Goal: Task Accomplishment & Management: Complete application form

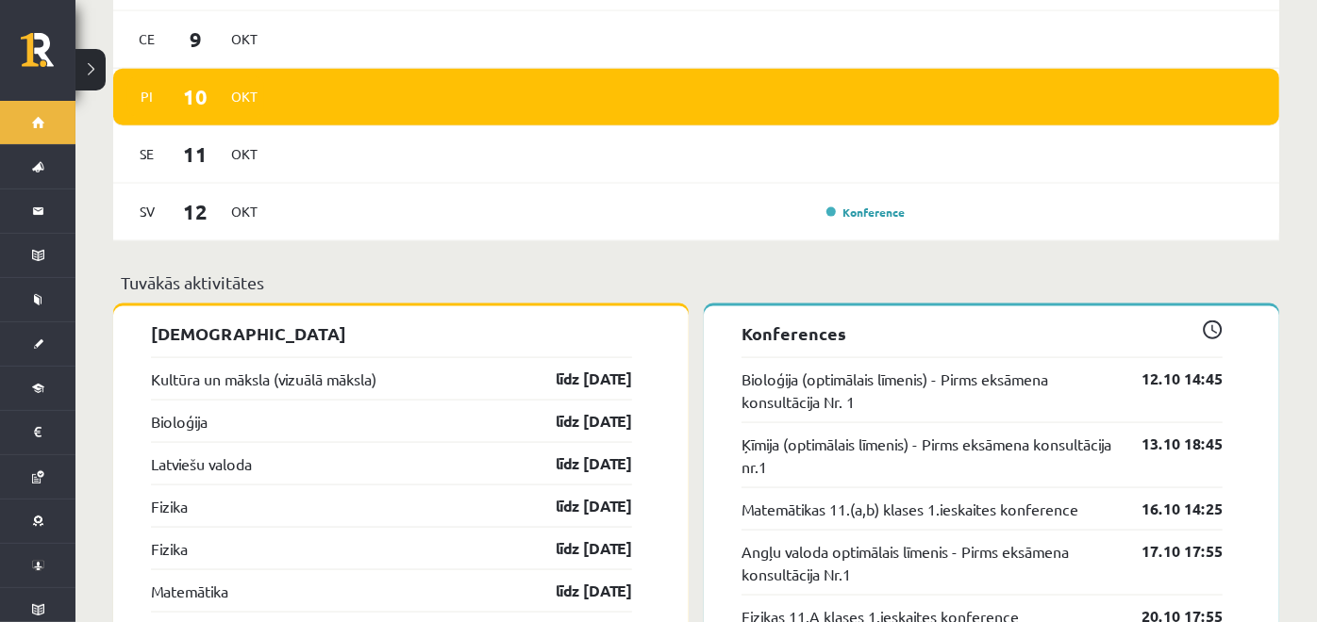
scroll to position [1571, 0]
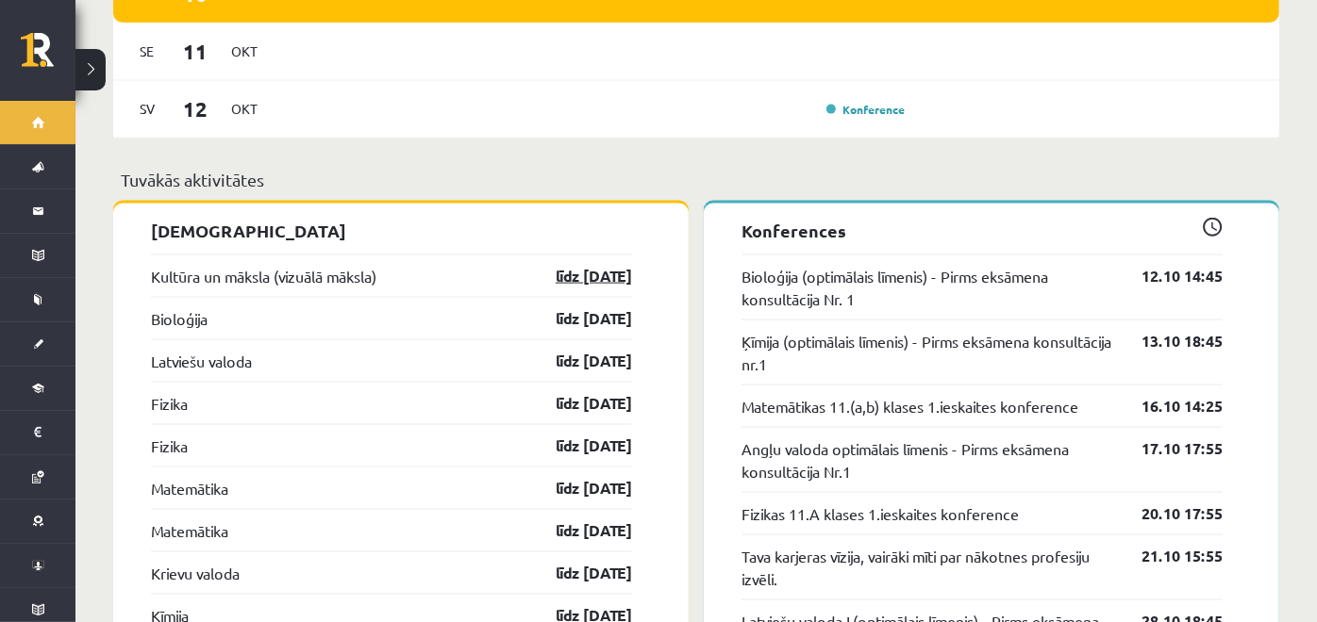
click at [574, 265] on link "līdz [DATE]" at bounding box center [576, 276] width 109 height 23
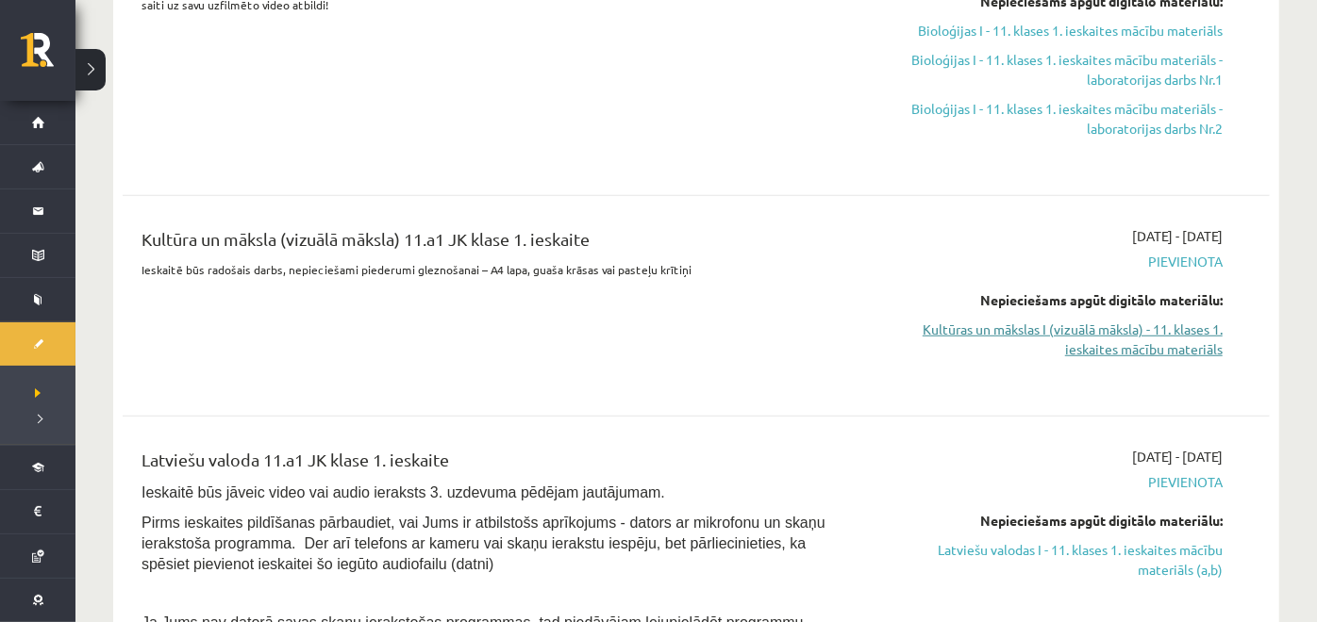
scroll to position [733, 0]
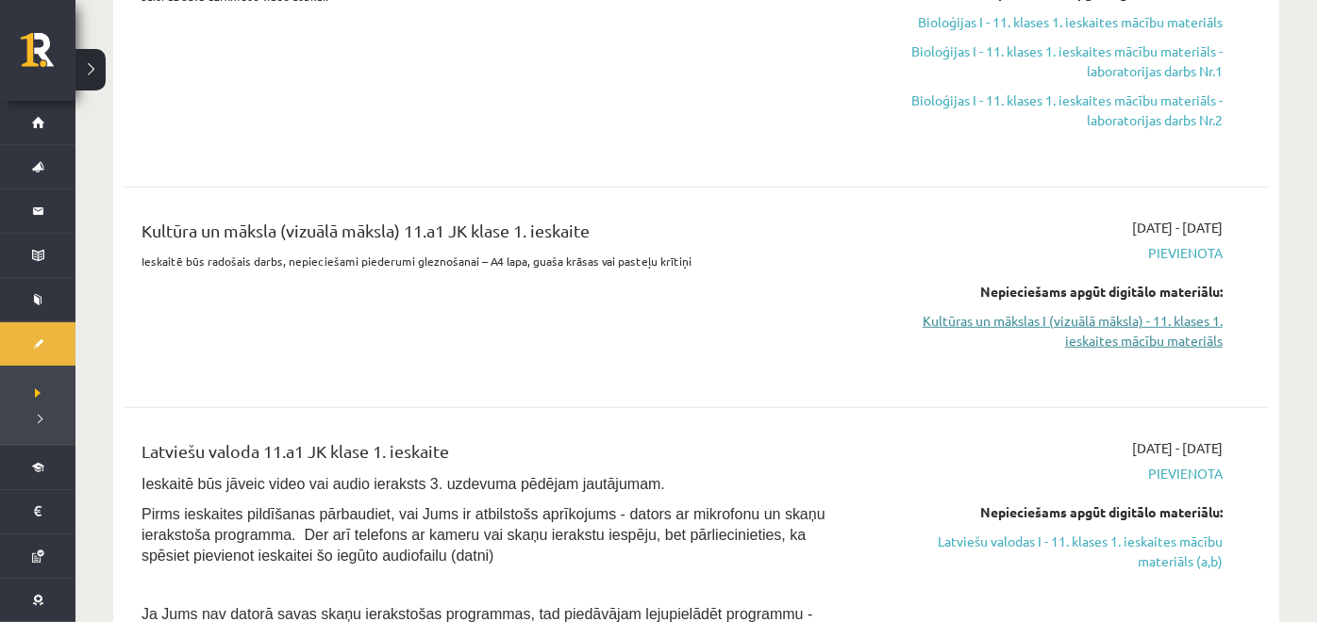
click at [1115, 317] on link "Kultūras un mākslas I (vizuālā māksla) - 11. klases 1. ieskaites mācību materiā…" at bounding box center [1051, 331] width 341 height 40
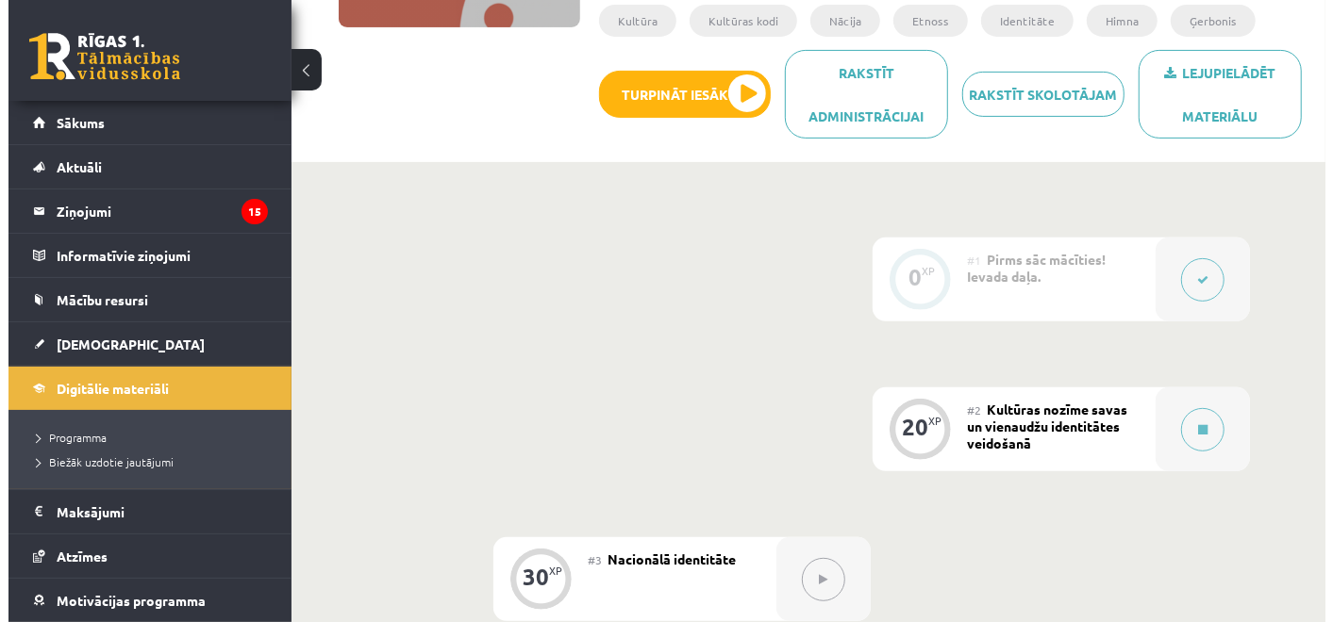
scroll to position [419, 0]
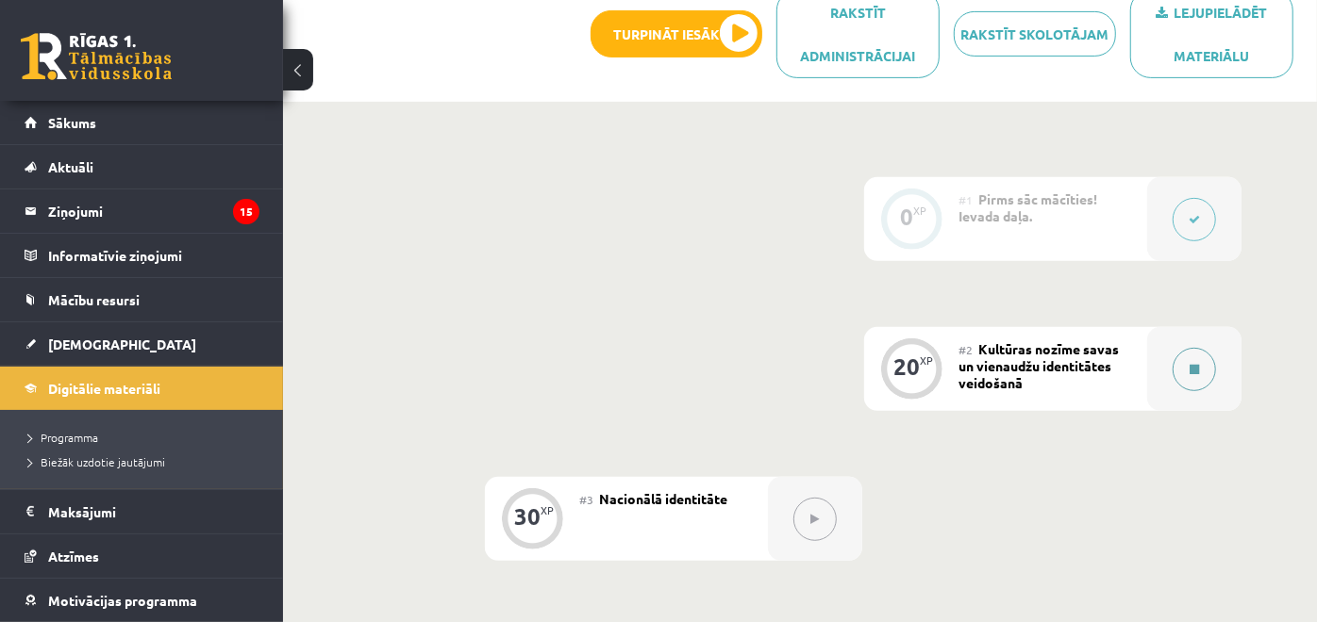
click at [1173, 395] on div at bounding box center [1194, 369] width 94 height 84
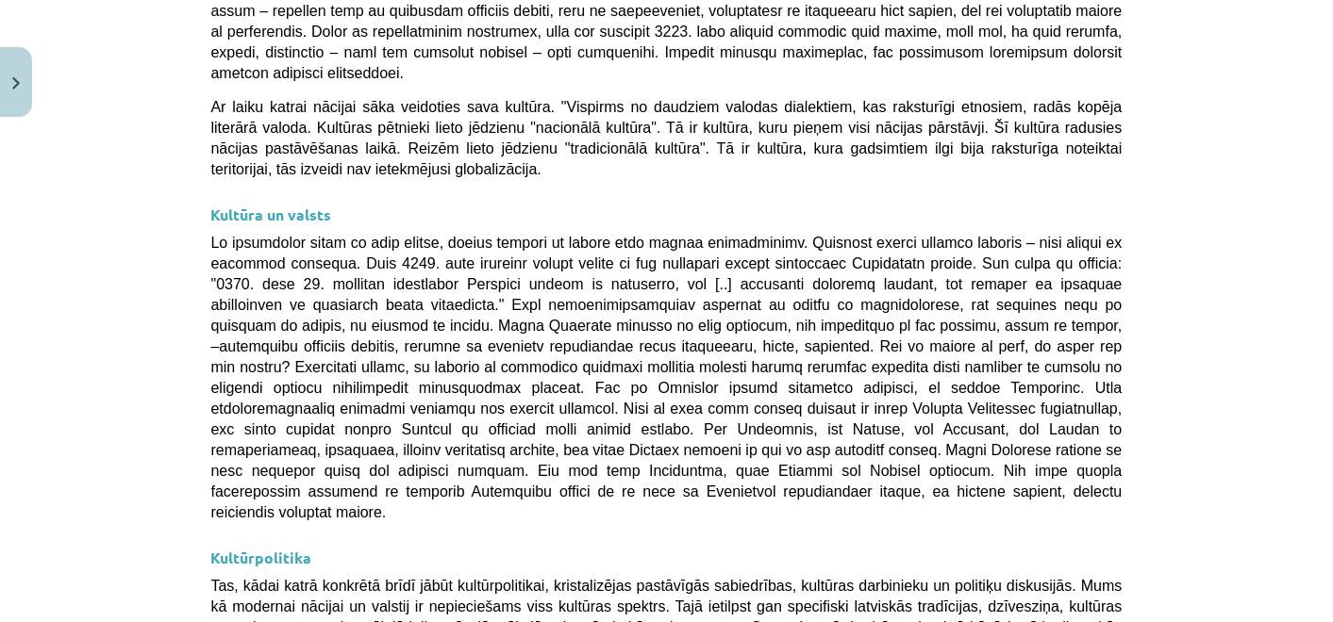
scroll to position [5030, 0]
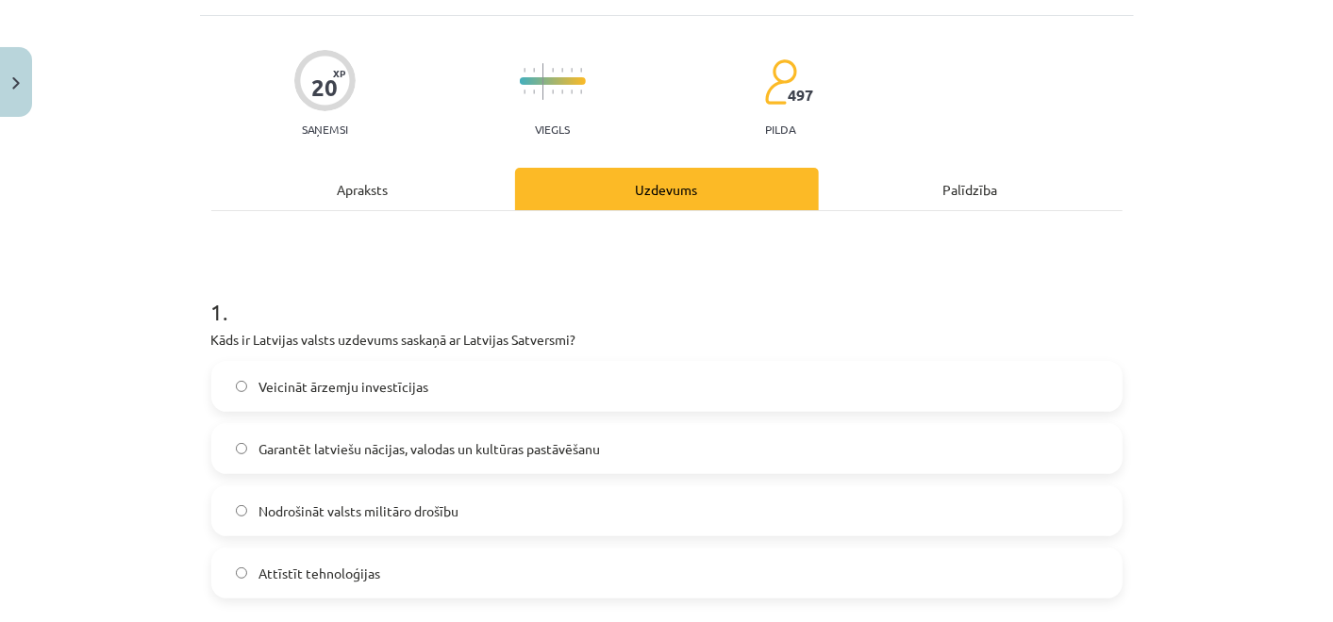
scroll to position [151, 0]
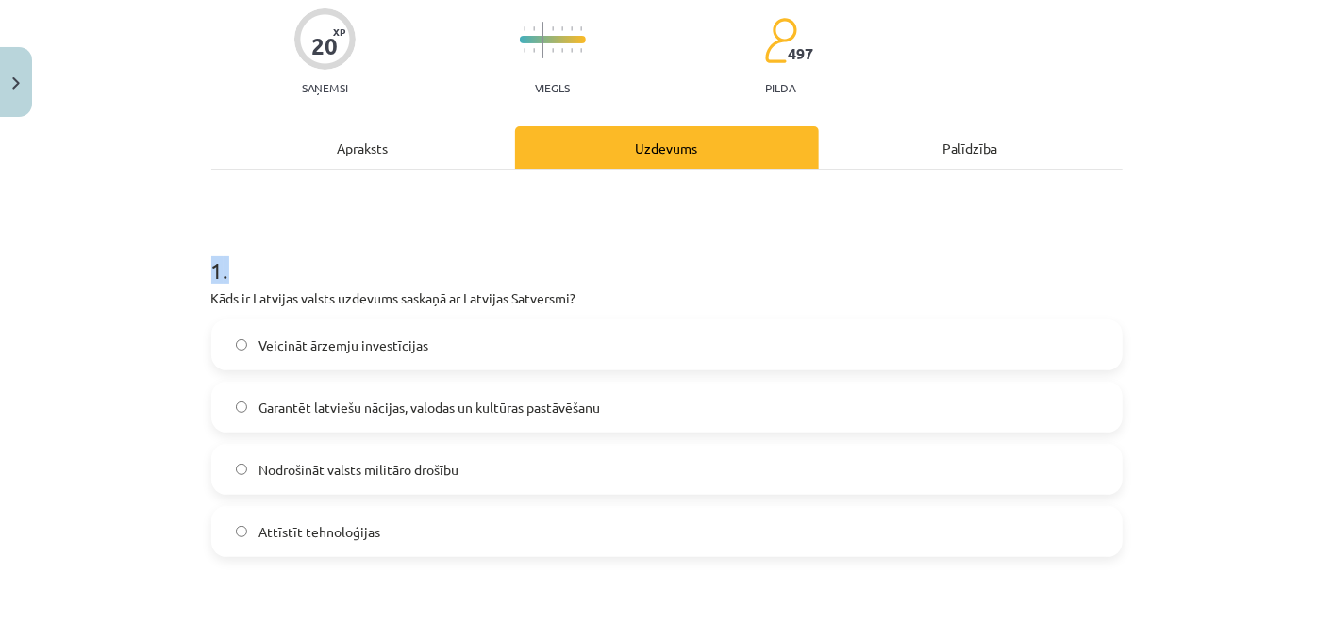
drag, startPoint x: 183, startPoint y: 256, endPoint x: 279, endPoint y: 258, distance: 96.2
click at [279, 258] on div "Mācību tēma: Kultūras un mākslas i (vizuālā māksla) - 11. klases 1. ieskaites m…" at bounding box center [666, 311] width 1333 height 622
click at [171, 255] on div "Mācību tēma: Kultūras un mākslas i (vizuālā māksla) - 11. klases 1. ieskaites m…" at bounding box center [666, 311] width 1333 height 622
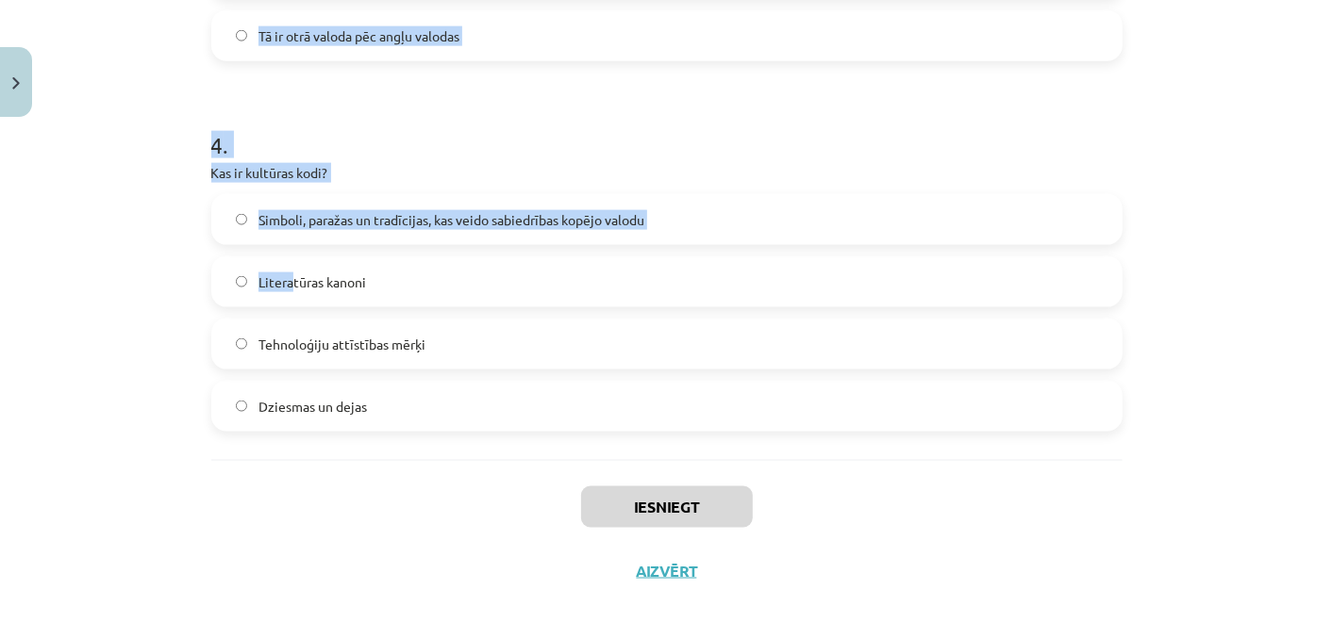
scroll to position [1415, 0]
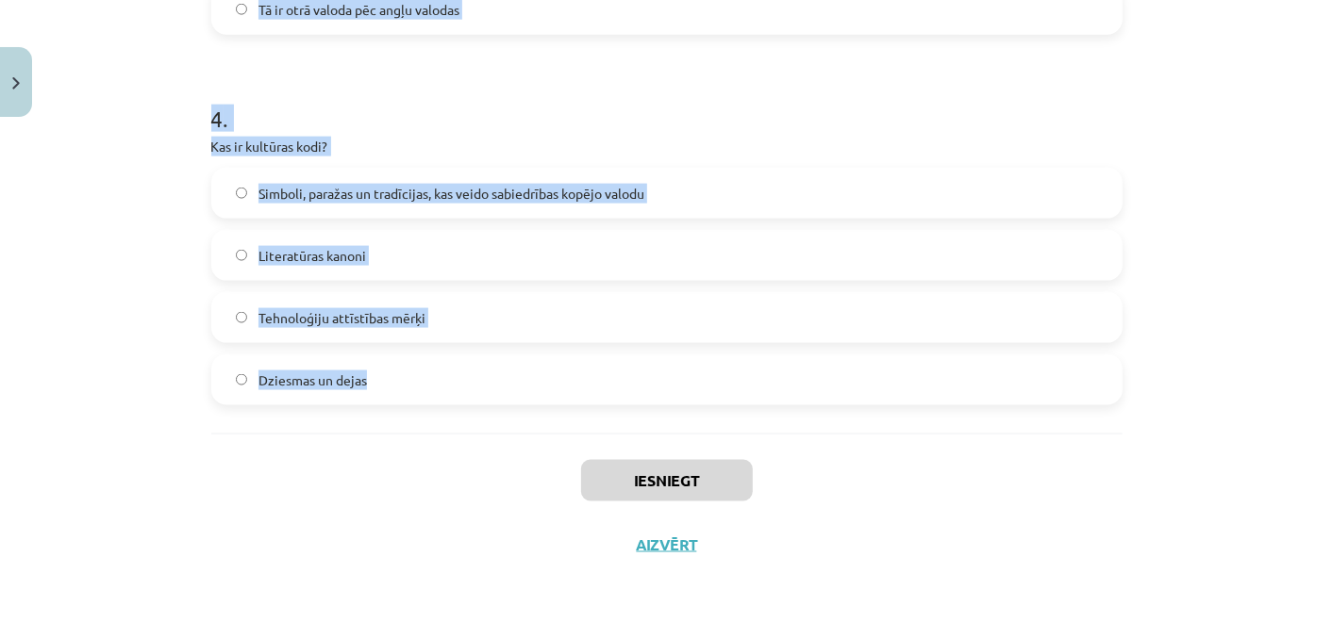
drag, startPoint x: 170, startPoint y: 252, endPoint x: 411, endPoint y: 397, distance: 281.8
click at [411, 397] on div "Mācību tēma: Kultūras un mākslas i (vizuālā māksla) - 11. klases 1. ieskaites m…" at bounding box center [666, 311] width 1333 height 622
copy form "1 . Kāds ir Latvijas valsts uzdevums saskaņā ar Latvijas Satversmi? Veicināt ār…"
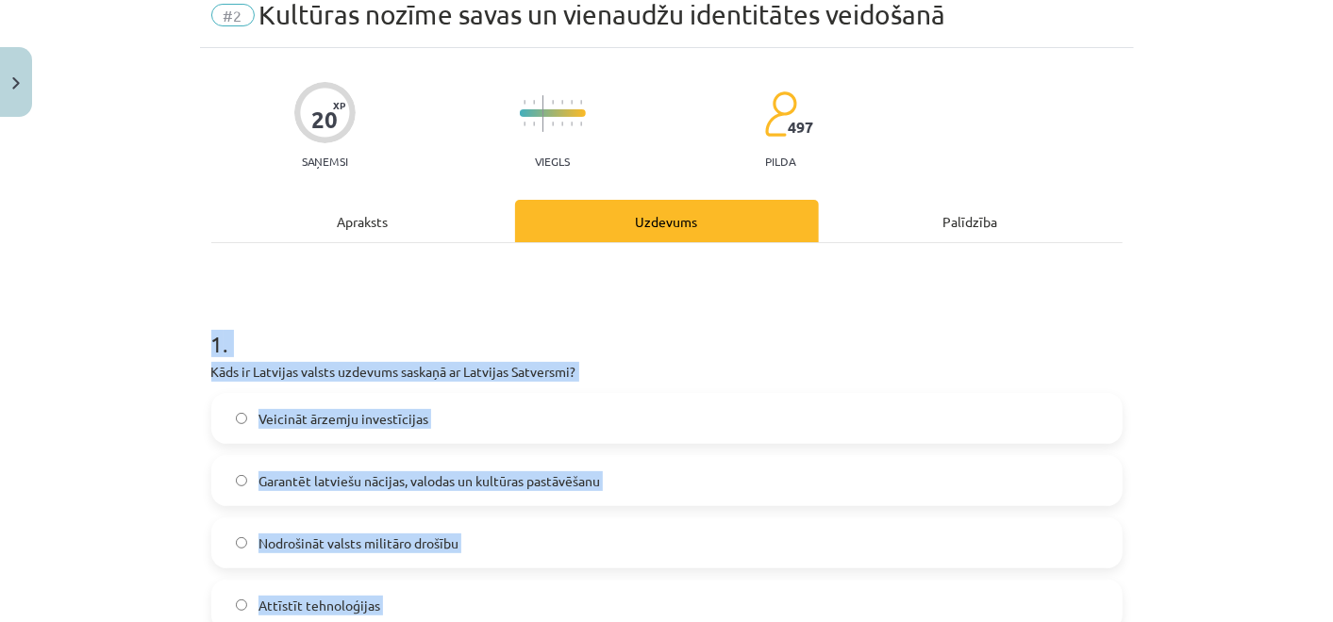
scroll to position [105, 0]
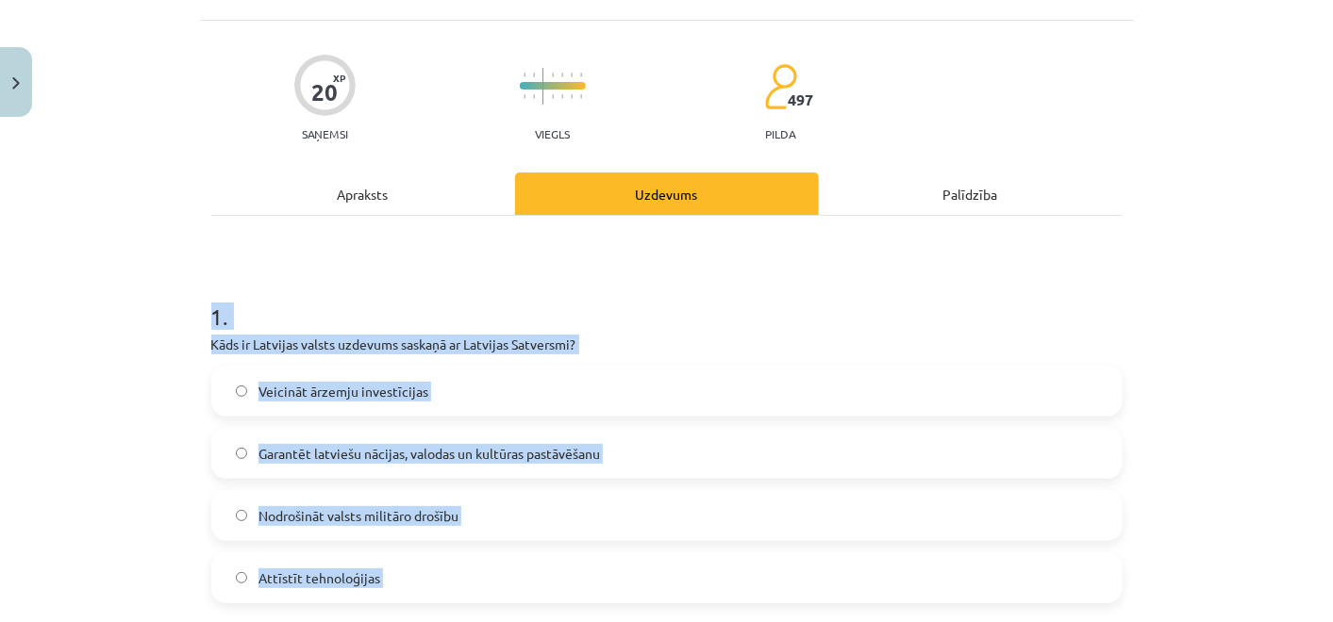
click at [72, 454] on div "Mācību tēma: Kultūras un mākslas i (vizuālā māksla) - 11. klases 1. ieskaites m…" at bounding box center [666, 311] width 1333 height 622
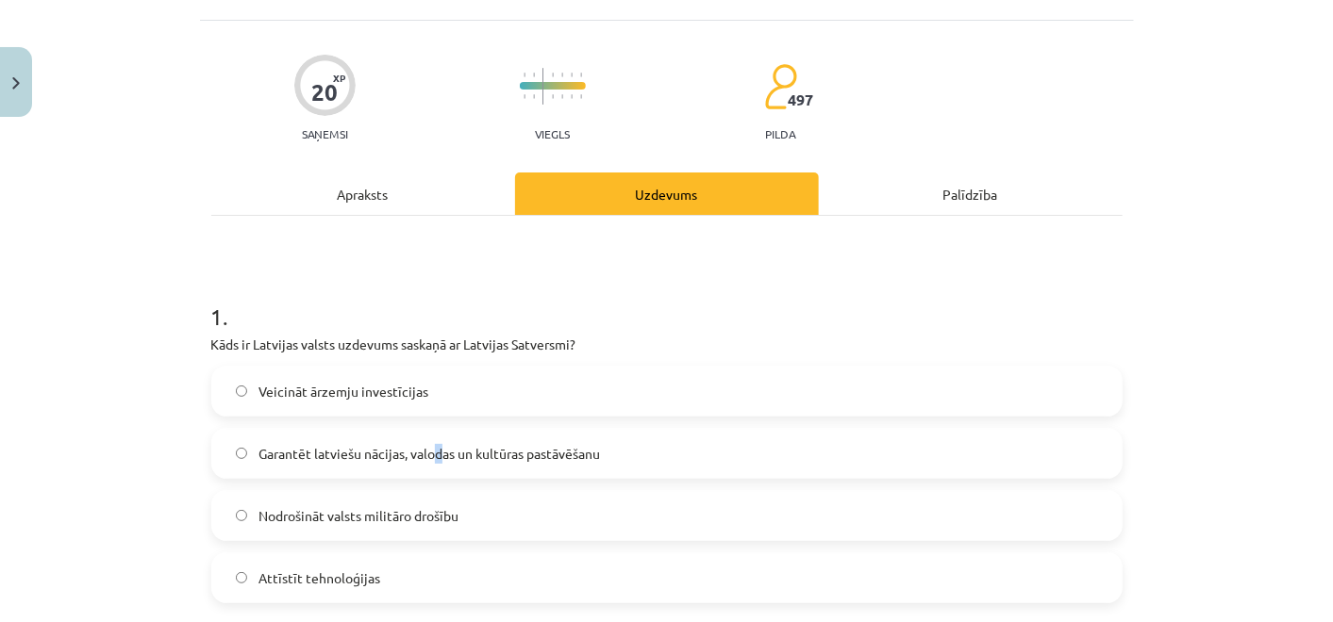
click at [431, 465] on label "Garantēt latviešu nācijas, valodas un kultūras pastāvēšanu" at bounding box center [666, 453] width 907 height 47
drag, startPoint x: 431, startPoint y: 466, endPoint x: 469, endPoint y: 463, distance: 37.8
click at [469, 463] on label "Garantēt latviešu nācijas, valodas un kultūras pastāvēšanu" at bounding box center [666, 453] width 907 height 47
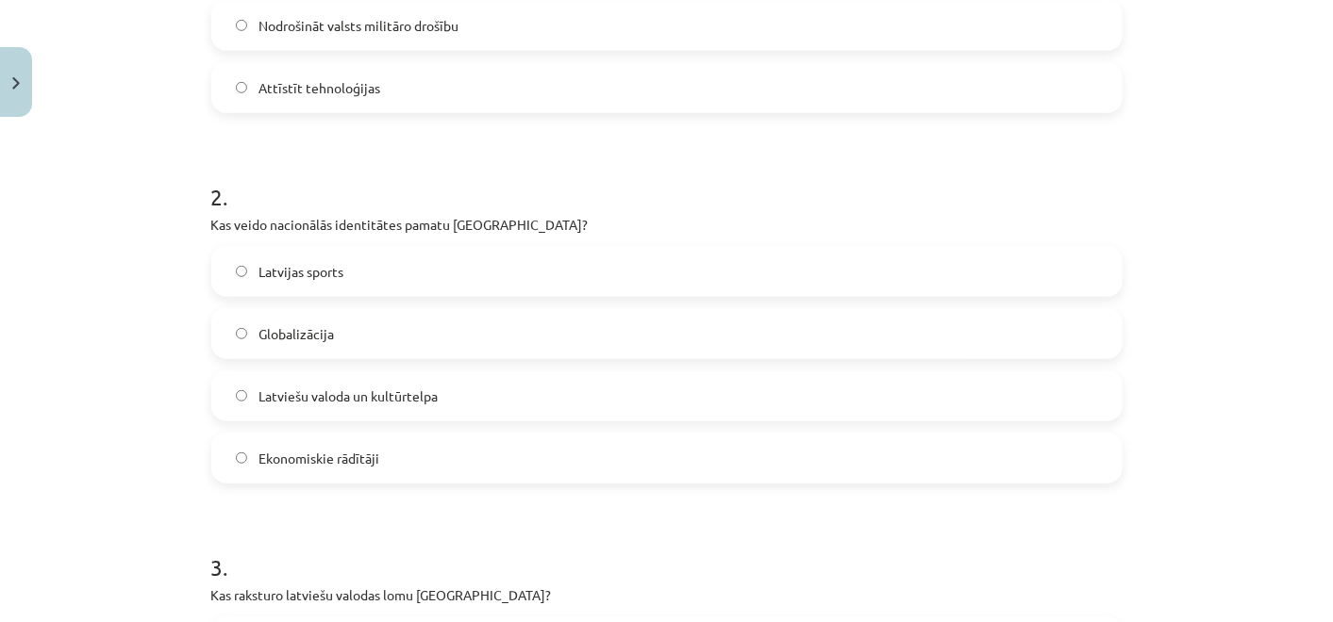
scroll to position [628, 0]
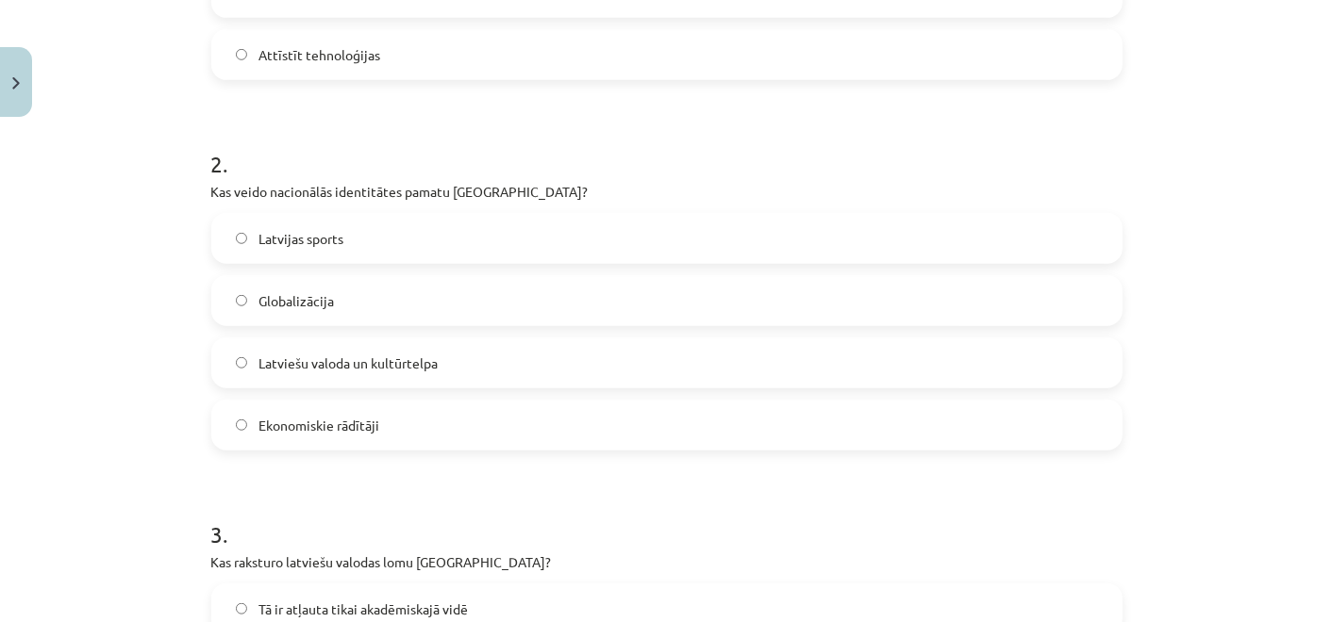
click at [362, 379] on label "Latviešu valoda un kultūrtelpa" at bounding box center [666, 363] width 907 height 47
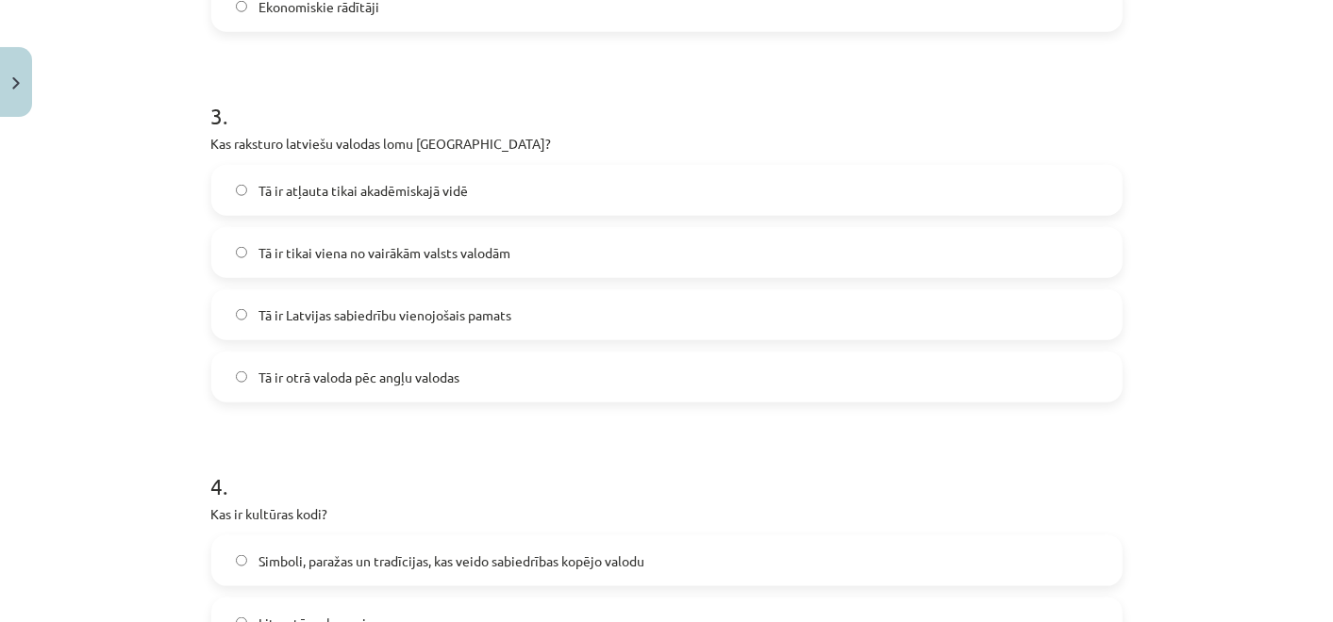
scroll to position [1048, 0]
click at [438, 316] on span "Tā ir Latvijas sabiedrību vienojošais pamats" at bounding box center [384, 315] width 253 height 20
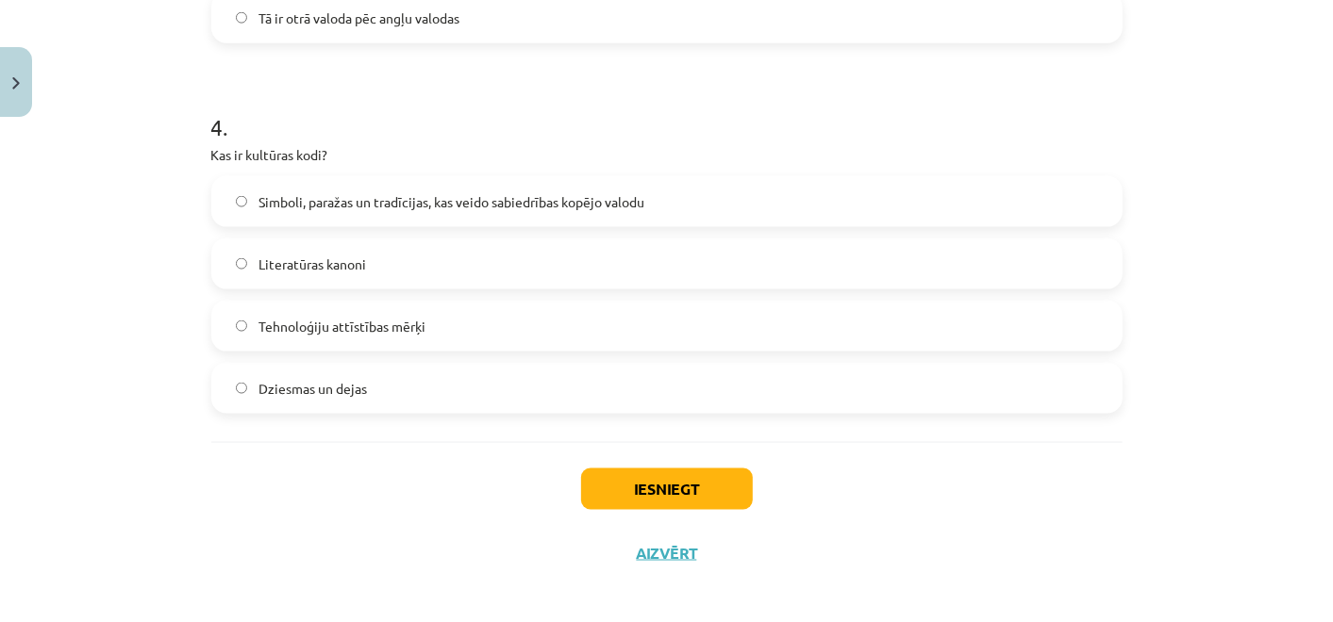
scroll to position [1415, 0]
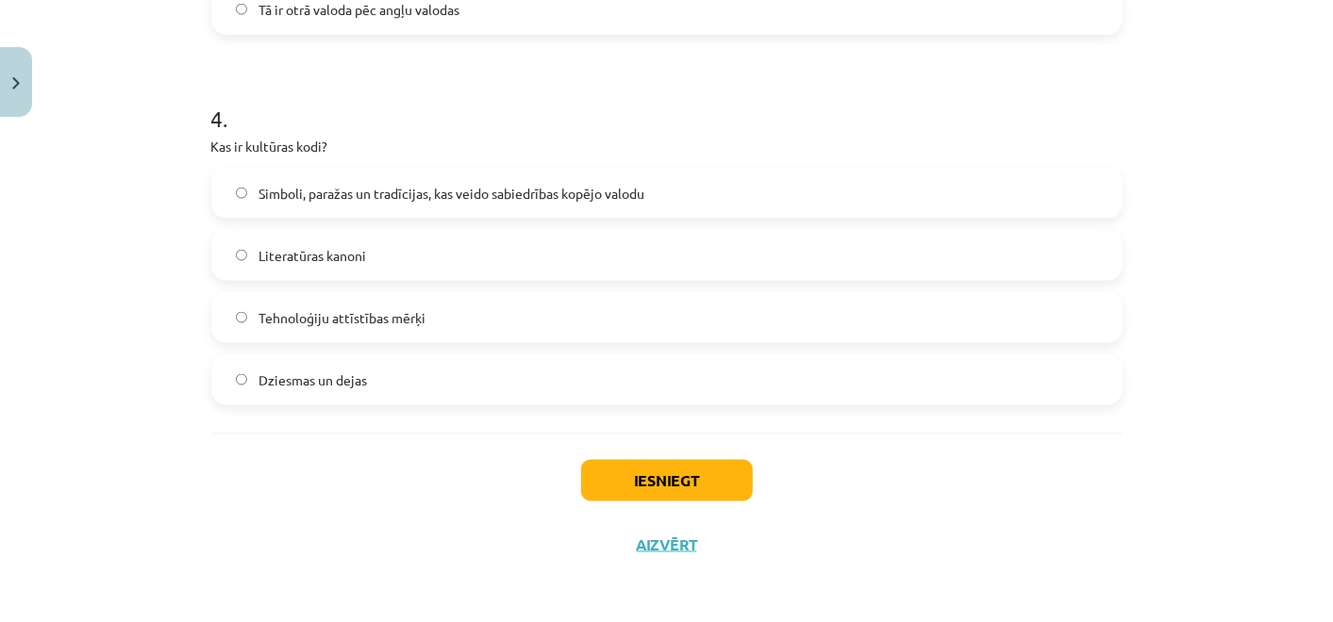
click at [416, 198] on span "Simboli, paražas un tradīcijas, kas veido sabiedrības kopējo valodu" at bounding box center [451, 194] width 386 height 20
click at [605, 489] on button "Iesniegt" at bounding box center [667, 480] width 172 height 41
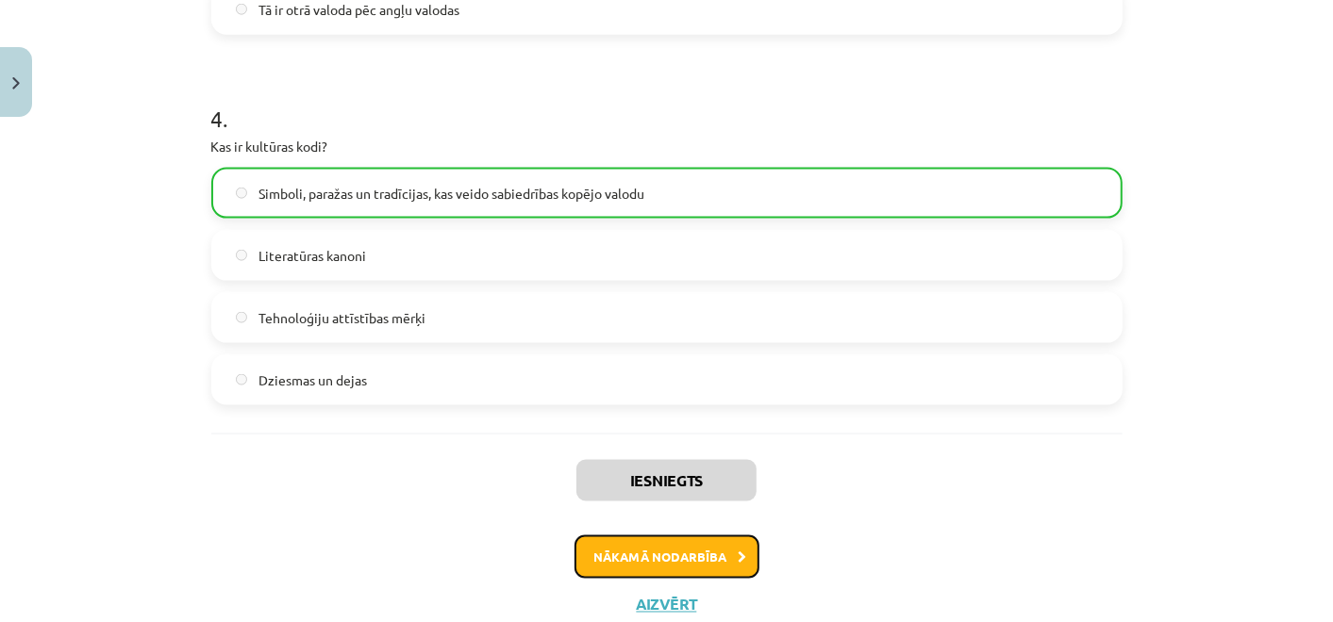
click at [631, 540] on button "Nākamā nodarbība" at bounding box center [666, 557] width 185 height 43
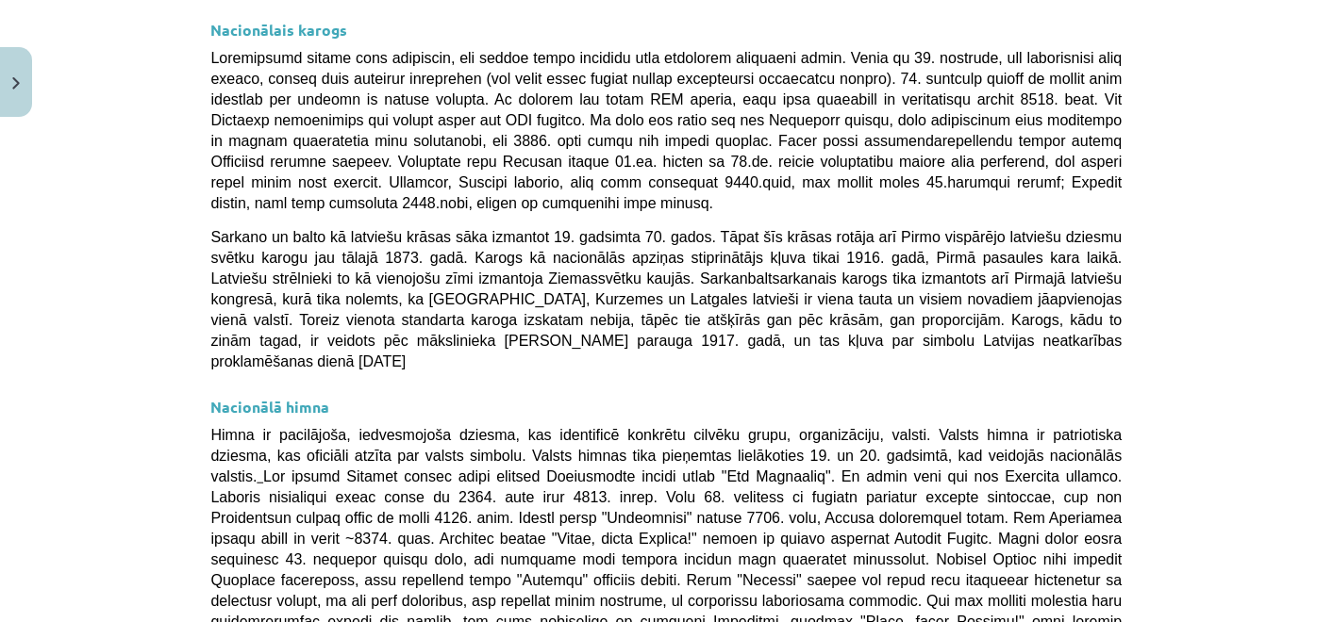
scroll to position [1472, 0]
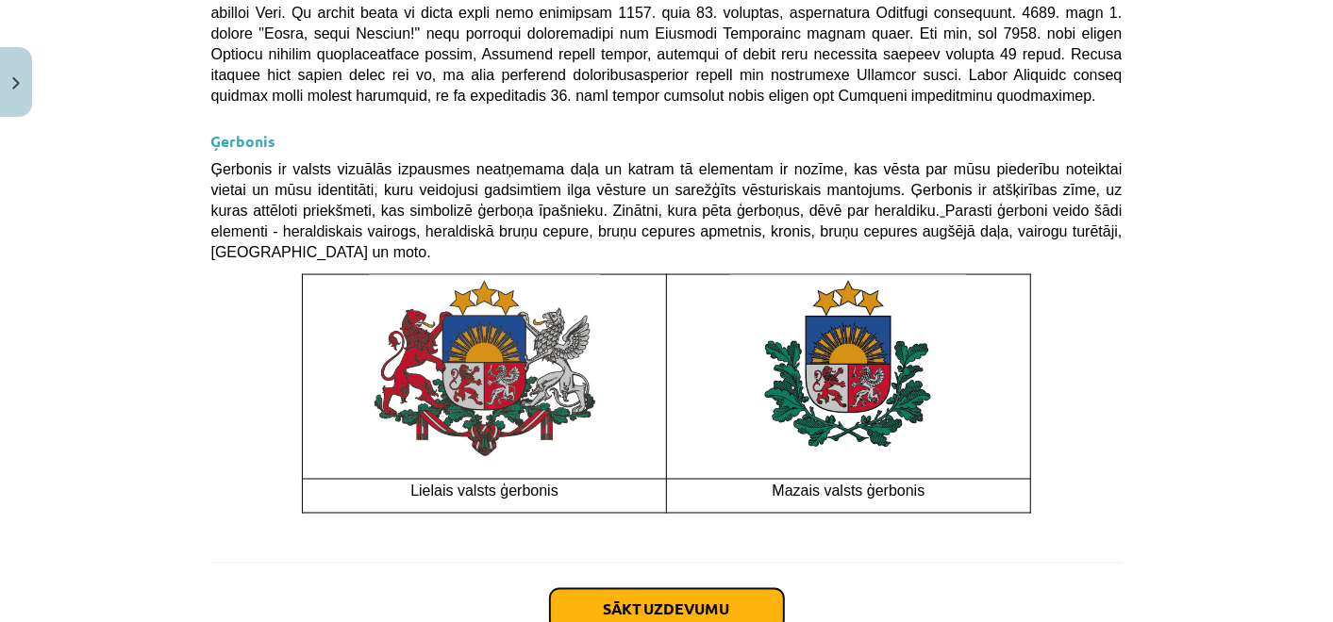
click at [696, 589] on button "Sākt uzdevumu" at bounding box center [667, 609] width 234 height 41
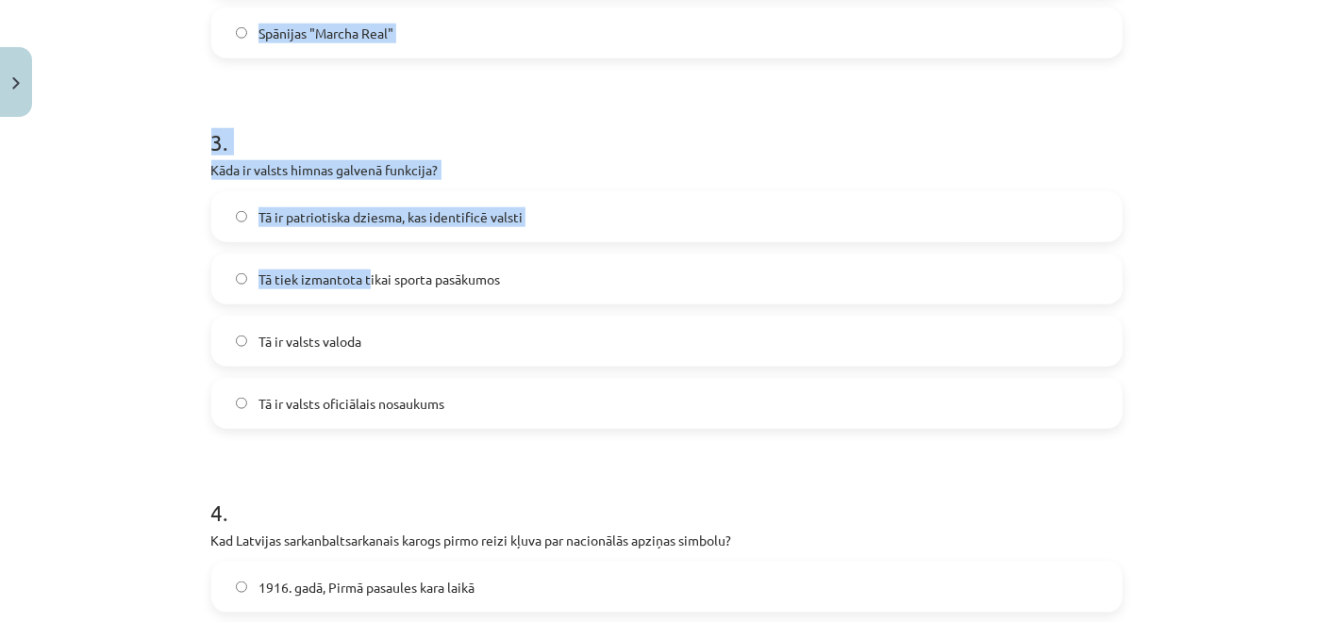
drag, startPoint x: 250, startPoint y: 185, endPoint x: 360, endPoint y: 264, distance: 135.8
click at [360, 264] on div "Mācību tēma: Kultūras un mākslas i (vizuālā māksla) - 11. klases 1. ieskaites m…" at bounding box center [666, 311] width 1333 height 622
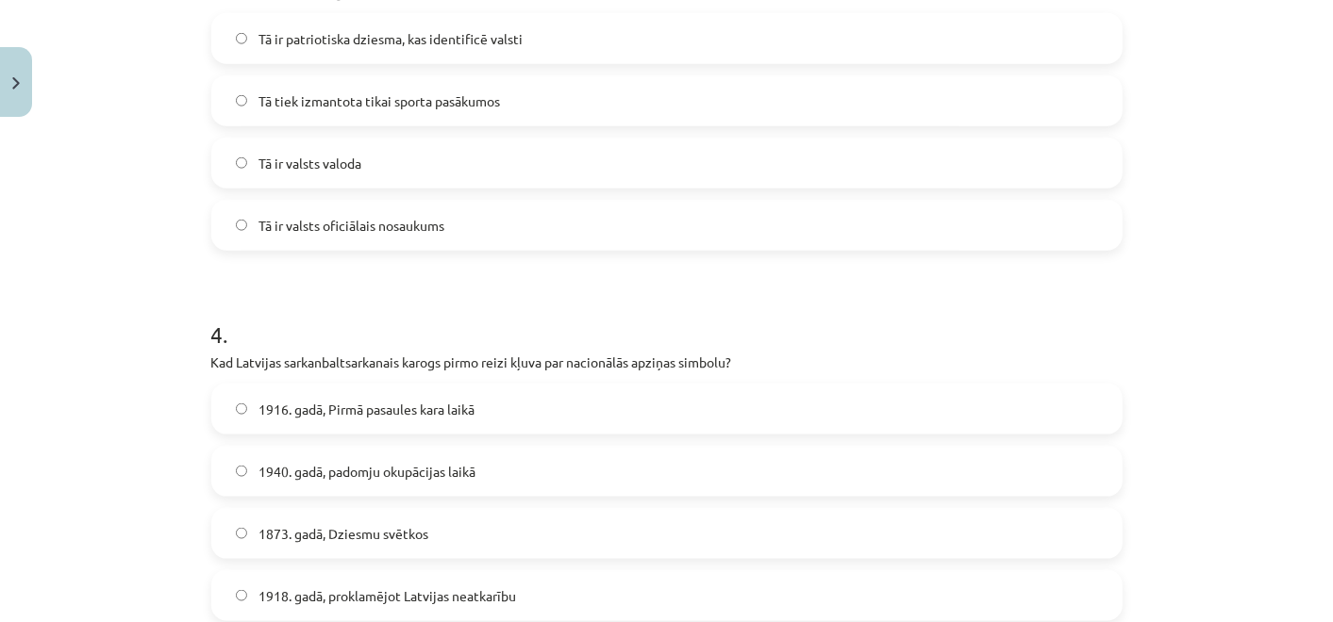
click at [360, 264] on form "1 . Kas ir nacionālās identitātes pozitīvā izpausme? Etnocentrisms Šovinisms Se…" at bounding box center [666, 270] width 911 height 2186
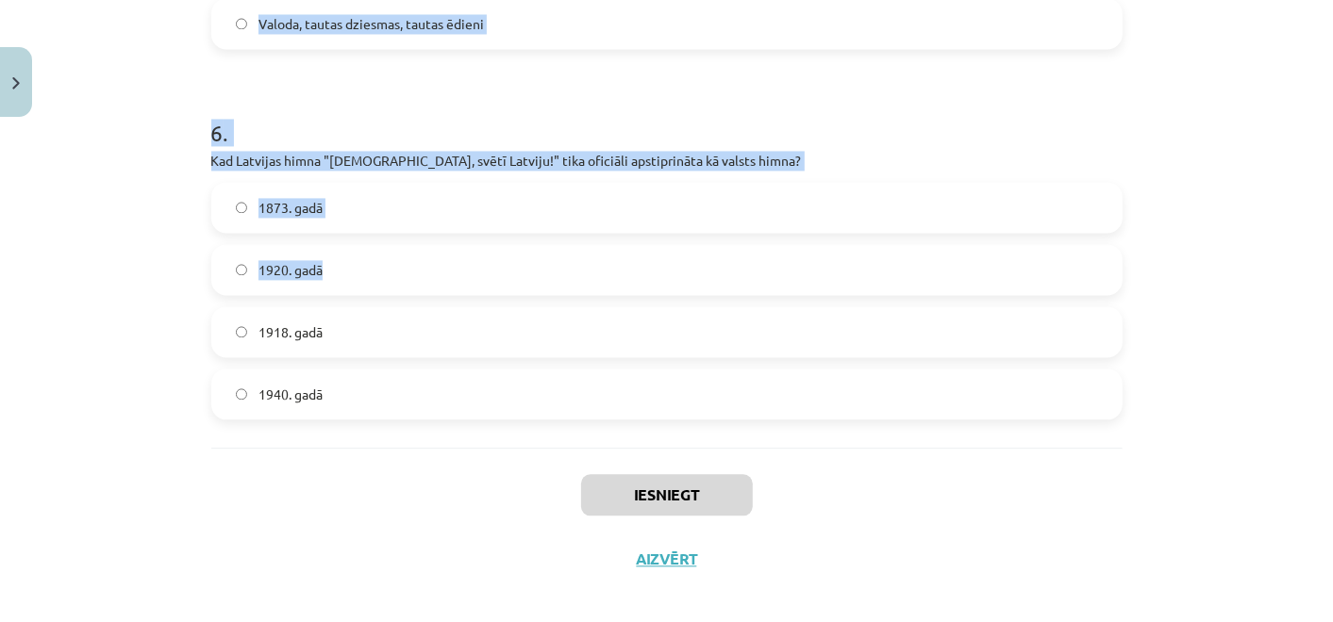
scroll to position [2156, 0]
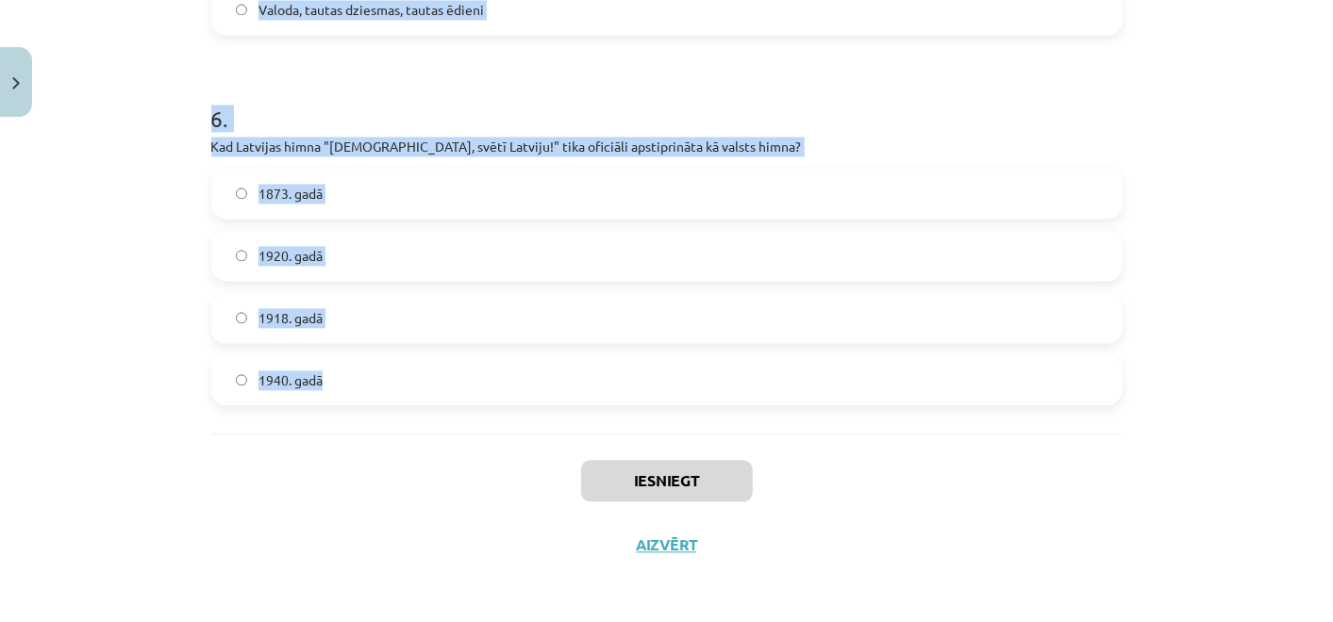
drag, startPoint x: 194, startPoint y: 160, endPoint x: 455, endPoint y: 378, distance: 339.4
click at [455, 378] on div "Mācību tēma: Kultūras un mākslas i (vizuālā māksla) - 11. klases 1. ieskaites m…" at bounding box center [666, 311] width 1333 height 622
copy form "8 . Lor ip dolorsitam consectetur adipisci elitsedd? Eiusmodtempor Incididun Ut…"
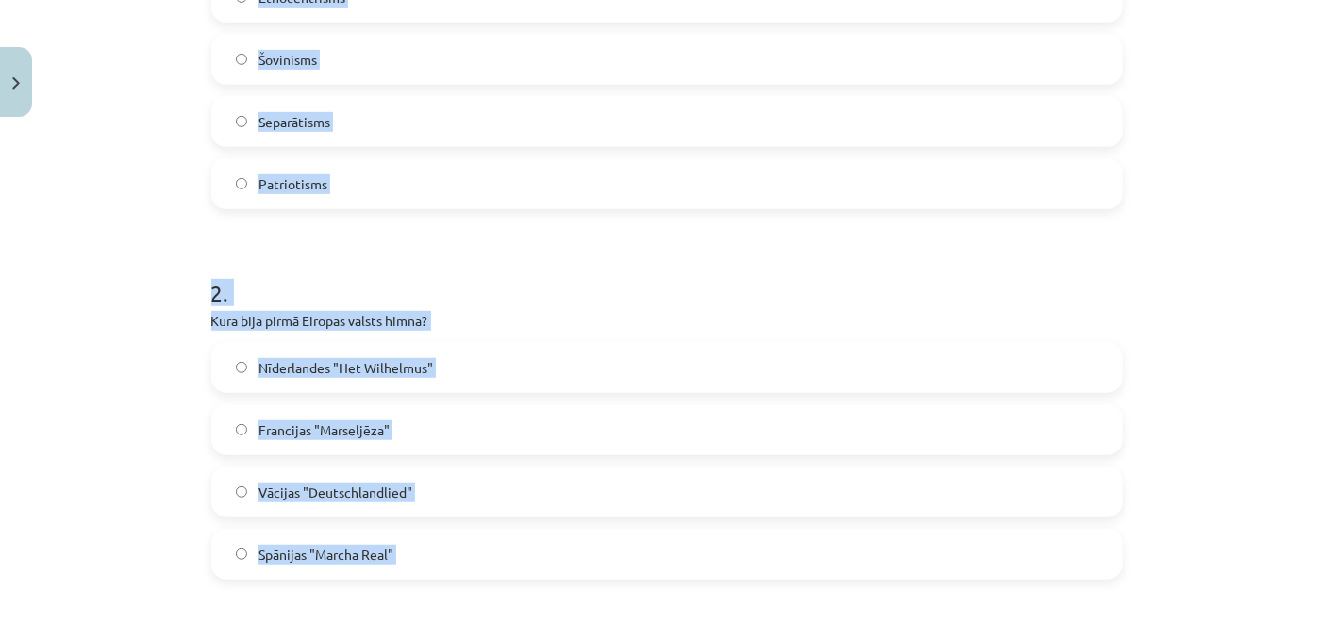
scroll to position [374, 0]
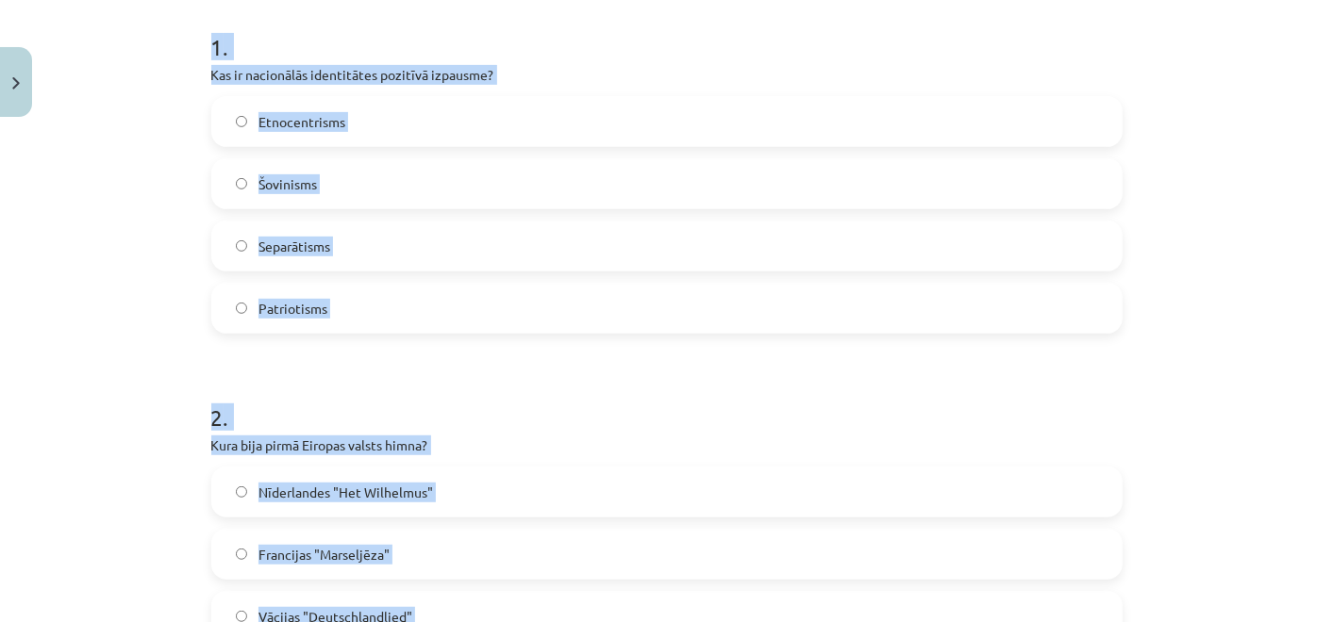
click at [106, 303] on div "Mācību tēma: Kultūras un mākslas i (vizuālā māksla) - 11. klases 1. ieskaites m…" at bounding box center [666, 311] width 1333 height 622
click at [106, 297] on div "Mācību tēma: Kultūras un mākslas i (vizuālā māksla) - 11. klases 1. ieskaites m…" at bounding box center [666, 311] width 1333 height 622
click at [106, 294] on div "Mācību tēma: Kultūras un mākslas i (vizuālā māksla) - 11. klases 1. ieskaites m…" at bounding box center [666, 311] width 1333 height 622
click at [574, 39] on h1 "1 ." at bounding box center [666, 30] width 911 height 58
click at [573, 40] on h1 "1 ." at bounding box center [666, 30] width 911 height 58
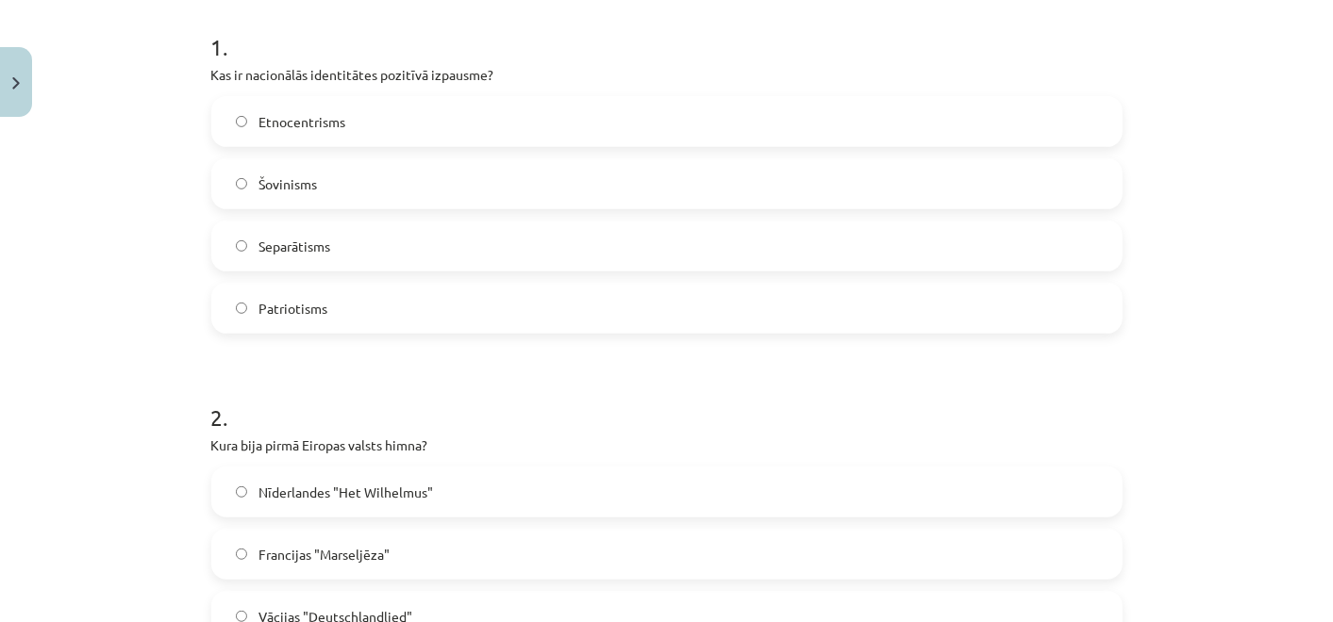
click at [573, 41] on h1 "1 ." at bounding box center [666, 30] width 911 height 58
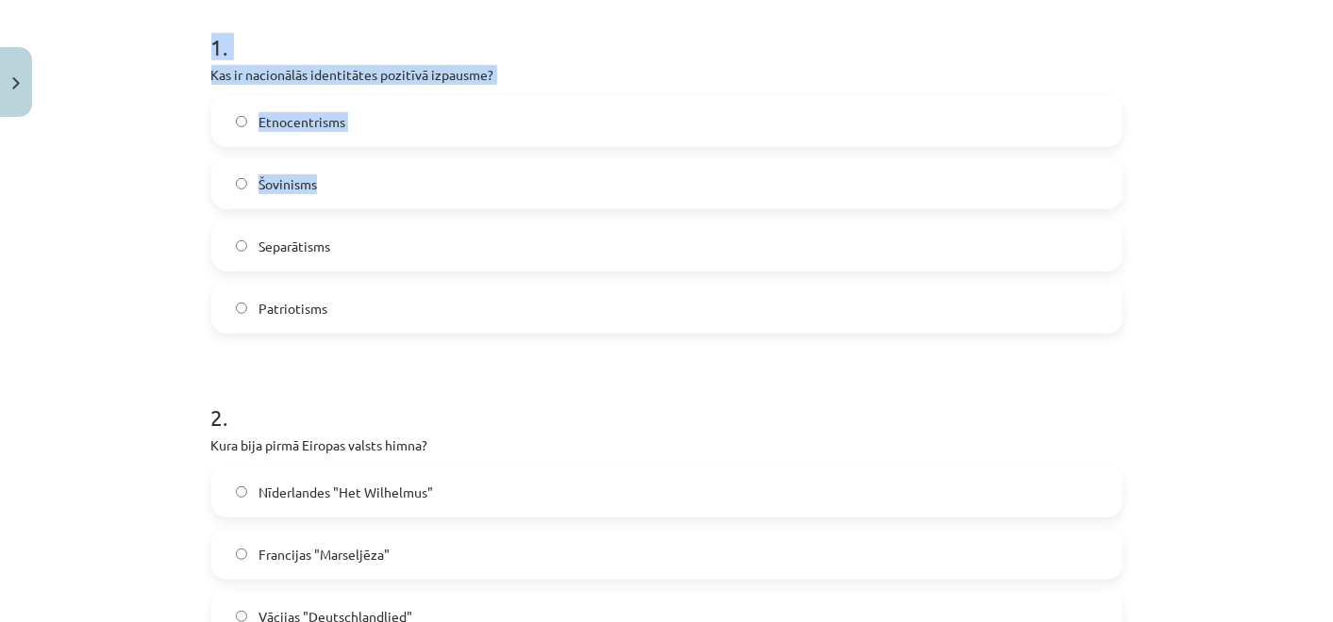
drag, startPoint x: 541, startPoint y: 83, endPoint x: 421, endPoint y: 210, distance: 175.4
click at [425, 207] on div "1 . Kas ir nacionālās identitātes pozitīvā izpausme? Etnocentrisms Šovinisms Se…" at bounding box center [666, 167] width 911 height 333
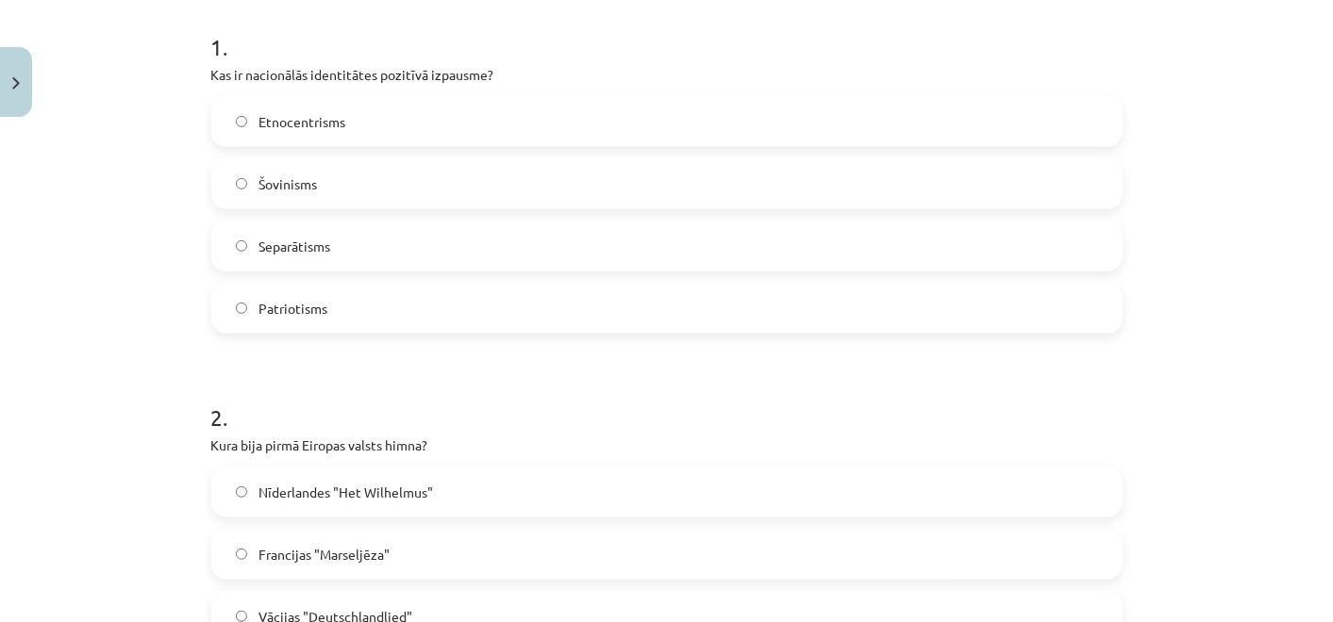
drag, startPoint x: 421, startPoint y: 210, endPoint x: 340, endPoint y: 312, distance: 129.6
click at [349, 299] on label "Patriotisms" at bounding box center [666, 308] width 907 height 47
click at [334, 318] on label "Patriotisms" at bounding box center [666, 308] width 907 height 47
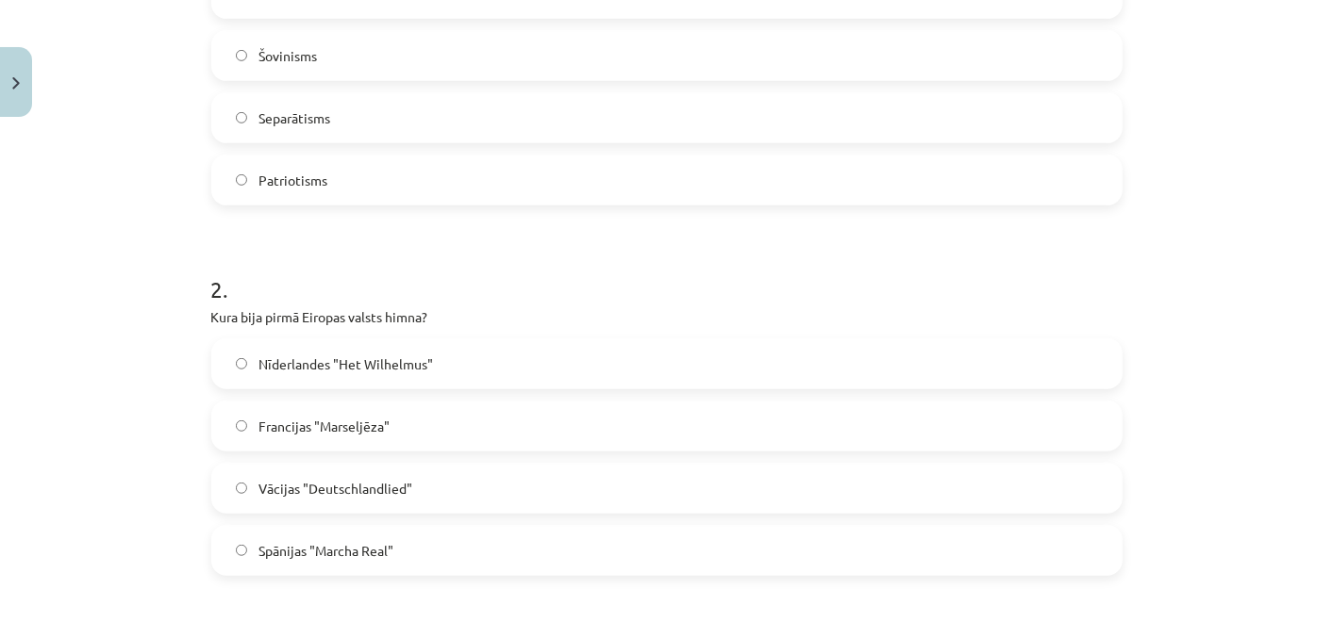
scroll to position [794, 0]
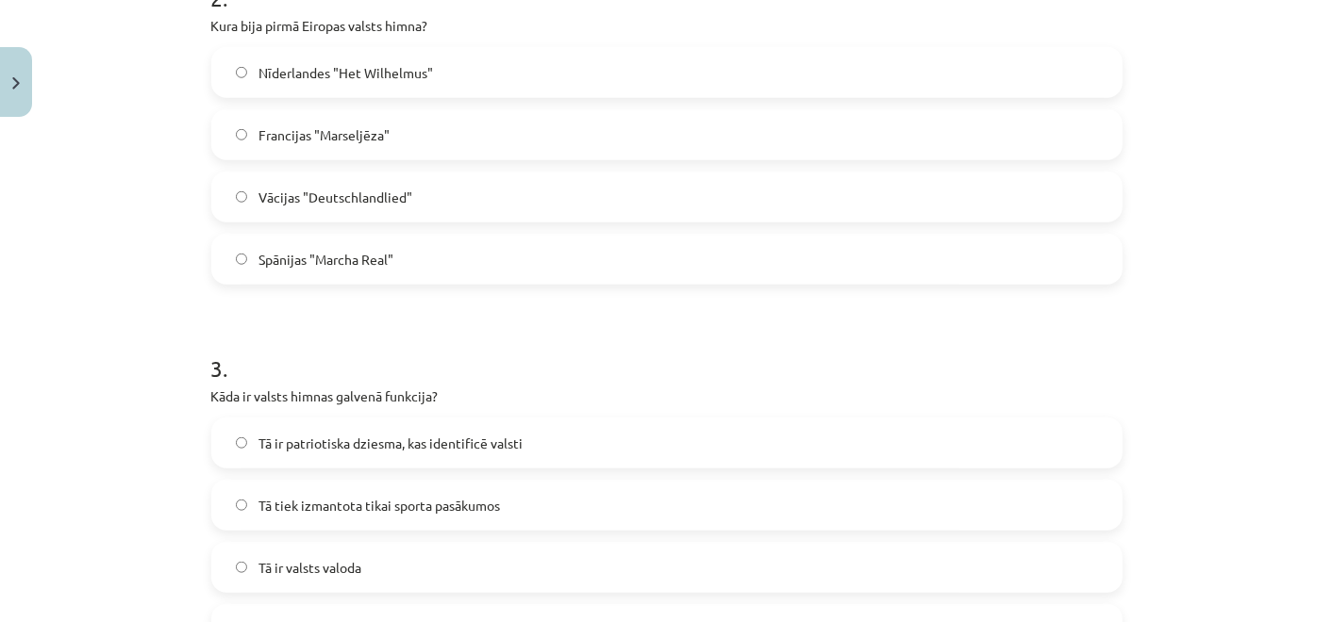
click at [357, 75] on span "Nīderlandes "Het Wilhelmus"" at bounding box center [345, 73] width 174 height 20
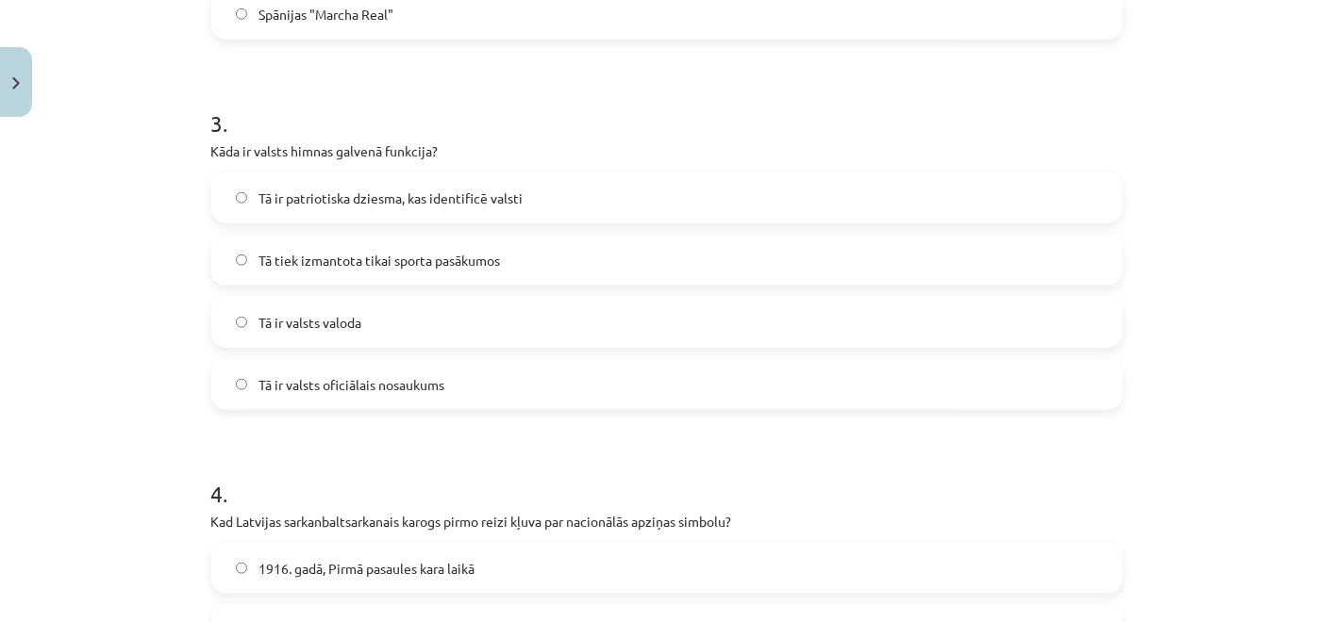
scroll to position [1108, 0]
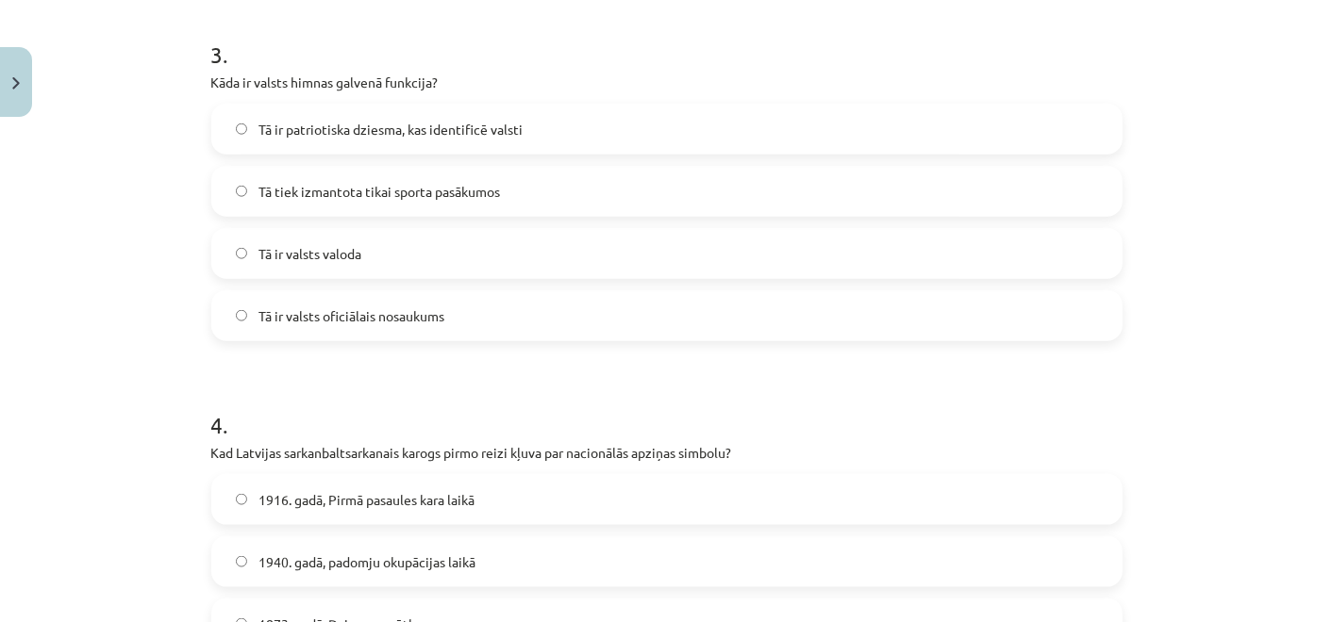
click at [346, 144] on label "Tā ir patriotiska dziesma, kas identificē valsti" at bounding box center [666, 129] width 907 height 47
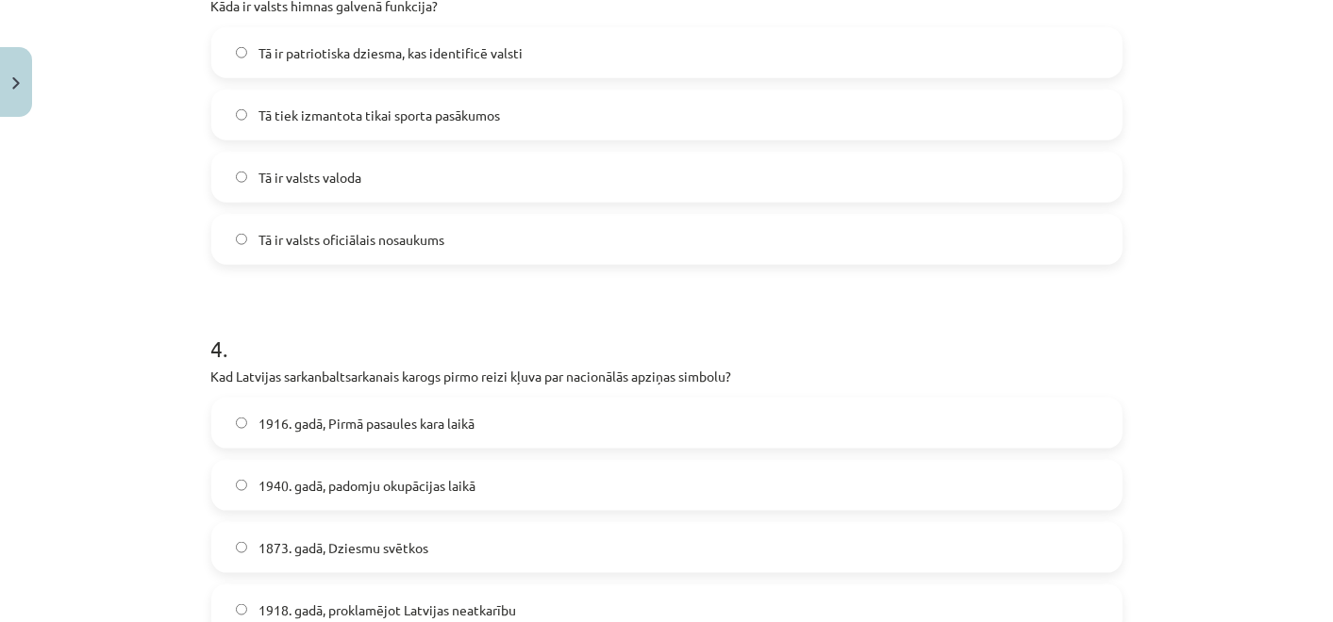
scroll to position [1318, 0]
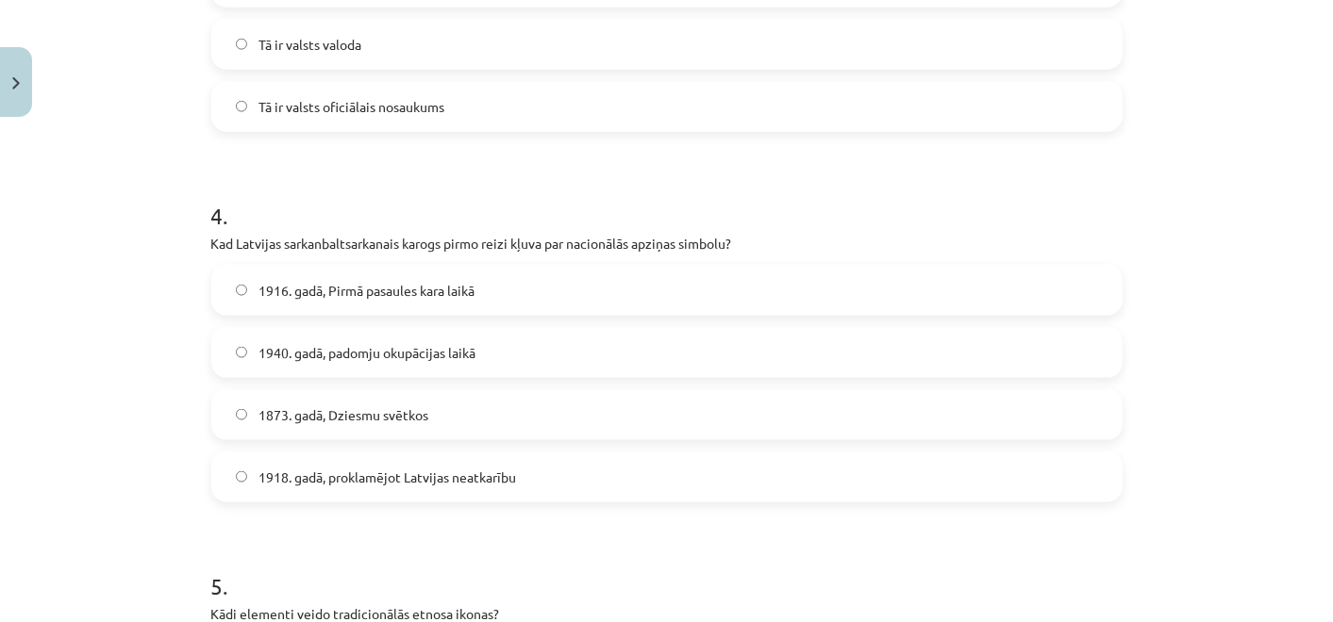
click at [417, 303] on label "1916. gadā, Pirmā pasaules kara laikā" at bounding box center [666, 290] width 907 height 47
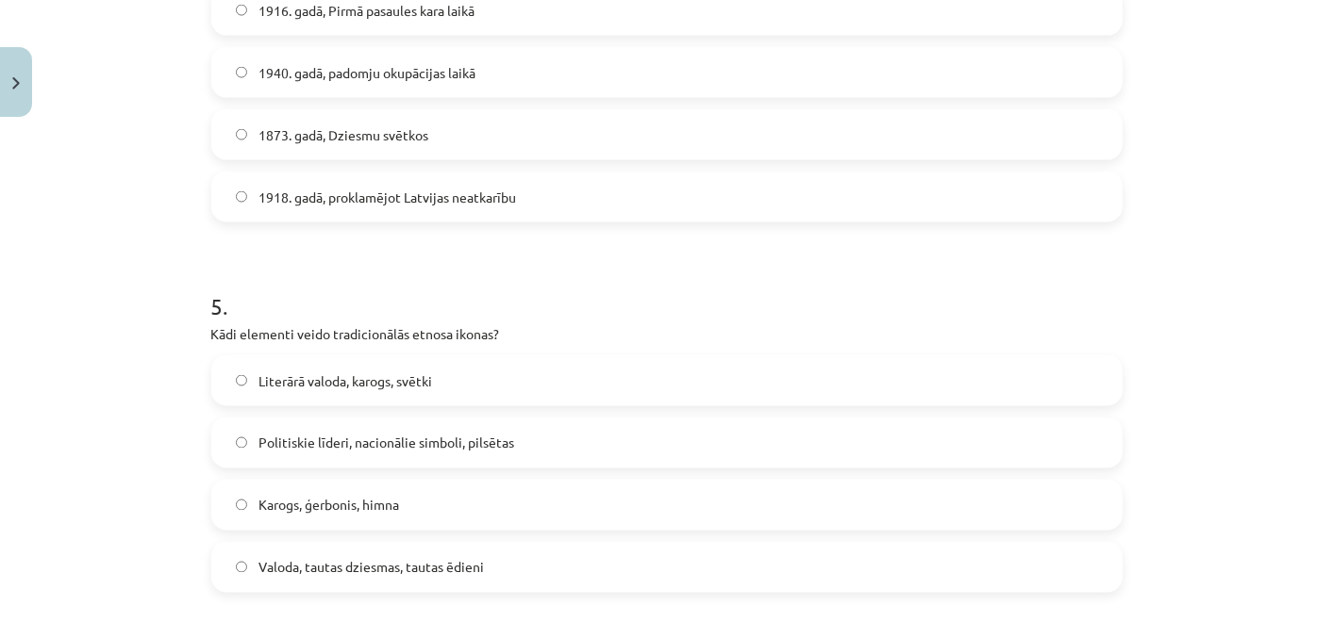
scroll to position [1633, 0]
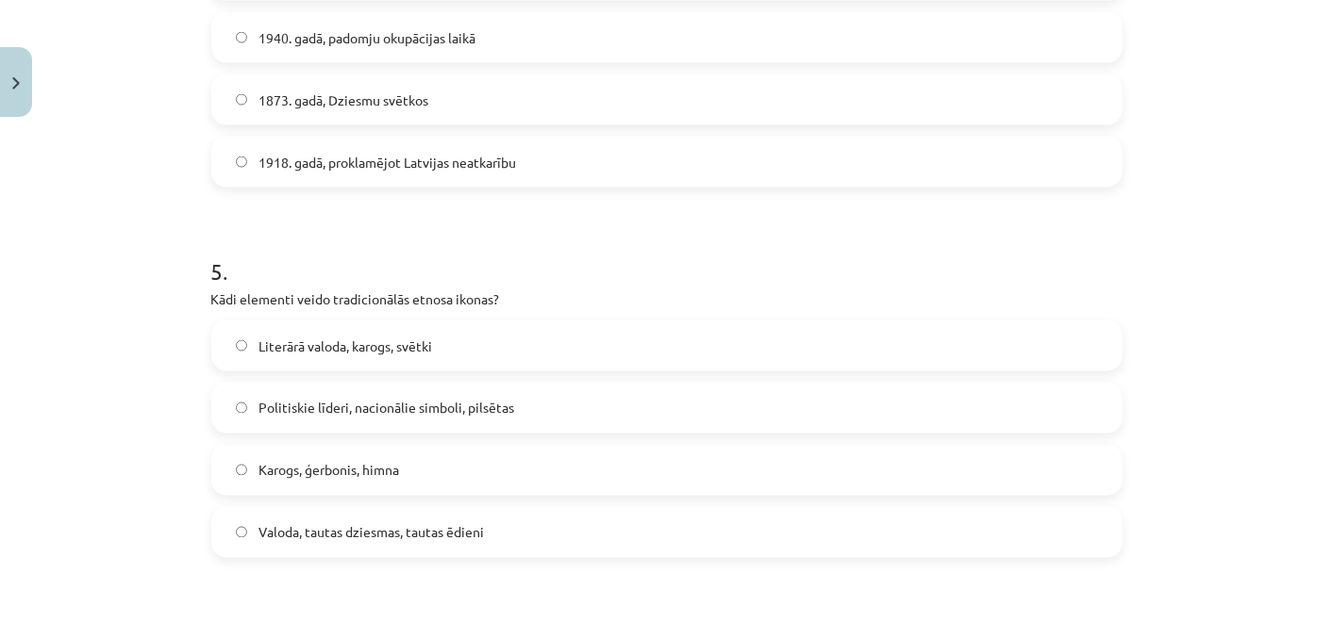
click at [351, 532] on span "Valoda, tautas dziesmas, tautas ēdieni" at bounding box center [370, 533] width 225 height 20
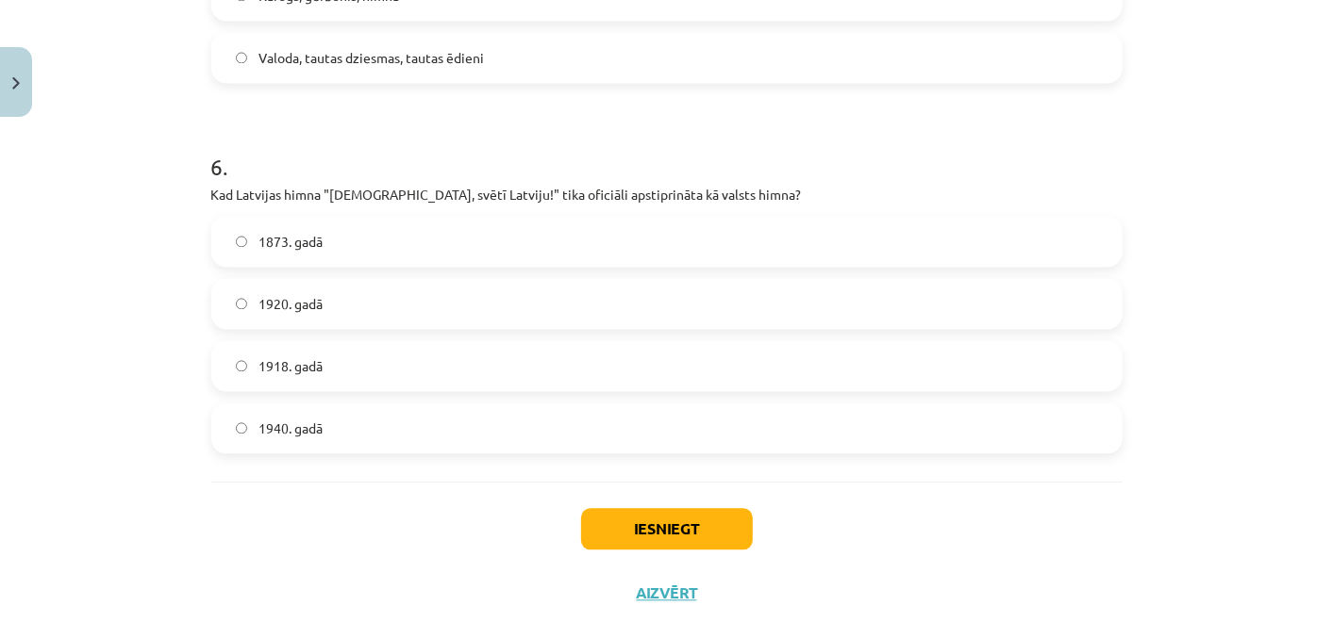
scroll to position [2156, 0]
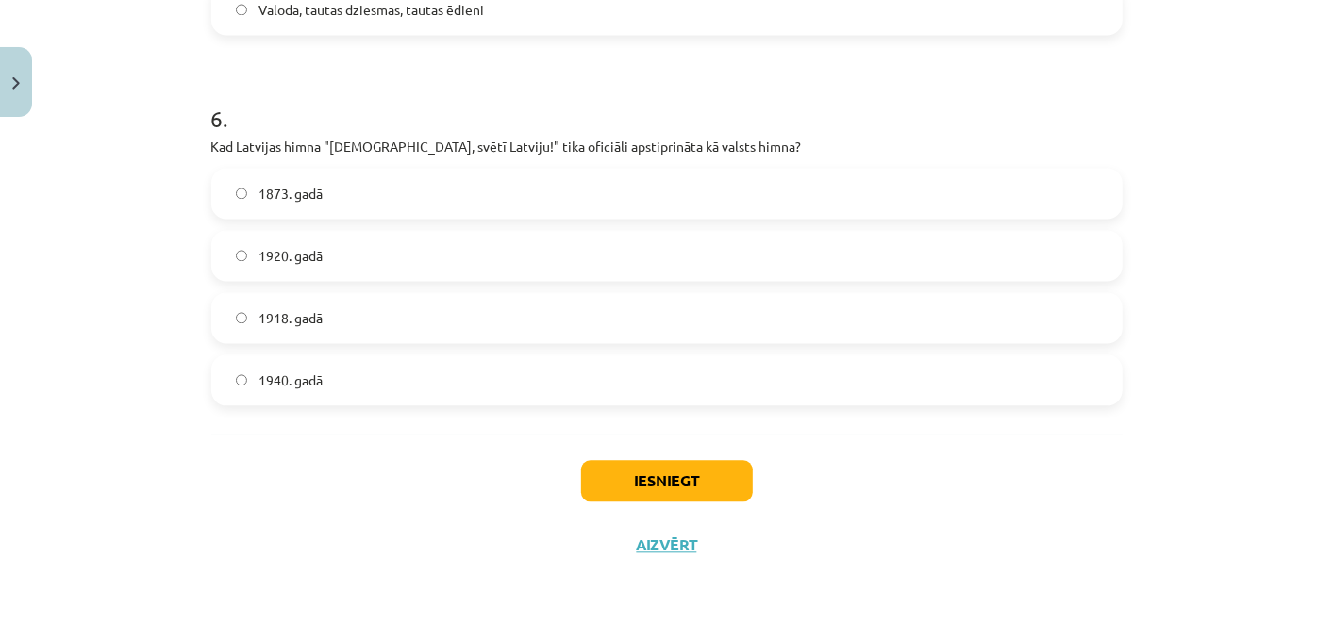
click at [301, 242] on label "1920. gadā" at bounding box center [666, 255] width 907 height 47
click at [612, 489] on button "Iesniegt" at bounding box center [667, 480] width 172 height 41
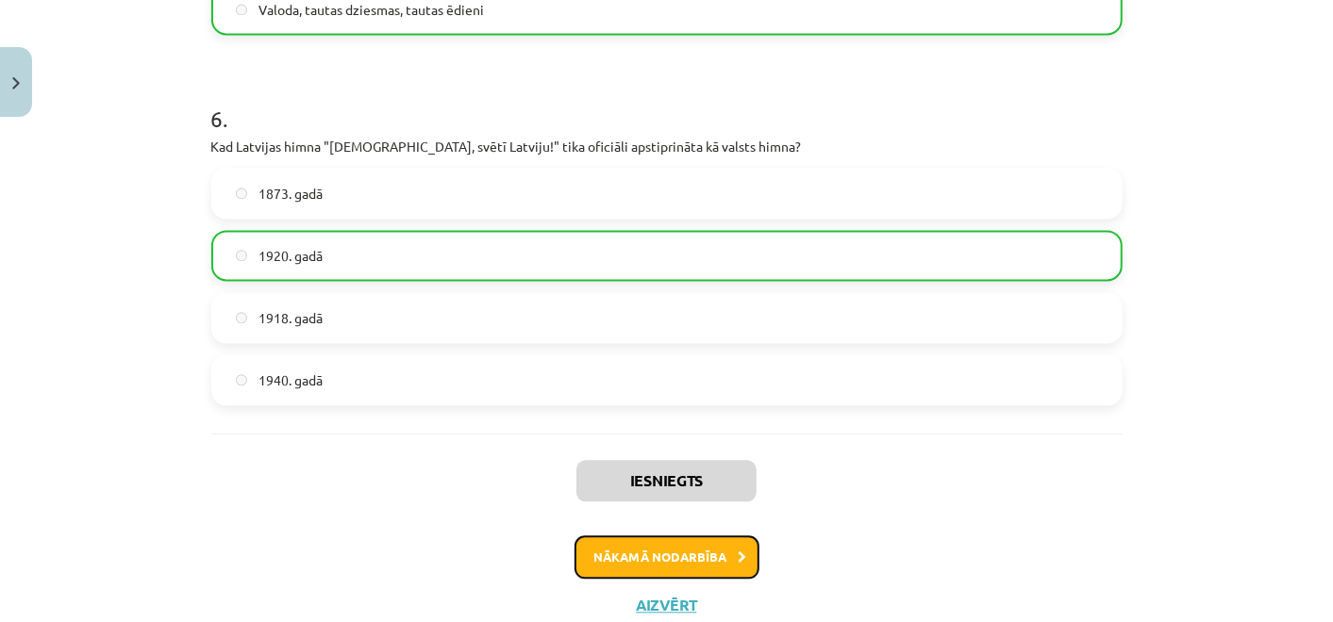
click at [706, 560] on button "Nākamā nodarbība" at bounding box center [666, 557] width 185 height 43
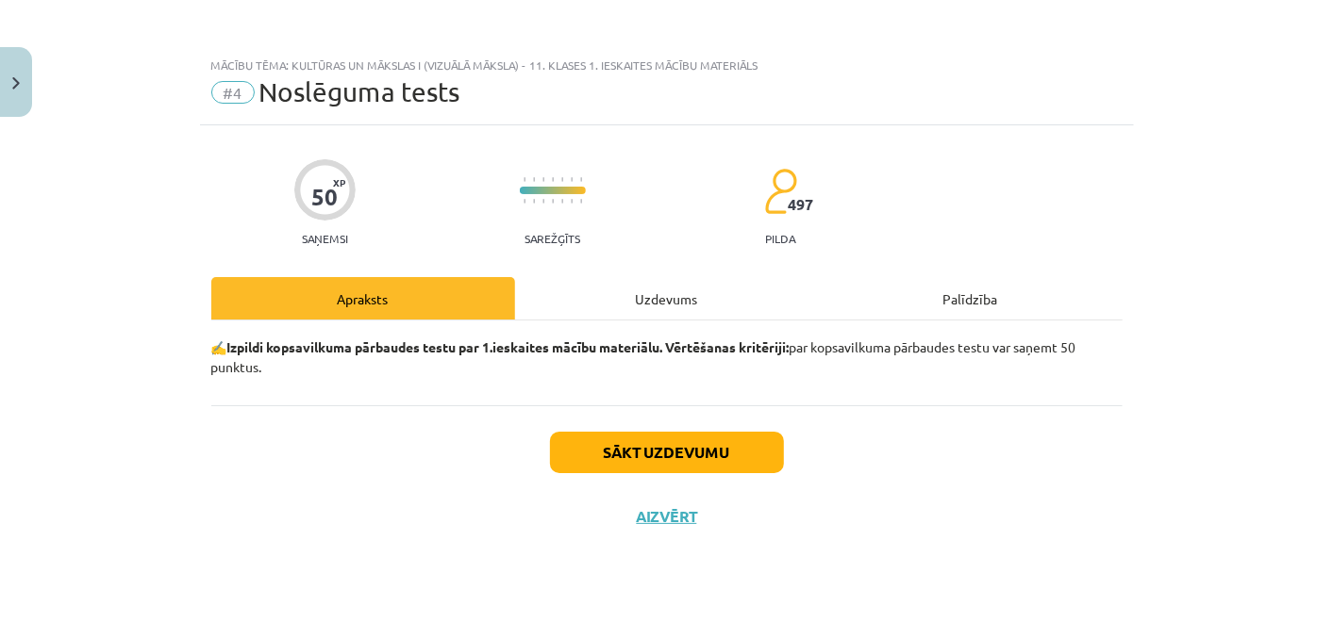
scroll to position [0, 0]
click at [705, 447] on button "Sākt uzdevumu" at bounding box center [667, 452] width 234 height 41
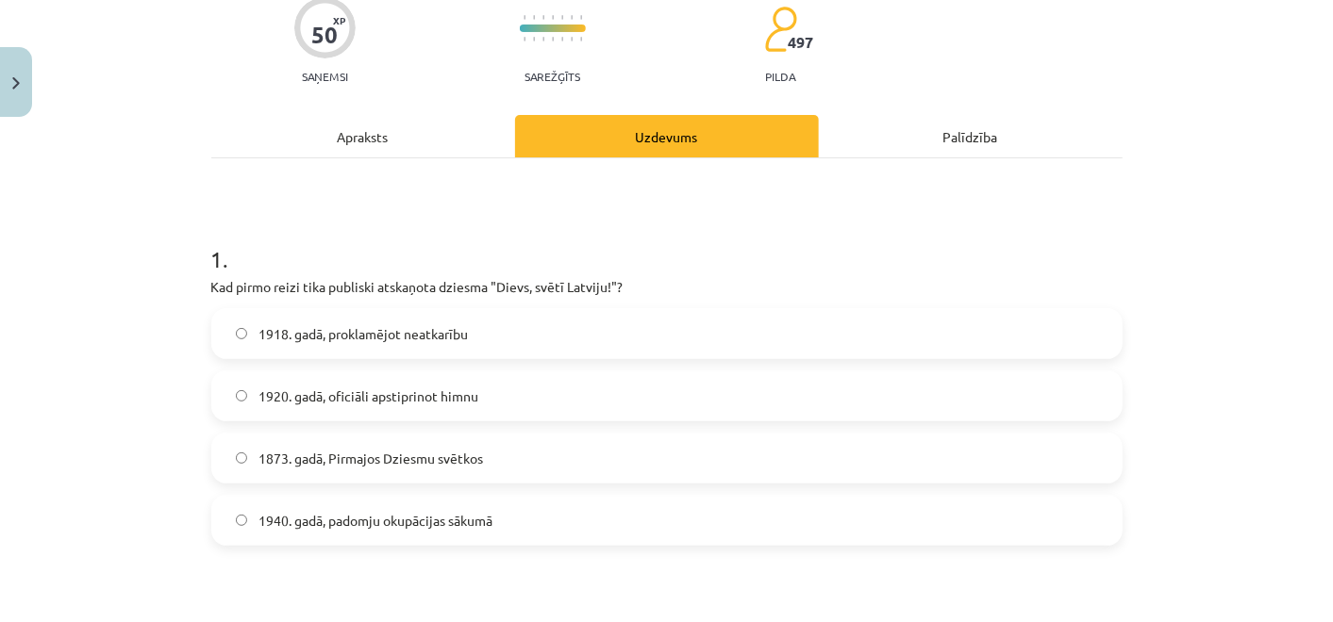
scroll to position [209, 0]
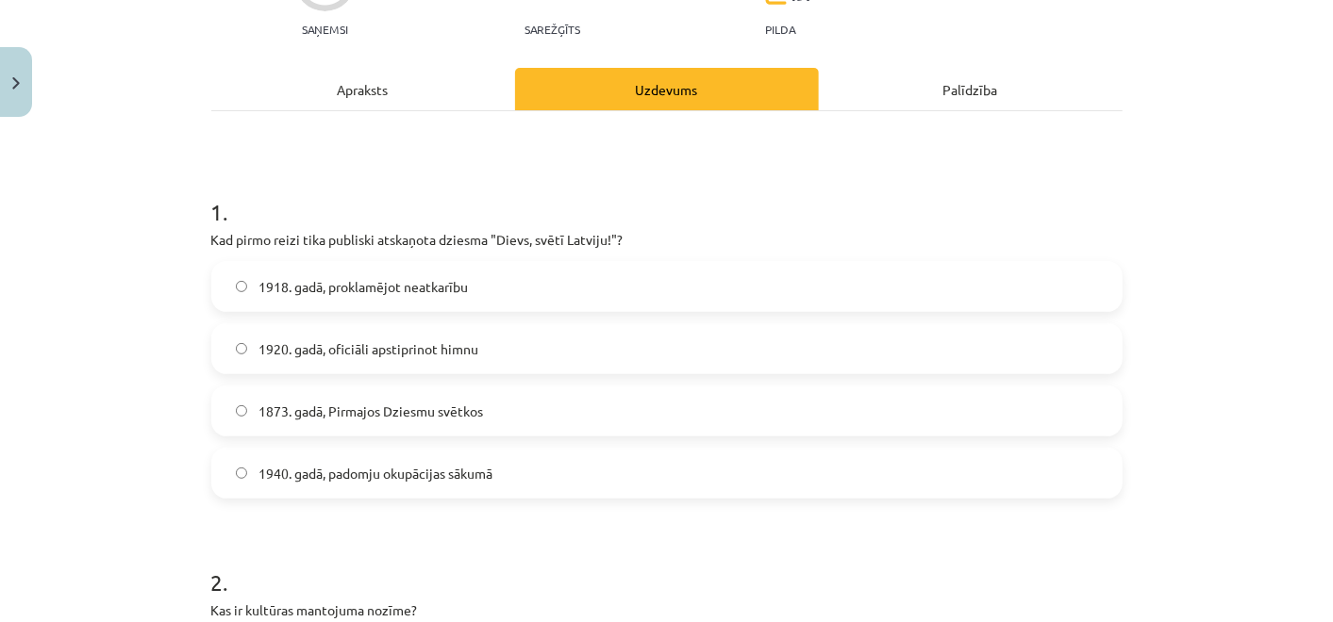
click at [371, 335] on label "1920. gadā, oficiāli apstiprinot himnu" at bounding box center [666, 348] width 907 height 47
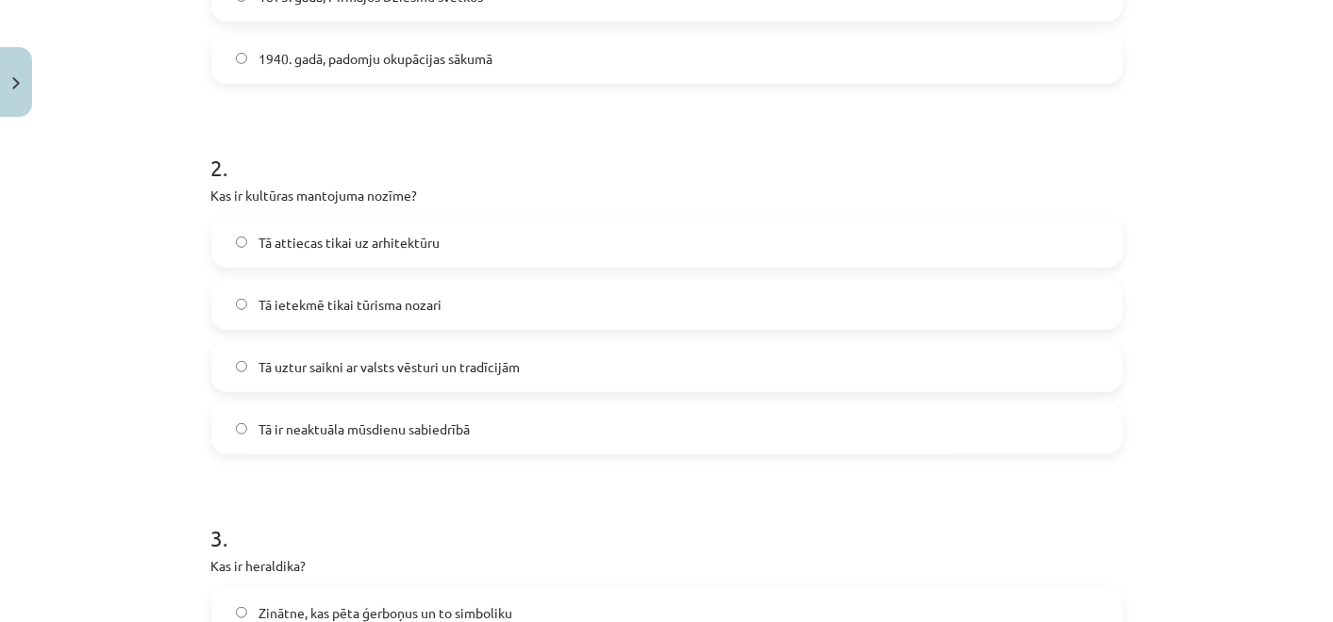
scroll to position [733, 0]
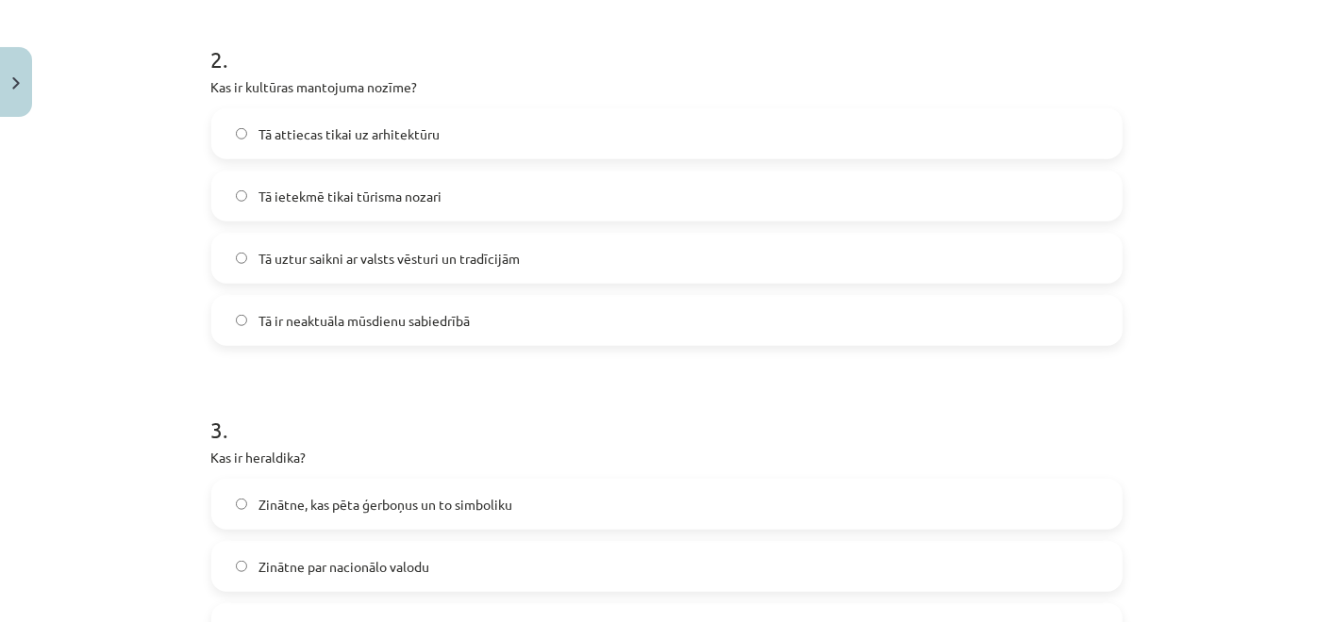
click at [183, 35] on div "Mācību tēma: Kultūras un mākslas i (vizuālā māksla) - 11. klases 1. ieskaites m…" at bounding box center [666, 311] width 1333 height 622
click at [353, 253] on span "Tā uztur saikni ar valsts vēsturi un tradīcijām" at bounding box center [388, 259] width 261 height 20
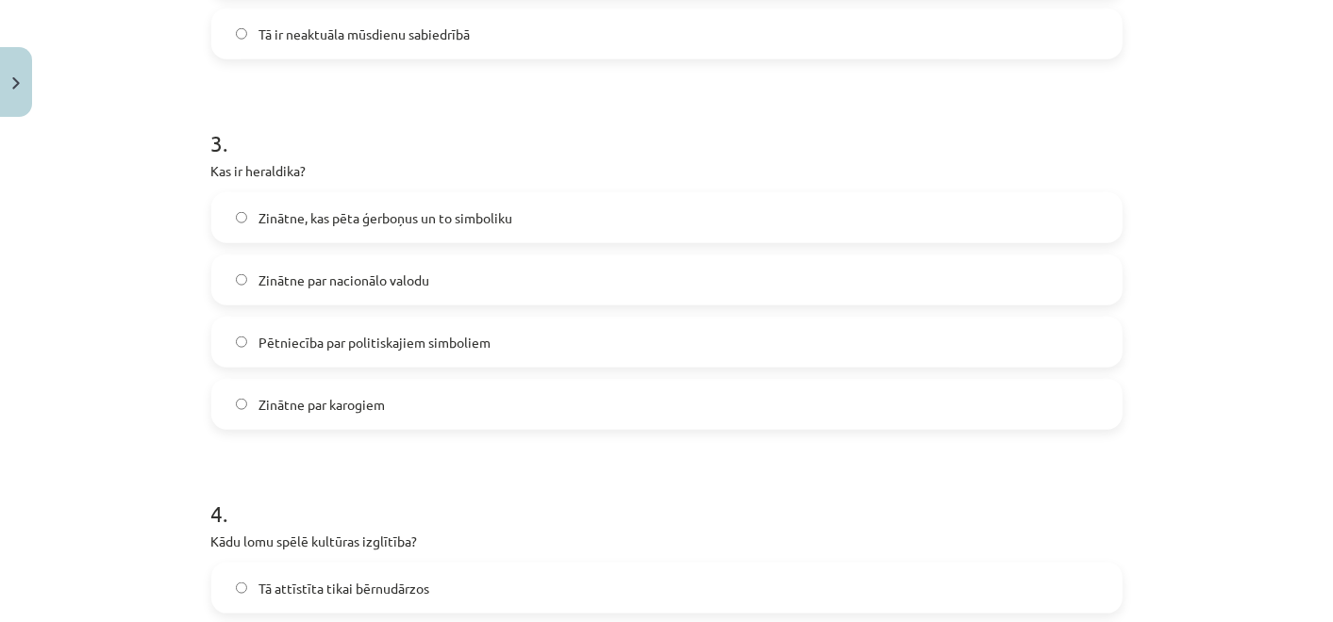
scroll to position [1048, 0]
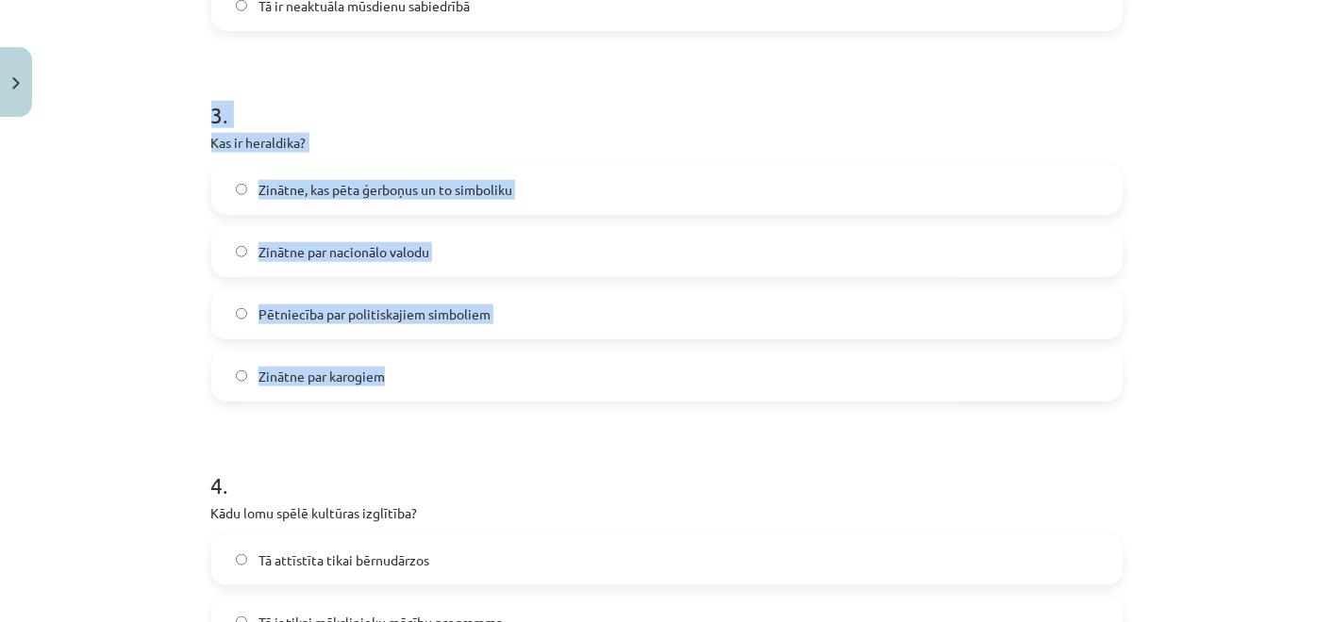
drag, startPoint x: 183, startPoint y: 95, endPoint x: 508, endPoint y: 390, distance: 439.3
click at [504, 386] on div "Mācību tēma: Kultūras un mākslas i (vizuālā māksla) - 11. klases 1. ieskaites m…" at bounding box center [666, 311] width 1333 height 622
copy div "3 . Kas ir heraldika? Zinātne, kas pēta ģerboņus un to simboliku Zinātne par na…"
click at [334, 198] on span "Zinātne, kas pēta ģerboņus un to simboliku" at bounding box center [385, 190] width 254 height 20
click at [154, 215] on div "Mācību tēma: Kultūras un mākslas i (vizuālā māksla) - 11. klases 1. ieskaites m…" at bounding box center [666, 311] width 1333 height 622
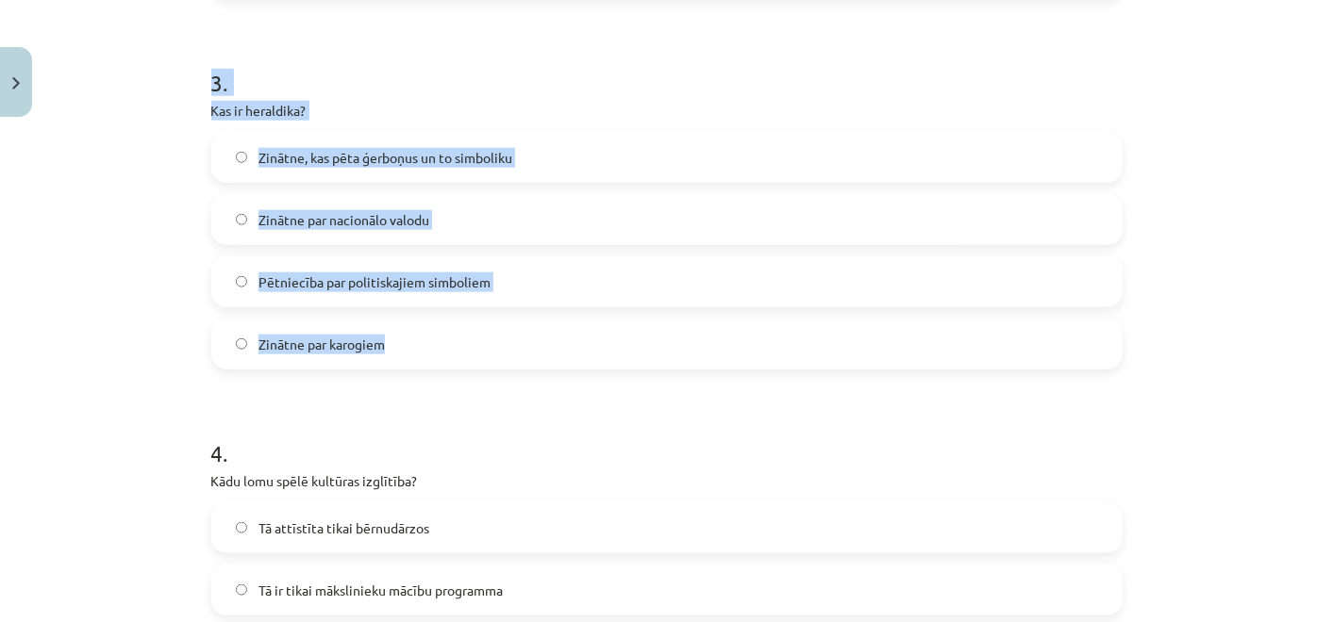
scroll to position [1257, 0]
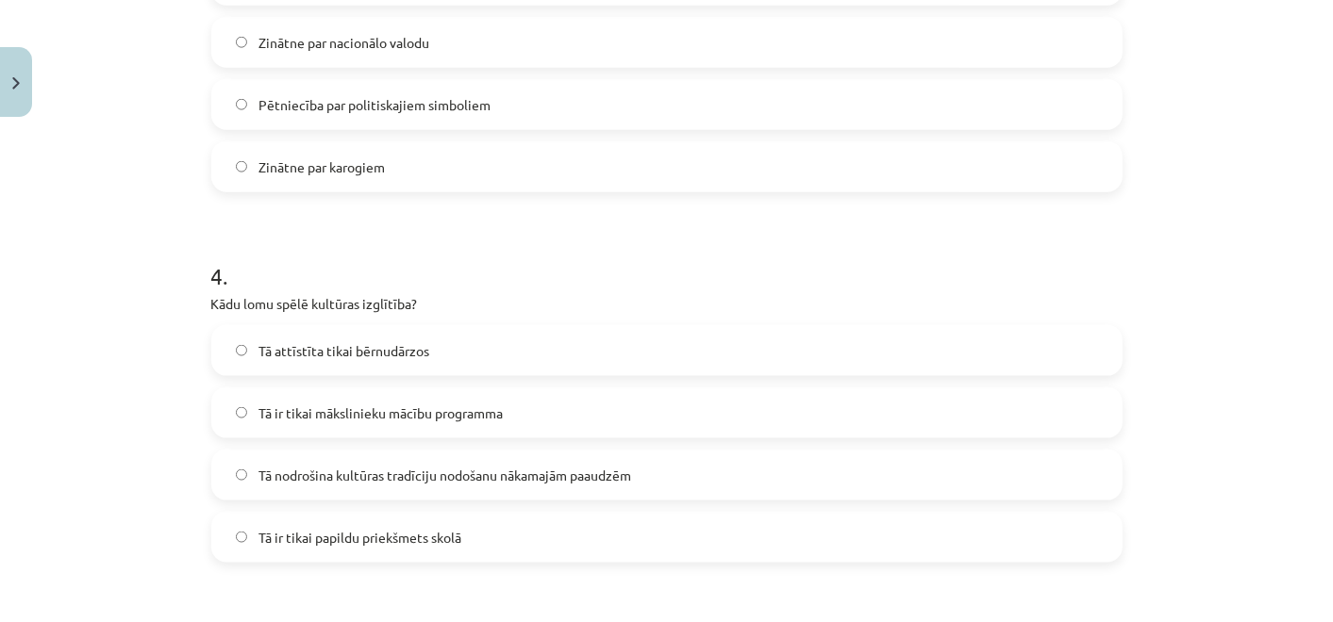
click at [574, 266] on h1 "4 ." at bounding box center [666, 259] width 911 height 58
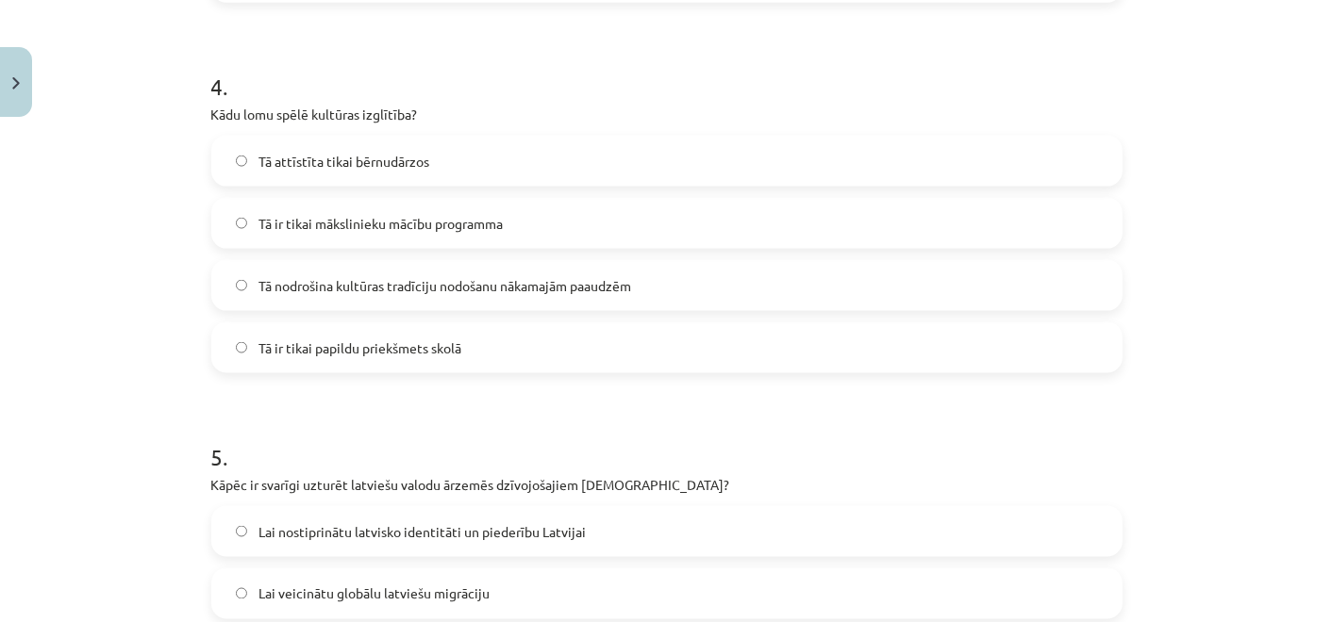
scroll to position [1467, 0]
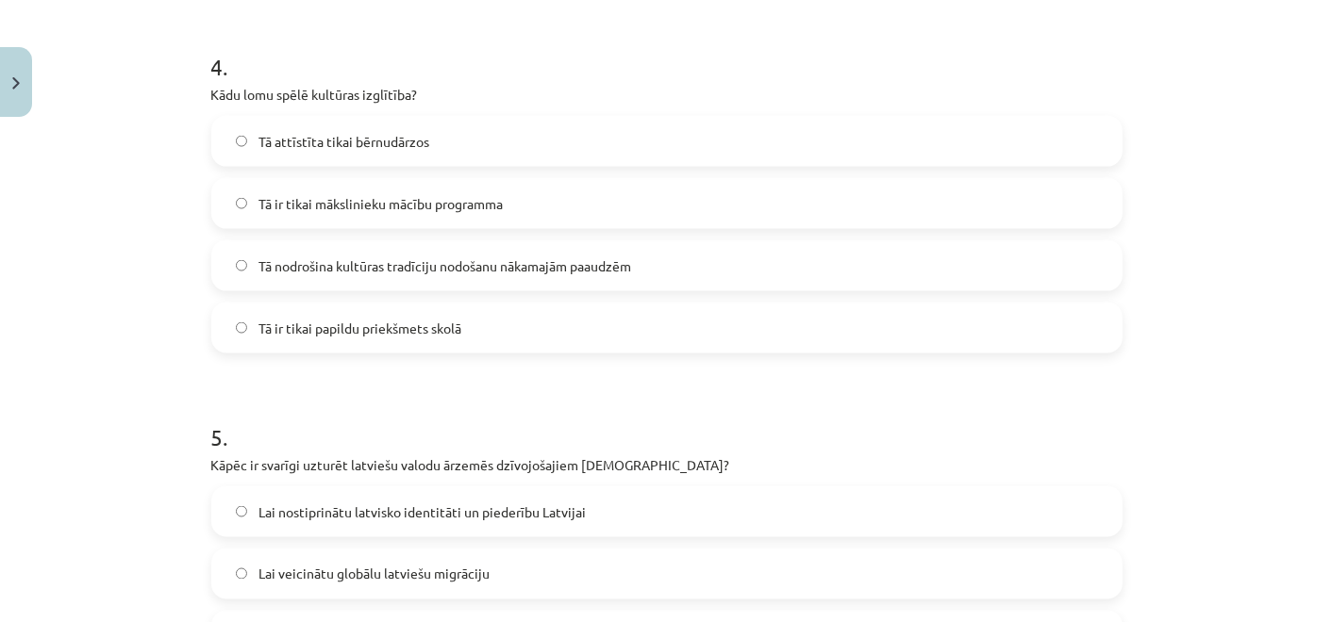
click at [509, 272] on span "Tā nodrošina kultūras tradīciju nodošanu nākamajām paaudzēm" at bounding box center [444, 267] width 373 height 20
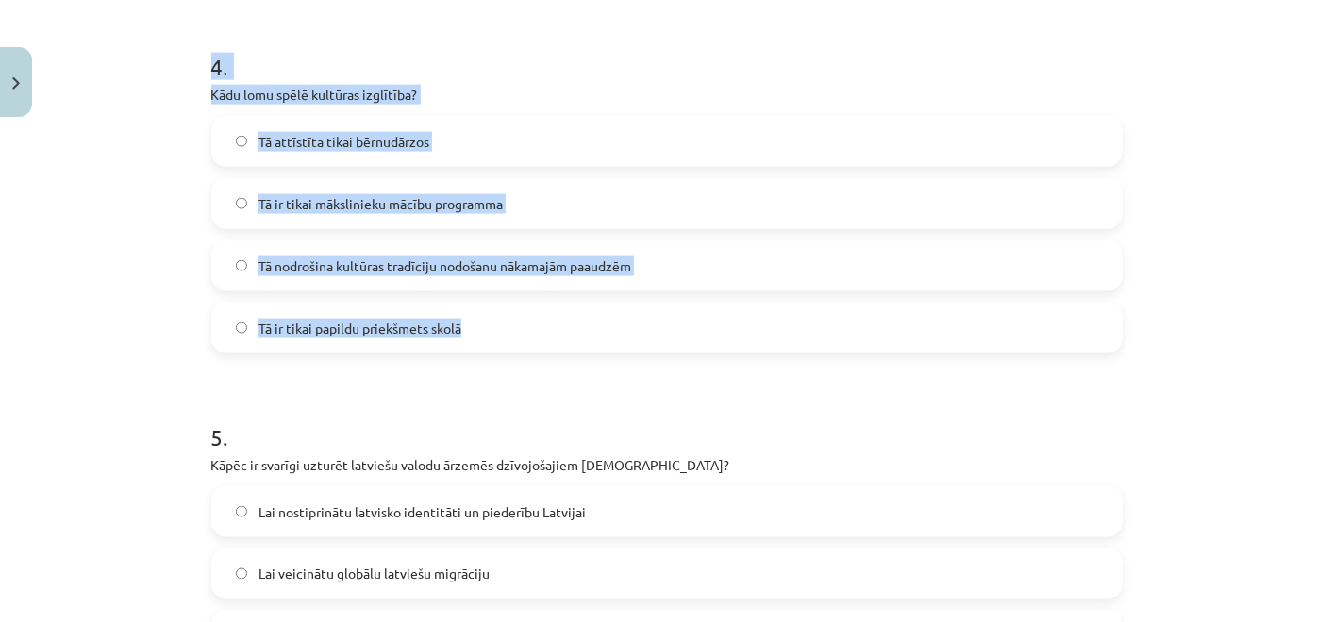
drag, startPoint x: 192, startPoint y: 61, endPoint x: 611, endPoint y: 318, distance: 491.1
click at [611, 317] on div "Mācību tēma: Kultūras un mākslas i (vizuālā māksla) - 11. klases 1. ieskaites m…" at bounding box center [666, 311] width 1333 height 622
copy div "4 . Kādu lomu spēlē kultūras izglītība? Tā attīstīta tikai bērnudārzos Tā ir ti…"
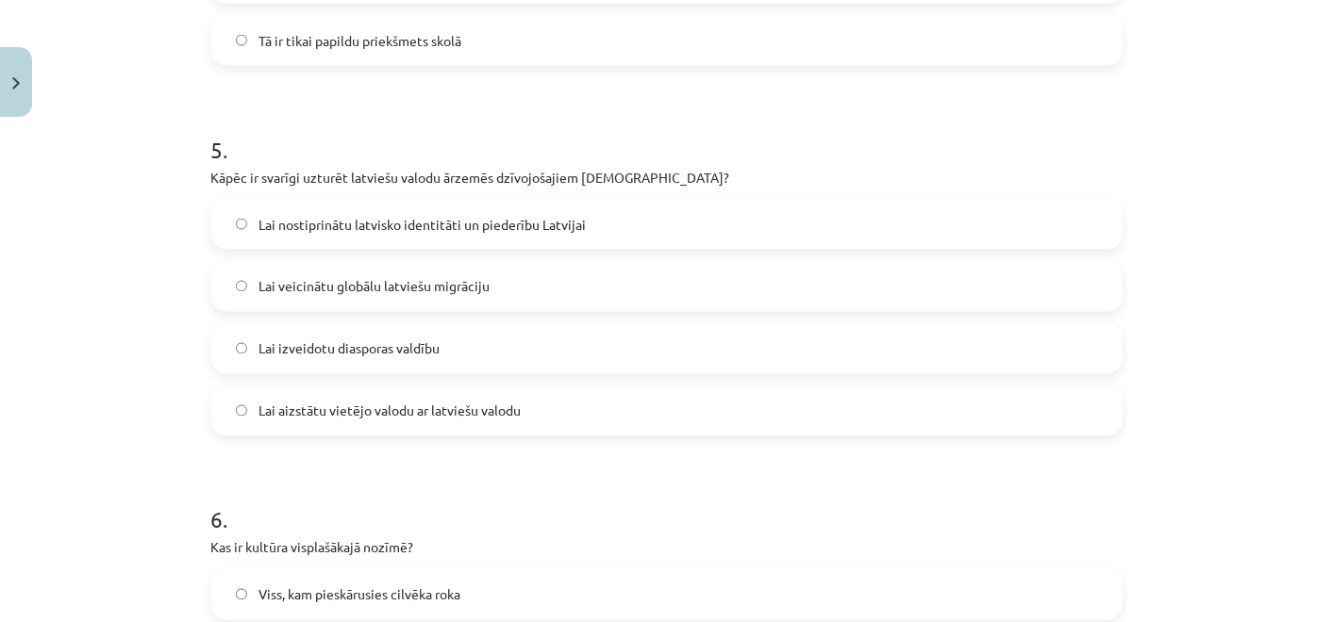
scroll to position [1781, 0]
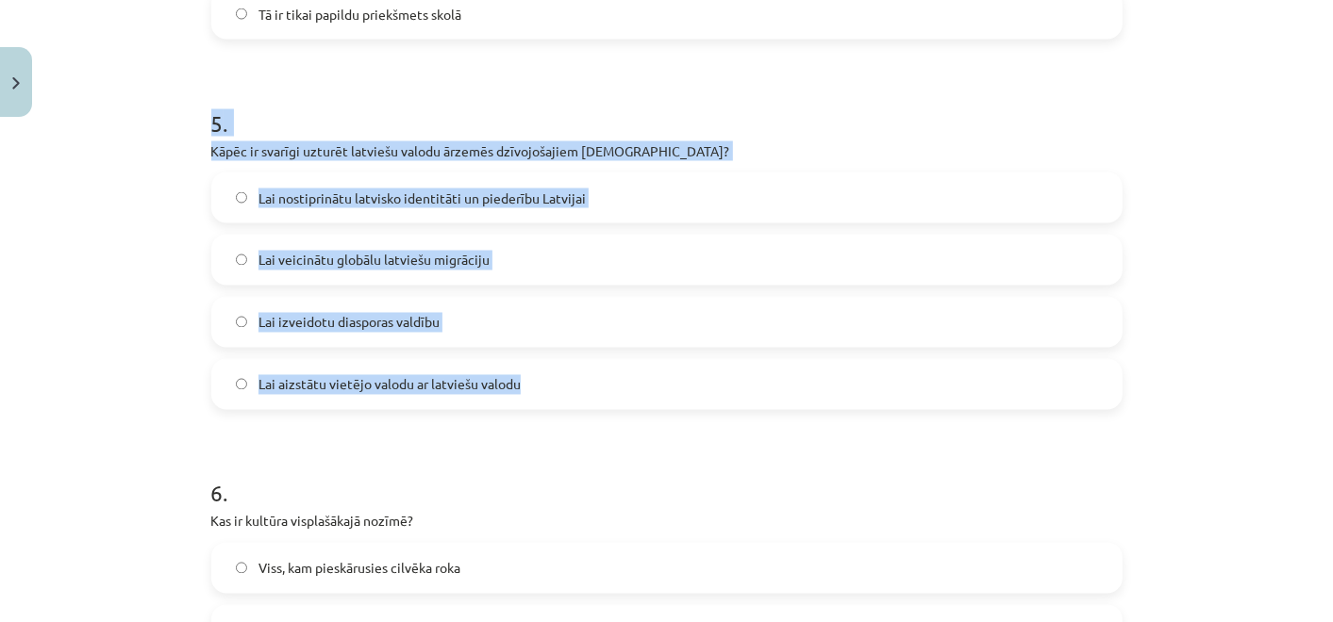
drag, startPoint x: 165, startPoint y: 127, endPoint x: 739, endPoint y: 399, distance: 635.3
click at [735, 395] on div "Mācību tēma: Kultūras un mākslas i (vizuālā māksla) - 11. klases 1. ieskaites m…" at bounding box center [666, 311] width 1333 height 622
copy div "5 . Kāpēc ir svarīgi uzturēt latviešu valodu ārzemēs dzīvojošajiem [DEMOGRAPHIC…"
click at [369, 205] on span "Lai nostiprinātu latvisko identitāti un piederību Latvijai" at bounding box center [421, 199] width 327 height 20
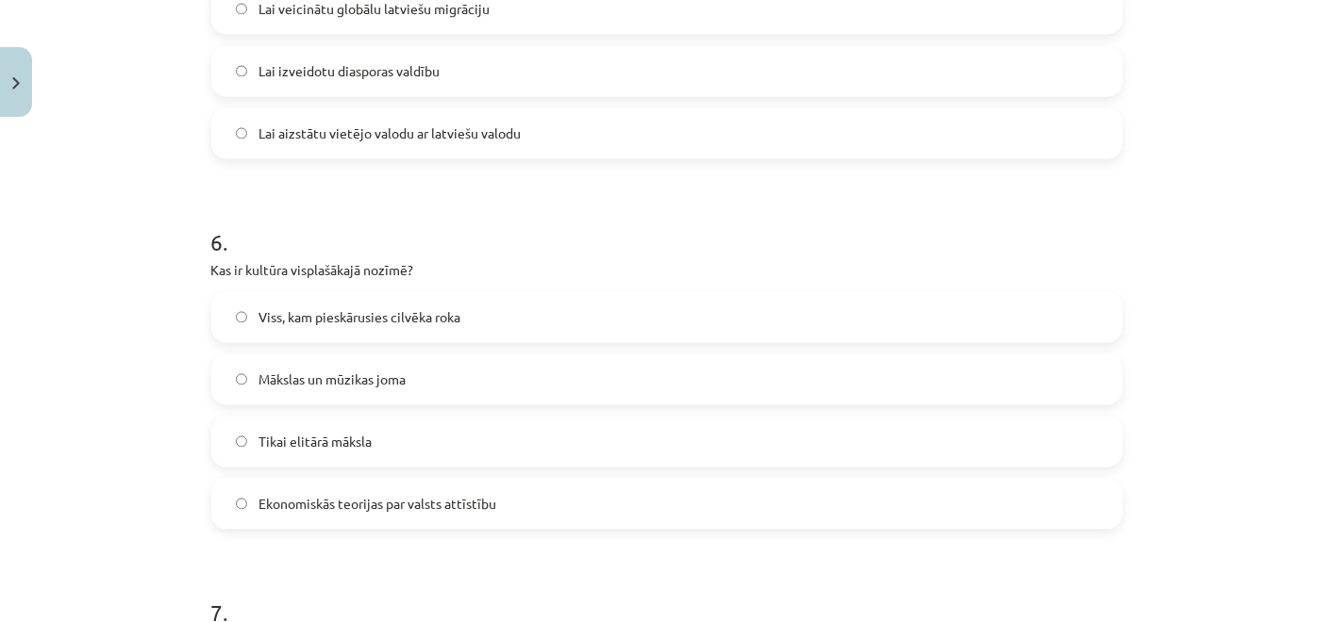
scroll to position [2096, 0]
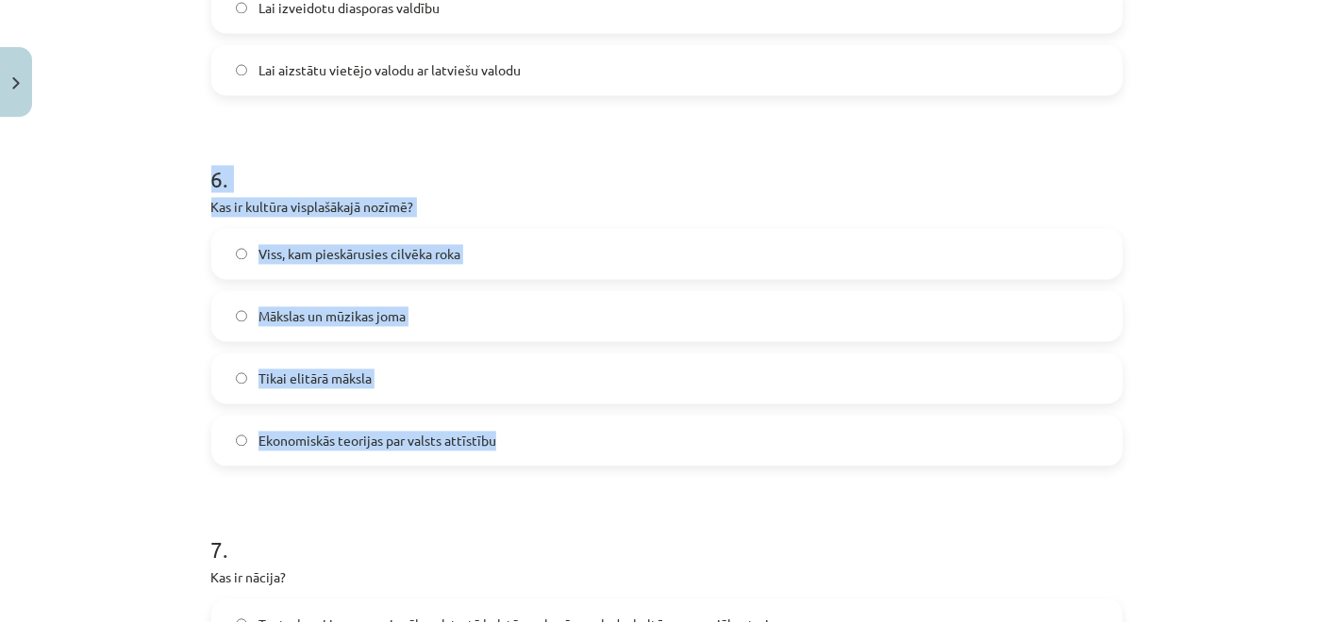
drag, startPoint x: 189, startPoint y: 164, endPoint x: 642, endPoint y: 421, distance: 521.1
click at [642, 421] on div "Mācību tēma: Kultūras un mākslas i (vizuālā māksla) - 11. klases 1. ieskaites m…" at bounding box center [666, 311] width 1333 height 622
copy div "6 . Kas ir kultūra visplašākajā nozīmē? Viss, kam pieskārusies cilvēka roka Māk…"
click at [379, 261] on span "Viss, kam pieskārusies cilvēka roka" at bounding box center [359, 254] width 202 height 20
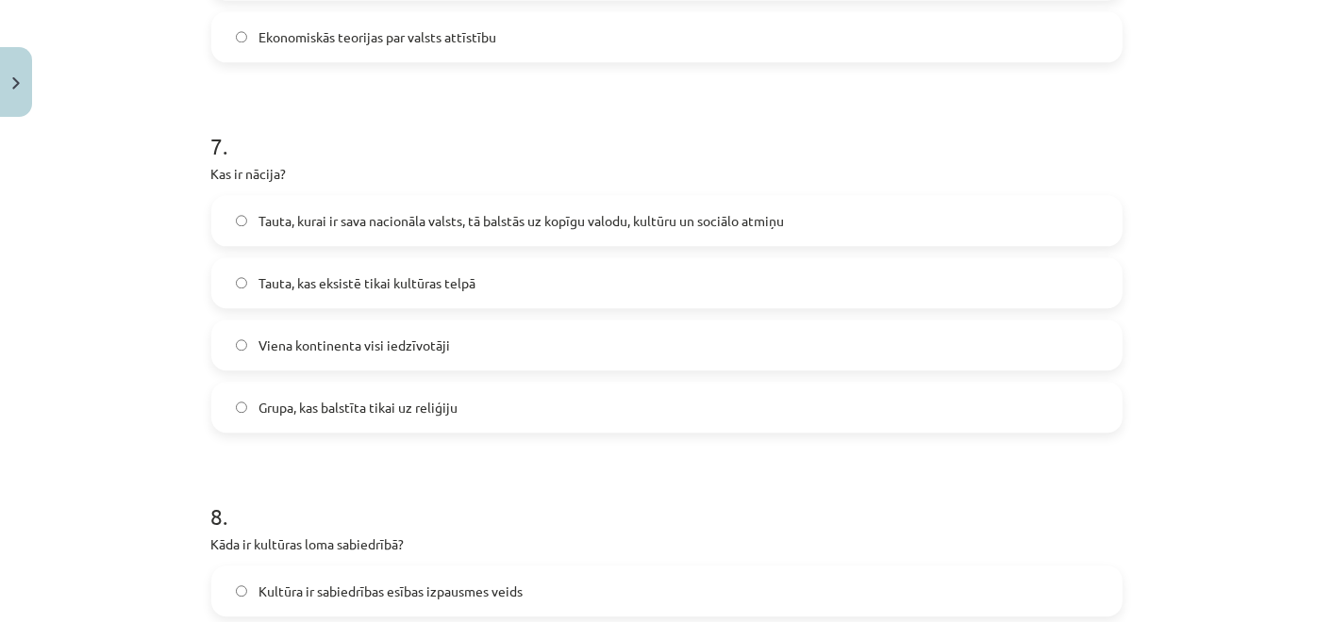
scroll to position [2514, 0]
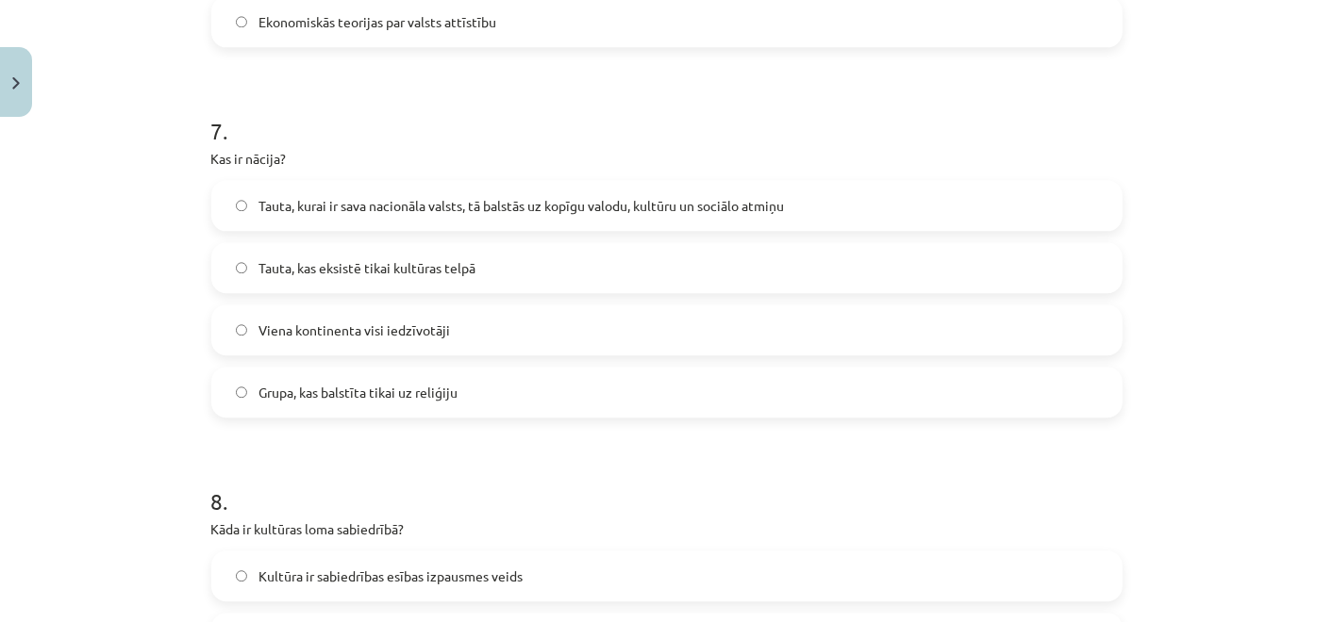
click at [153, 126] on div "Mācību tēma: Kultūras un mākslas i (vizuālā māksla) - 11. klases 1. ieskaites m…" at bounding box center [666, 311] width 1333 height 622
click at [372, 191] on label "Tauta, kurai ir sava nacionāla valsts, tā balstās uz kopīgu valodu, kultūru un …" at bounding box center [666, 205] width 907 height 47
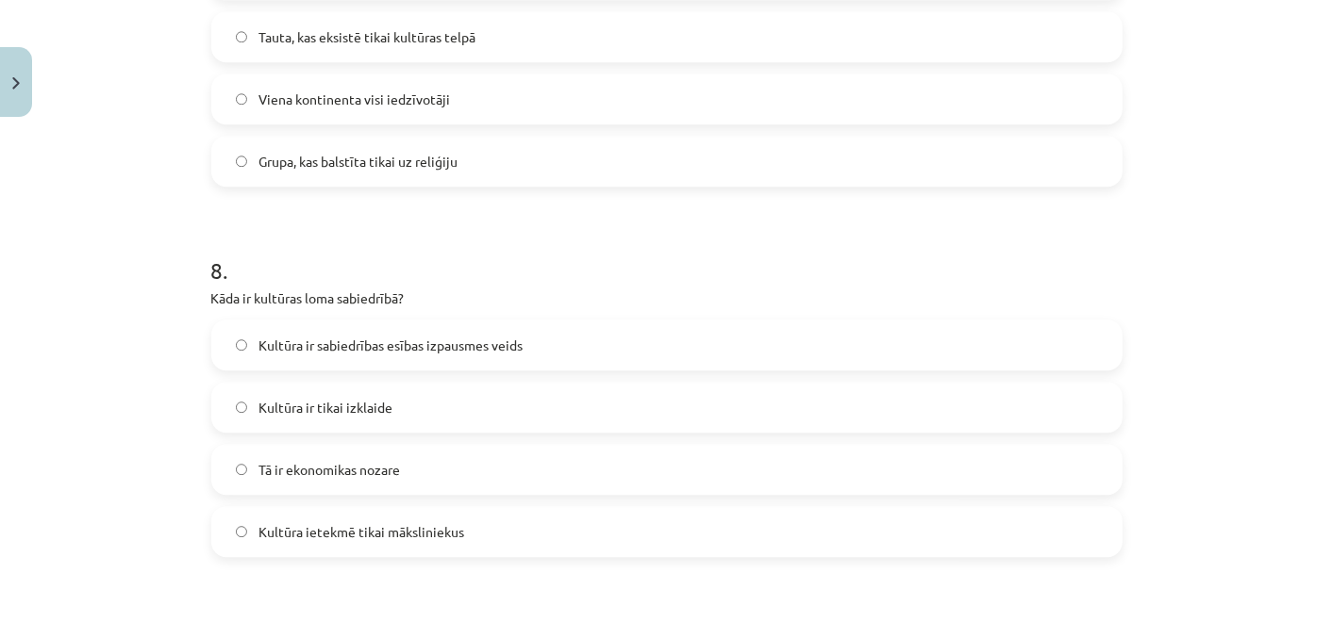
scroll to position [2829, 0]
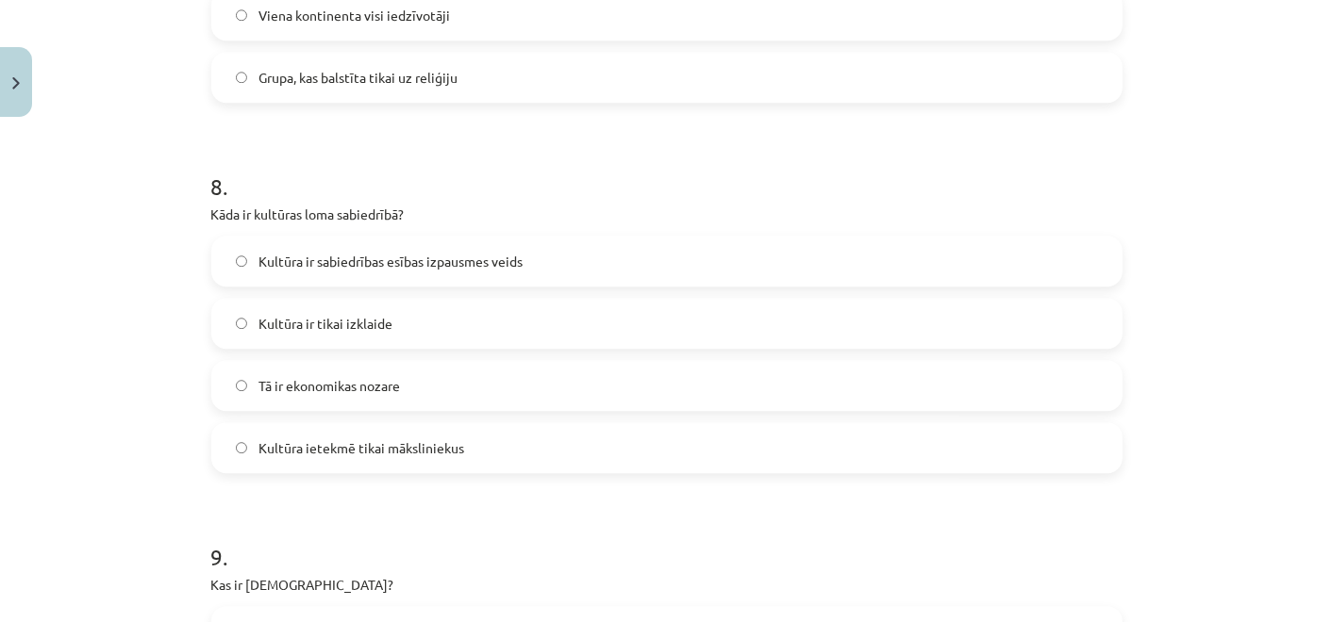
click at [377, 253] on span "Kultūra ir sabiedrības esības izpausmes veids" at bounding box center [390, 262] width 264 height 20
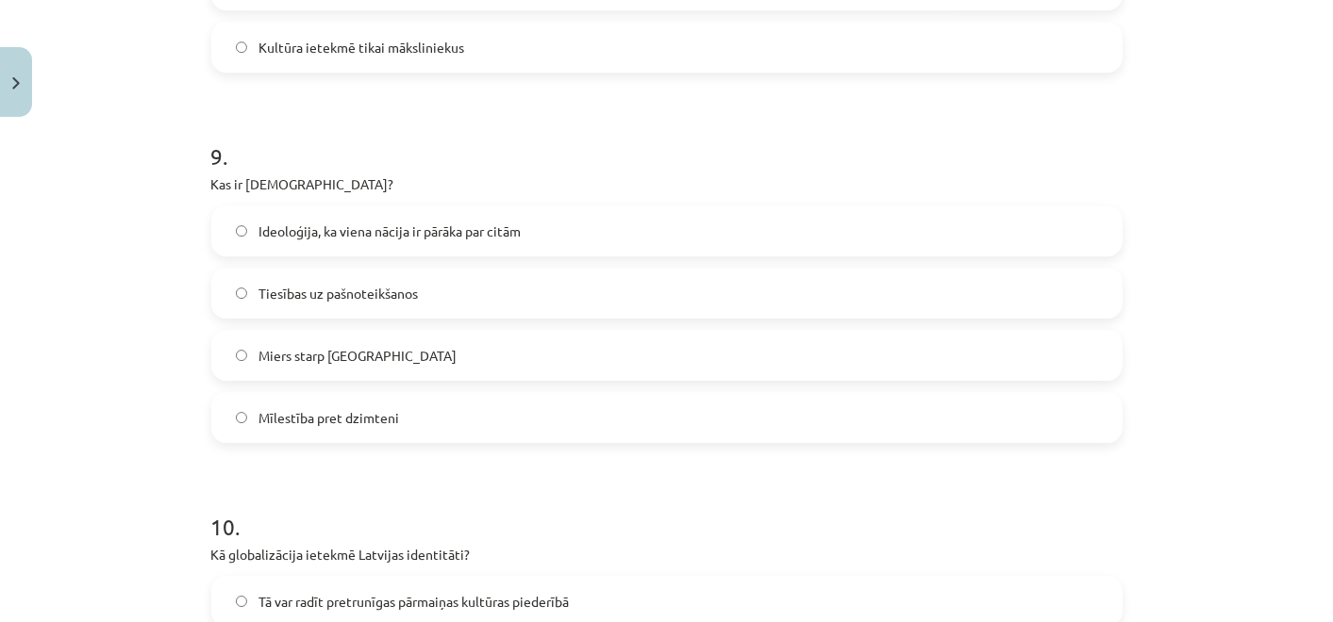
scroll to position [3248, 0]
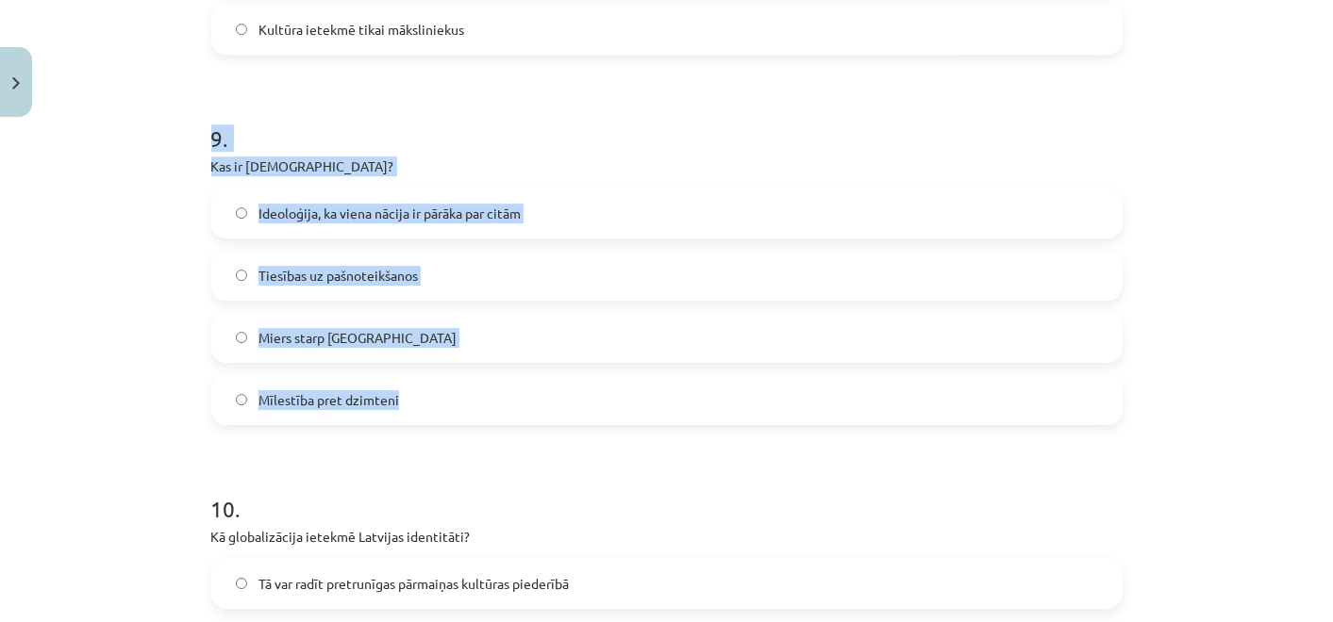
drag, startPoint x: 182, startPoint y: 131, endPoint x: 586, endPoint y: 392, distance: 480.8
click at [586, 392] on div "Mācību tēma: Kultūras un mākslas i (vizuālā māksla) - 11. klases 1. ieskaites m…" at bounding box center [666, 311] width 1333 height 622
copy div "9 . Kas ir [DEMOGRAPHIC_DATA]? Ideoloģija, ka viena nācija ir pārāka par citām …"
click at [429, 221] on span "Ideoloģija, ka viena nācija ir pārāka par citām" at bounding box center [389, 214] width 262 height 20
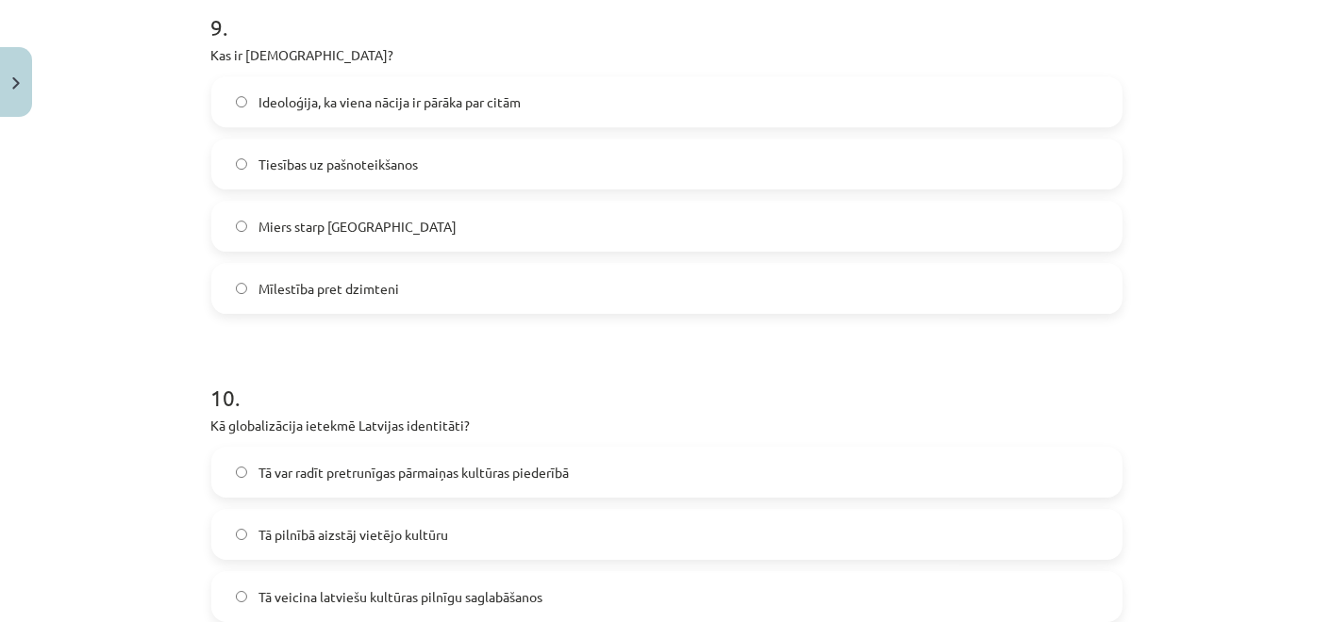
scroll to position [3562, 0]
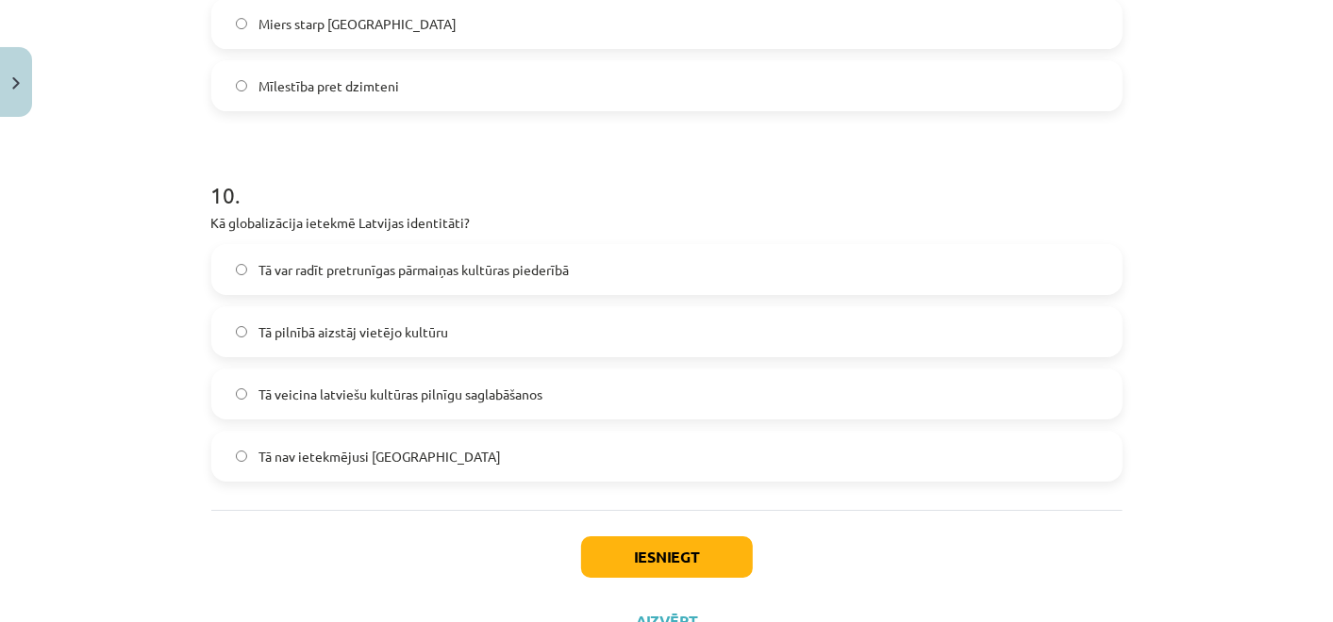
click at [178, 185] on div "Mācību tēma: Kultūras un mākslas i (vizuālā māksla) - 11. klases 1. ieskaites m…" at bounding box center [666, 311] width 1333 height 622
click at [522, 265] on span "Tā var radīt pretrunīgas pārmaiņas kultūras piederībā" at bounding box center [413, 270] width 310 height 20
click at [678, 551] on button "Iesniegt" at bounding box center [667, 557] width 172 height 41
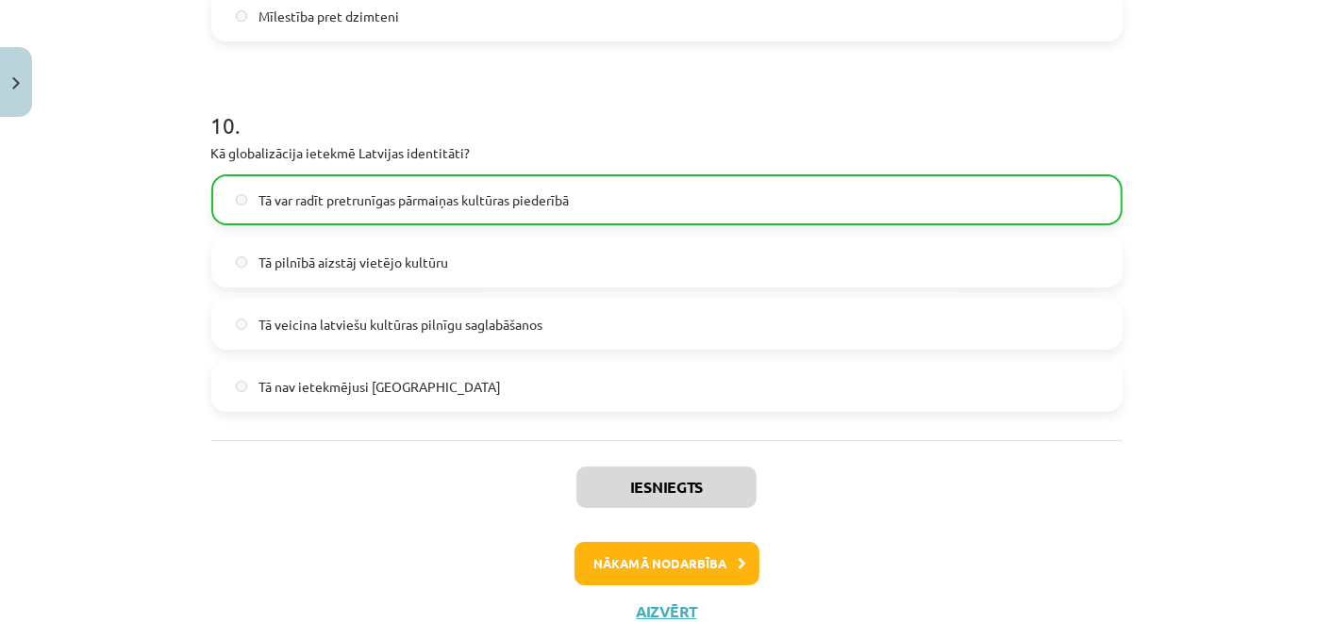
scroll to position [3697, 0]
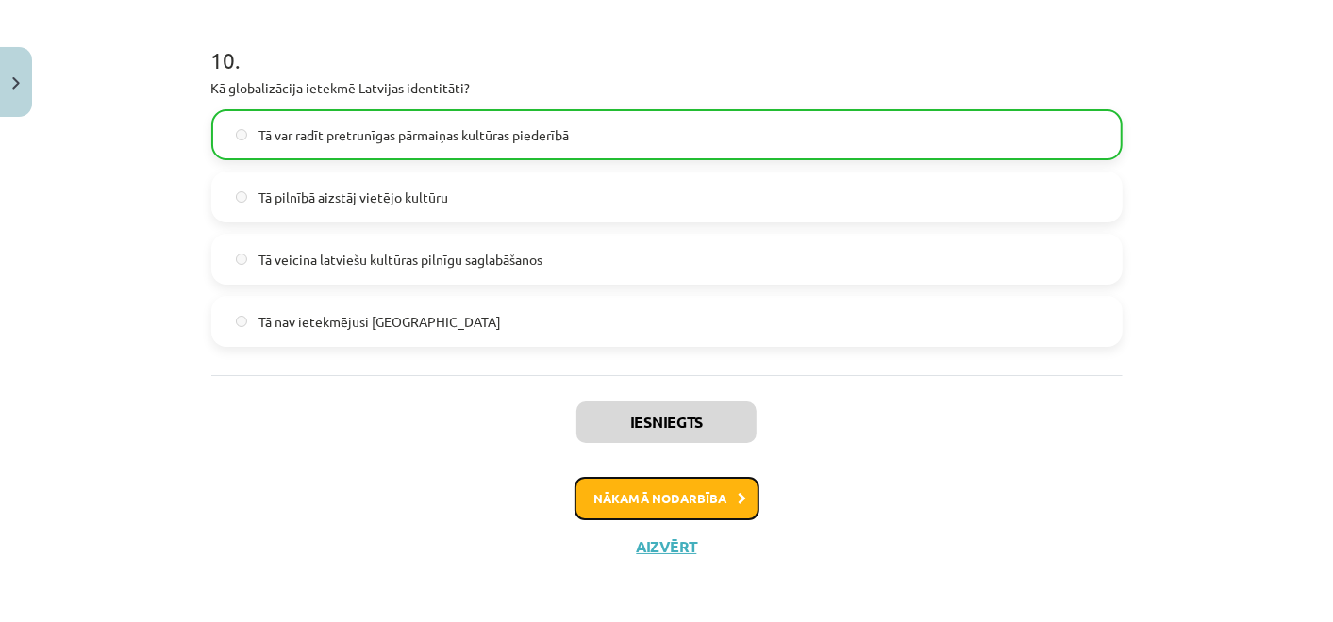
click at [695, 498] on button "Nākamā nodarbība" at bounding box center [666, 498] width 185 height 43
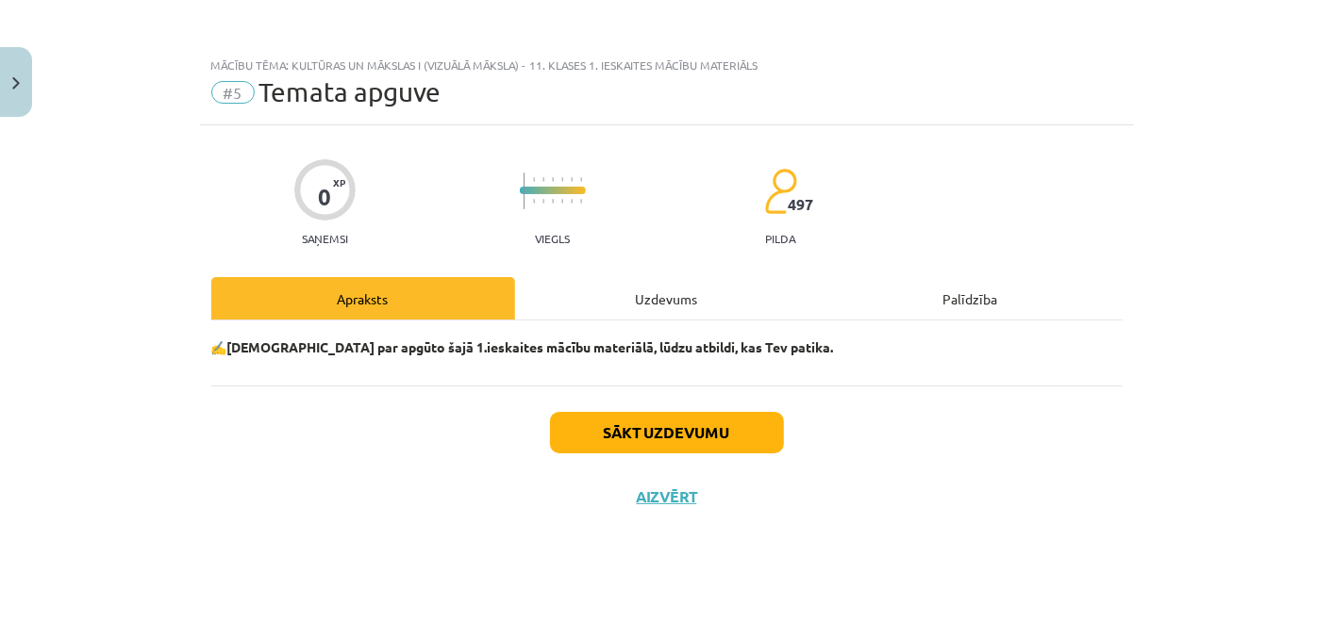
scroll to position [0, 0]
click at [682, 412] on button "Sākt uzdevumu" at bounding box center [667, 432] width 234 height 41
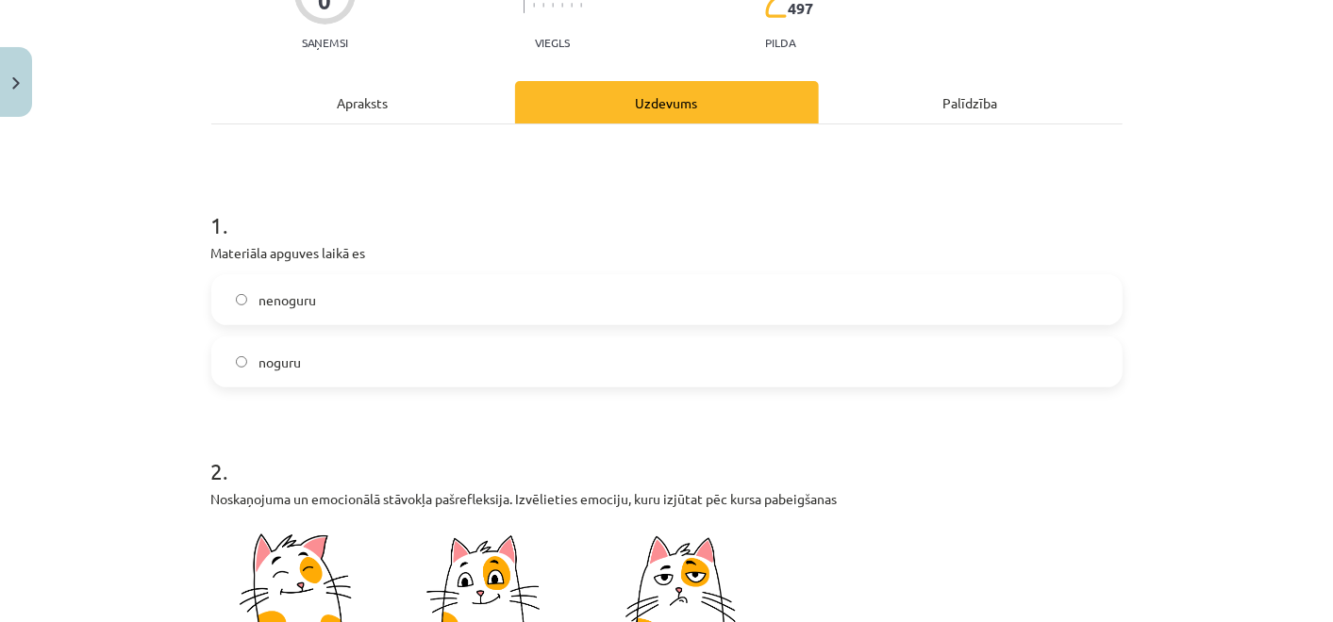
scroll to position [209, 0]
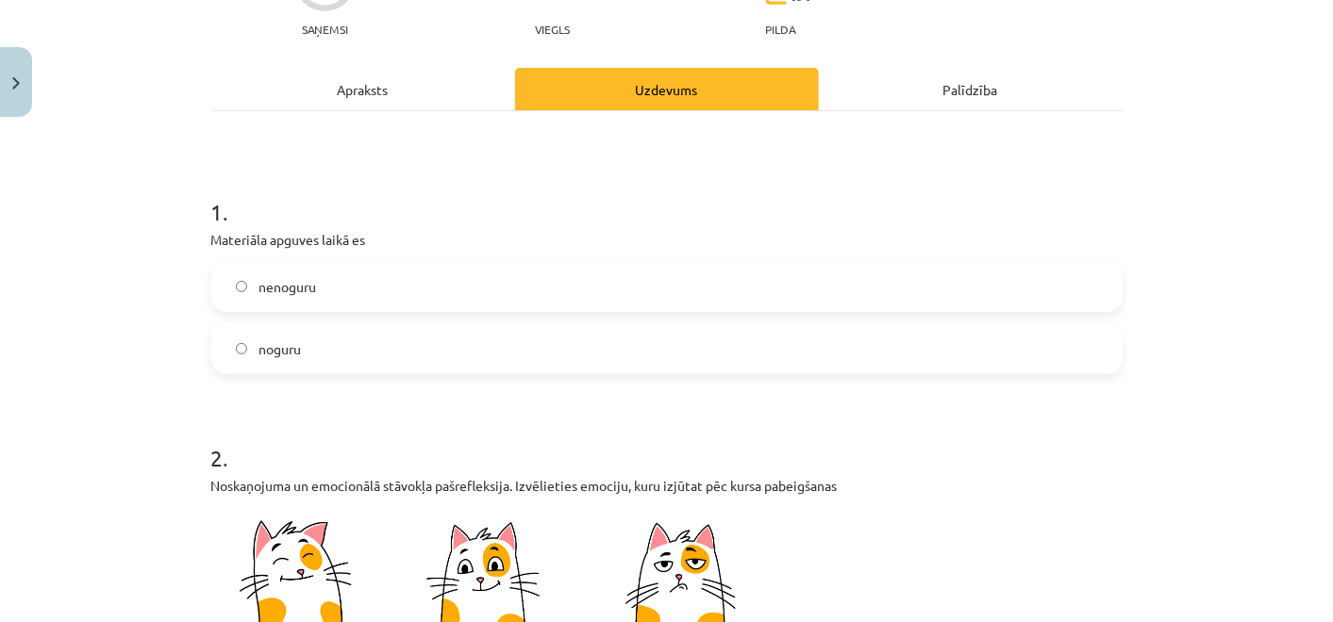
click at [360, 269] on label "nenoguru" at bounding box center [666, 286] width 907 height 47
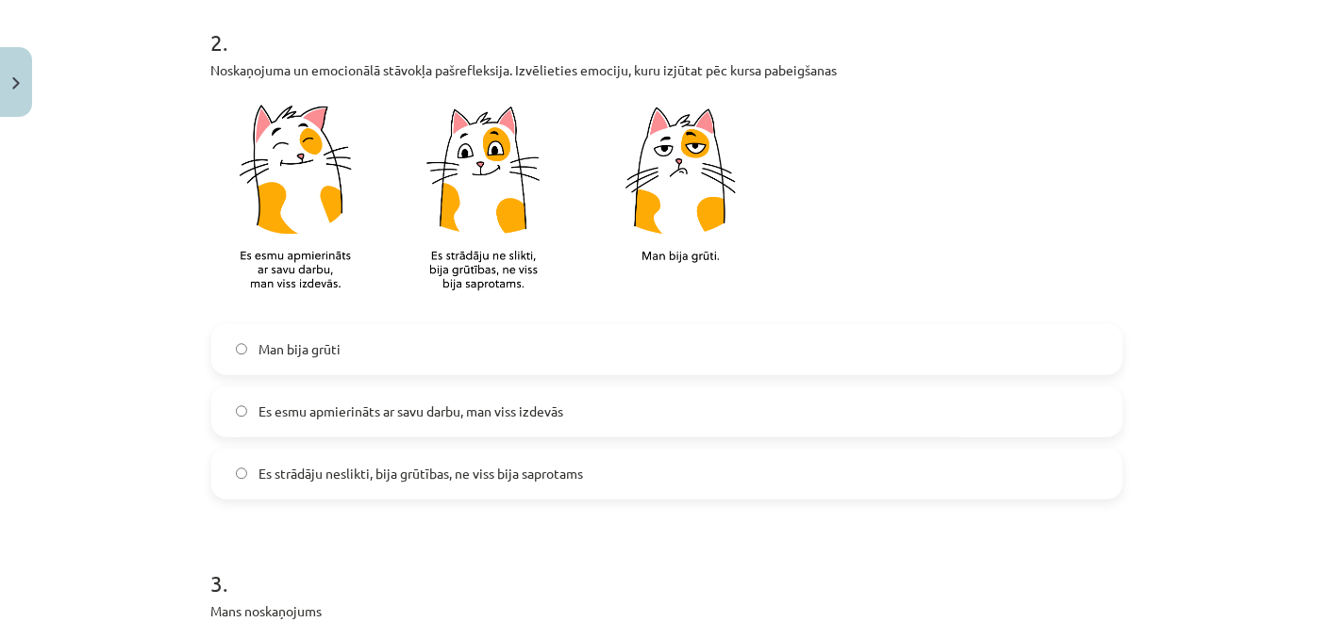
scroll to position [628, 0]
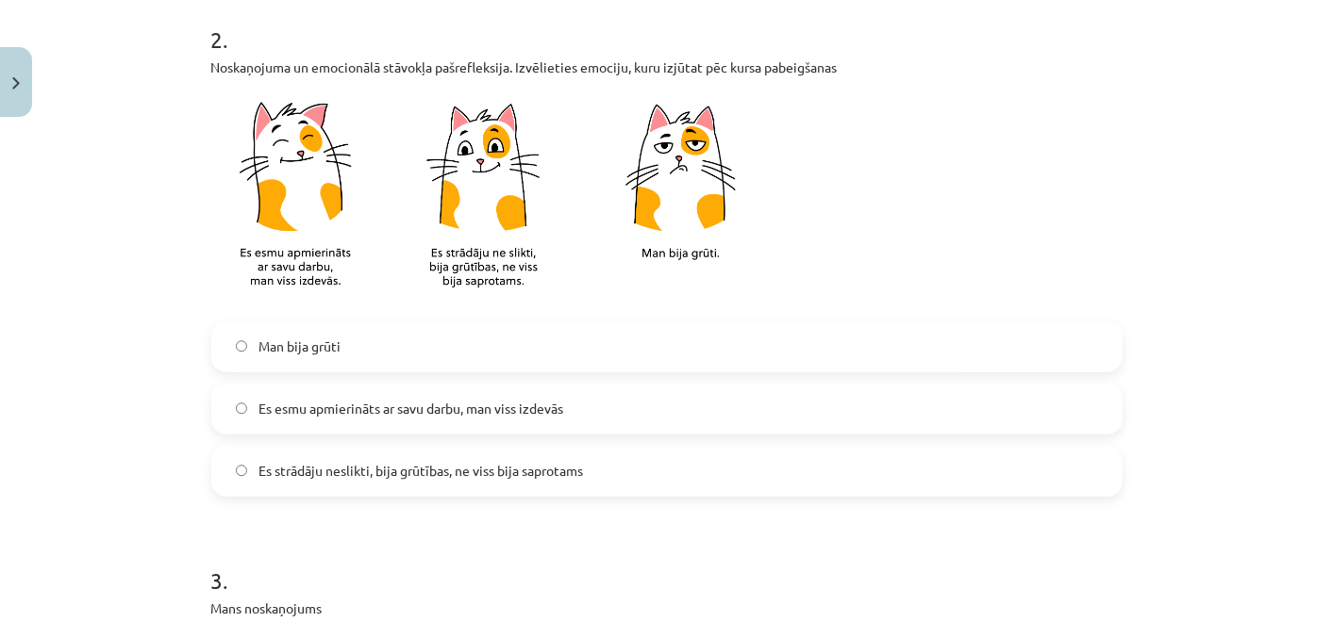
click at [406, 404] on span "Es esmu apmierināts ar savu darbu, man viss izdevās" at bounding box center [410, 409] width 305 height 20
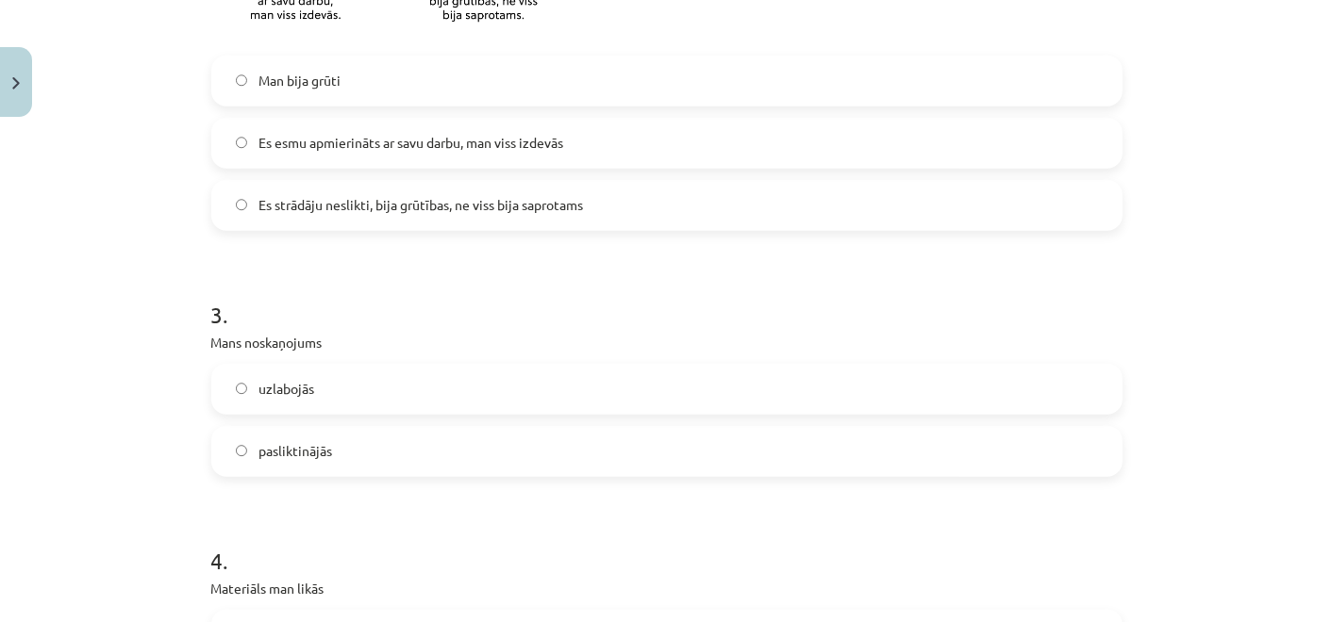
scroll to position [1048, 0]
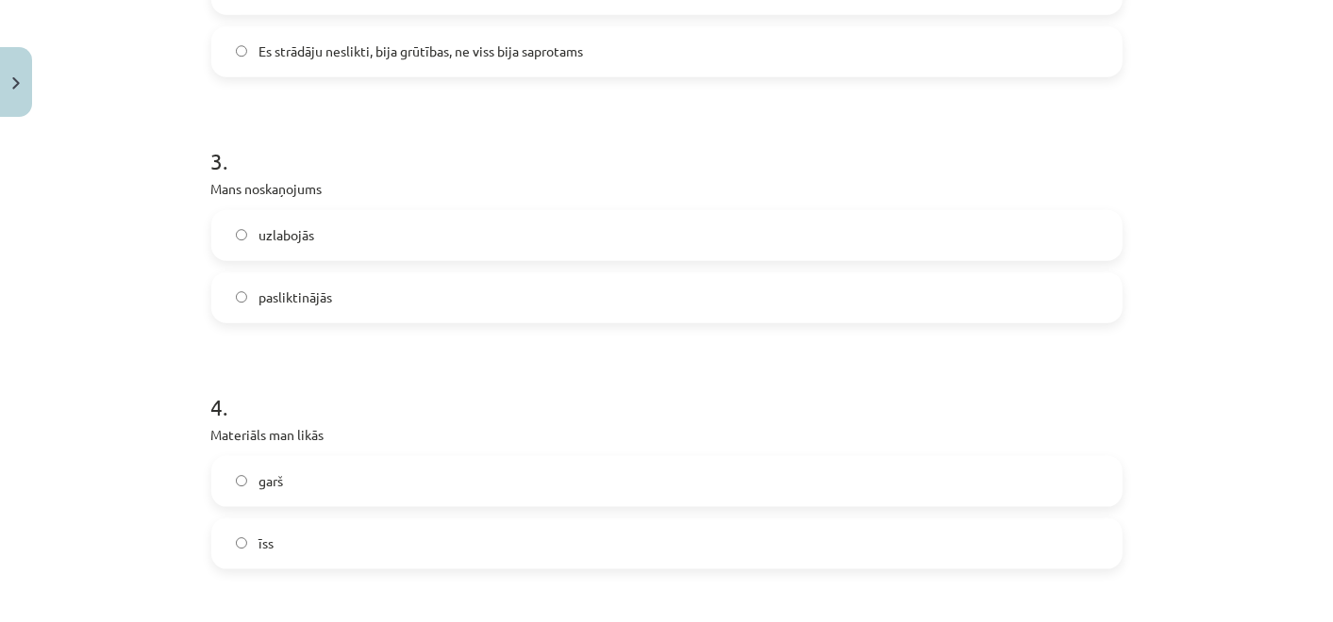
click at [372, 212] on label "uzlabojās" at bounding box center [666, 235] width 907 height 47
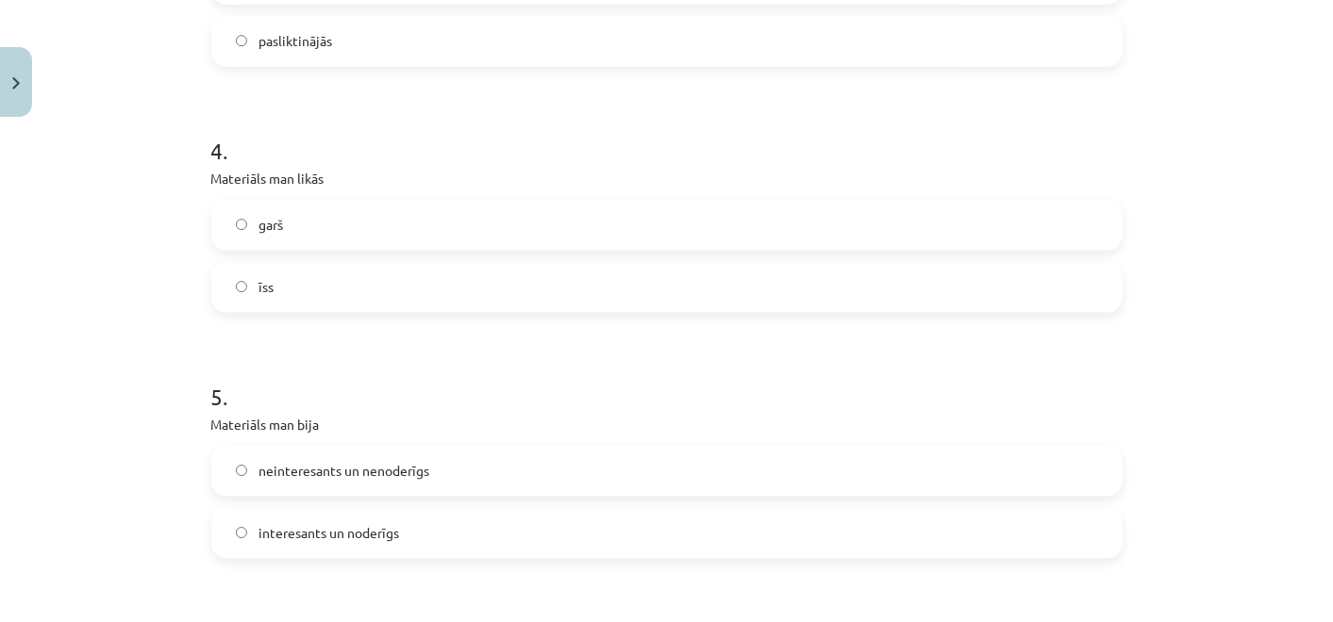
scroll to position [1362, 0]
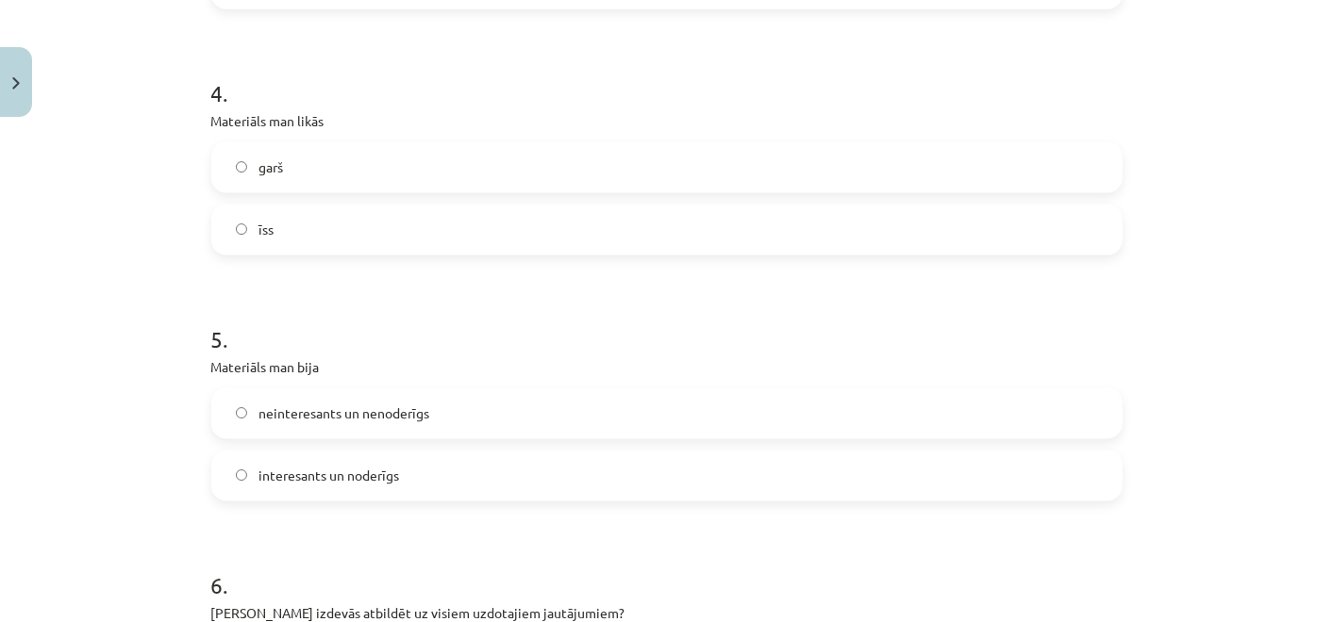
click at [299, 216] on label "īss" at bounding box center [666, 230] width 907 height 47
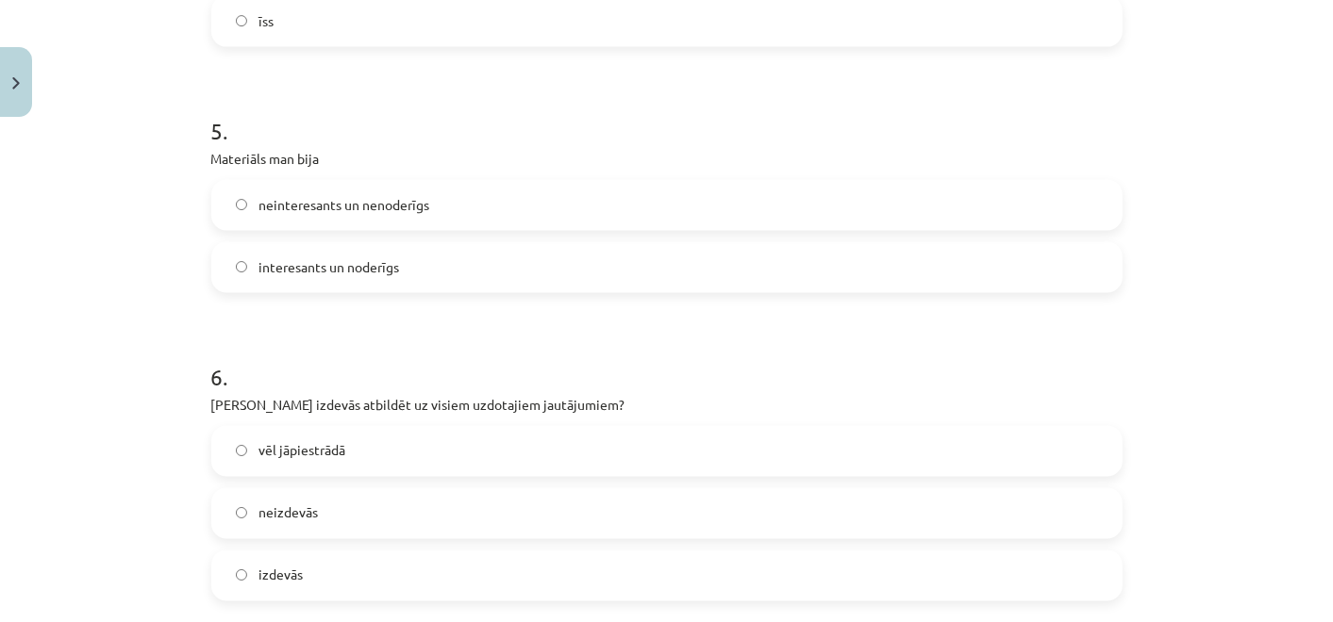
scroll to position [1571, 0]
click at [387, 260] on span "interesants un noderīgs" at bounding box center [328, 267] width 141 height 20
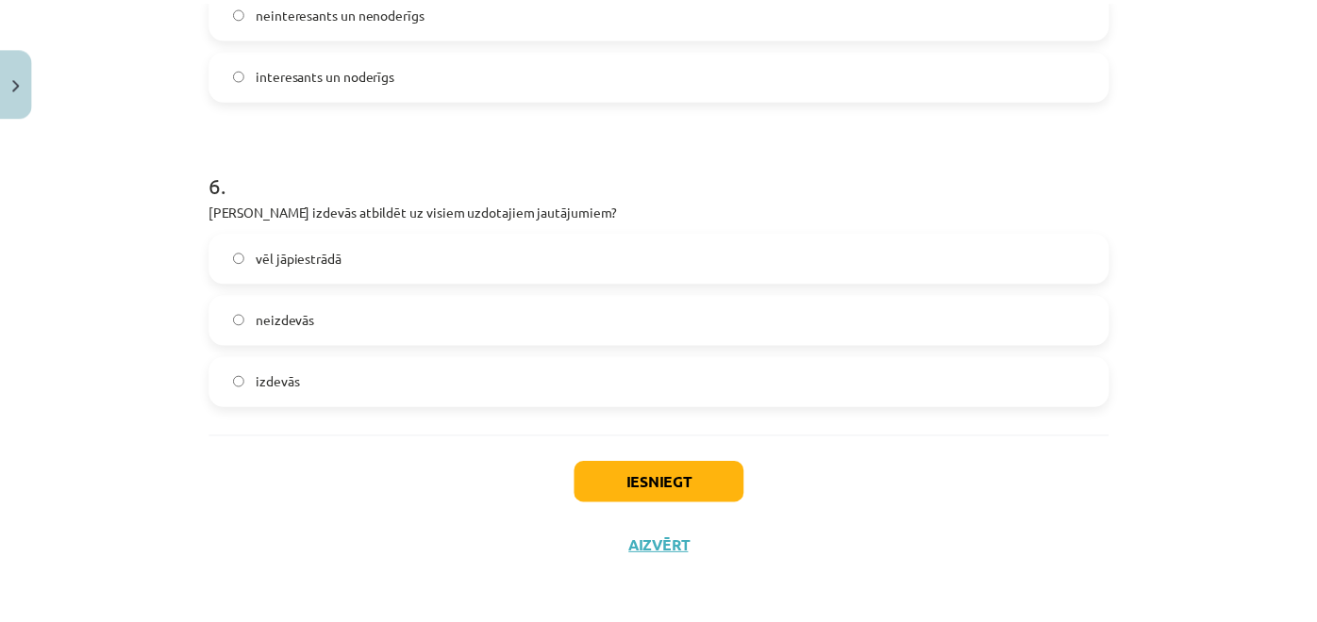
scroll to position [1766, 0]
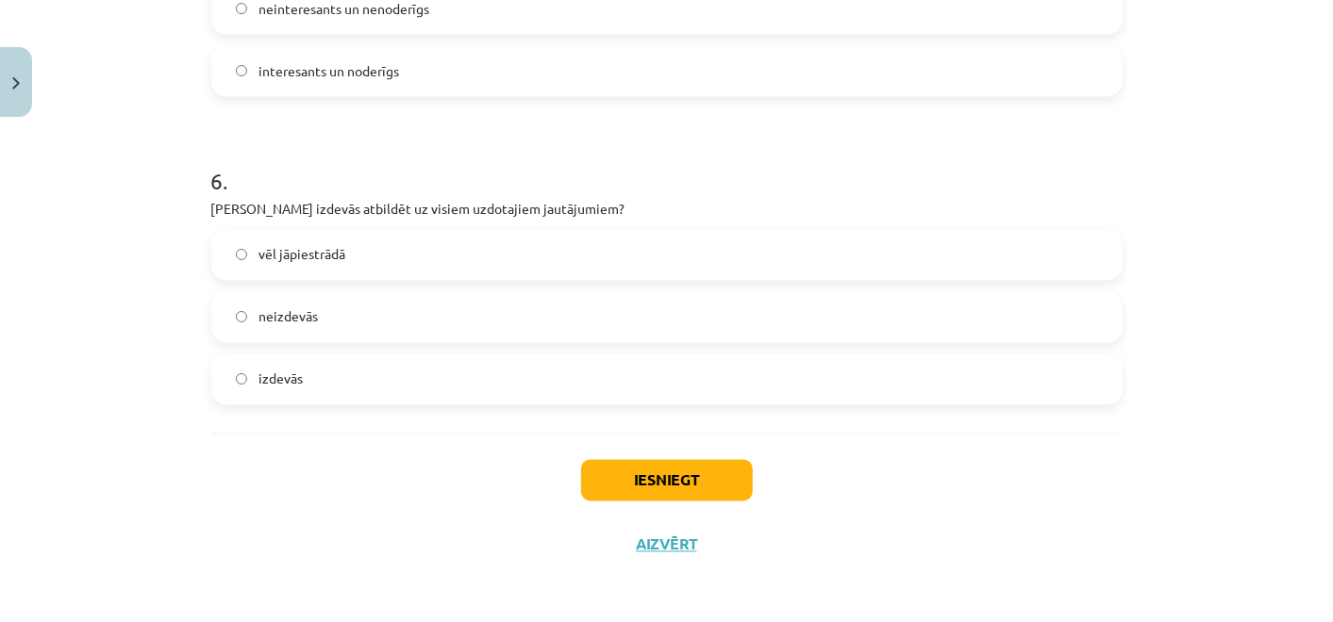
click at [366, 262] on label "vēl jāpiestrādā" at bounding box center [666, 255] width 907 height 47
drag, startPoint x: 382, startPoint y: 379, endPoint x: 441, endPoint y: 393, distance: 61.1
click at [384, 382] on label "izdevās" at bounding box center [666, 379] width 907 height 47
click at [635, 479] on button "Iesniegt" at bounding box center [667, 480] width 172 height 41
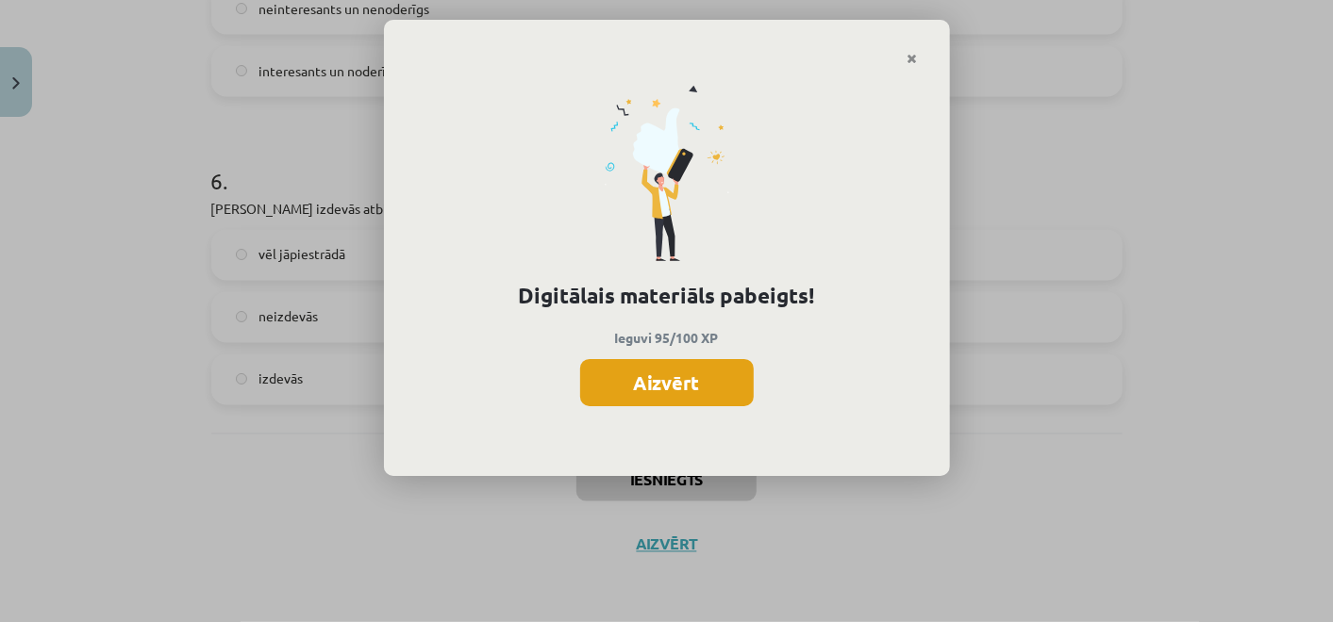
click at [639, 394] on button "Aizvērt" at bounding box center [667, 382] width 174 height 47
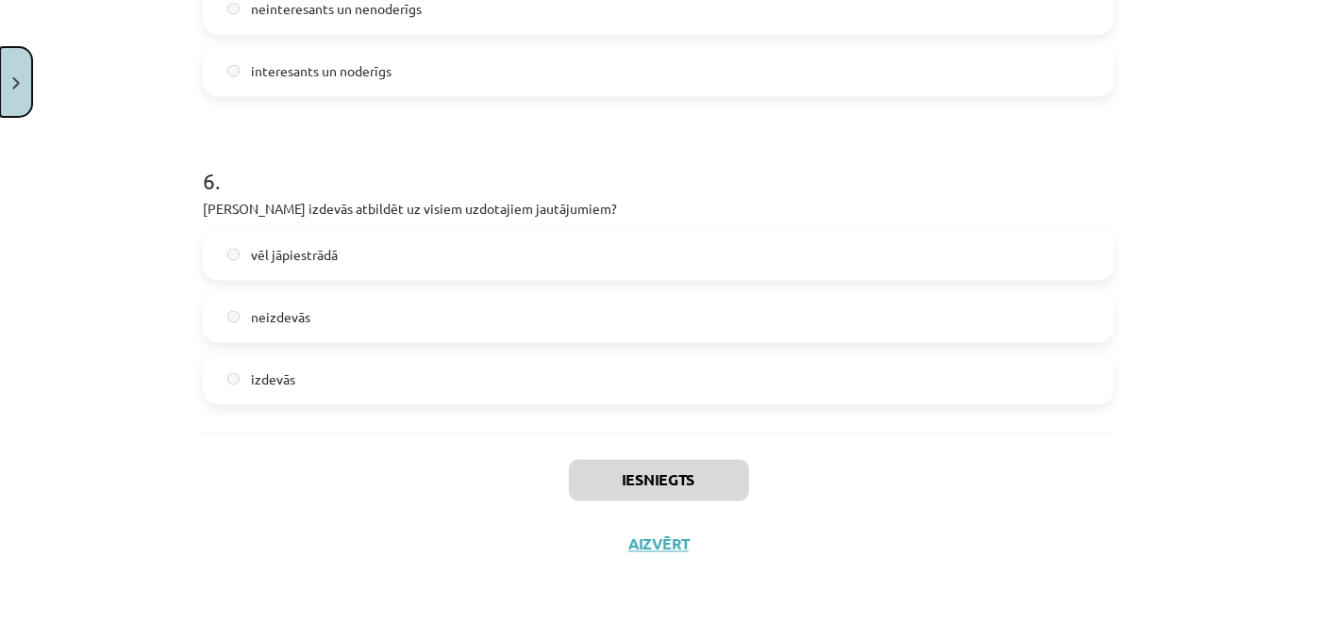
click at [24, 66] on button "Close" at bounding box center [16, 82] width 32 height 70
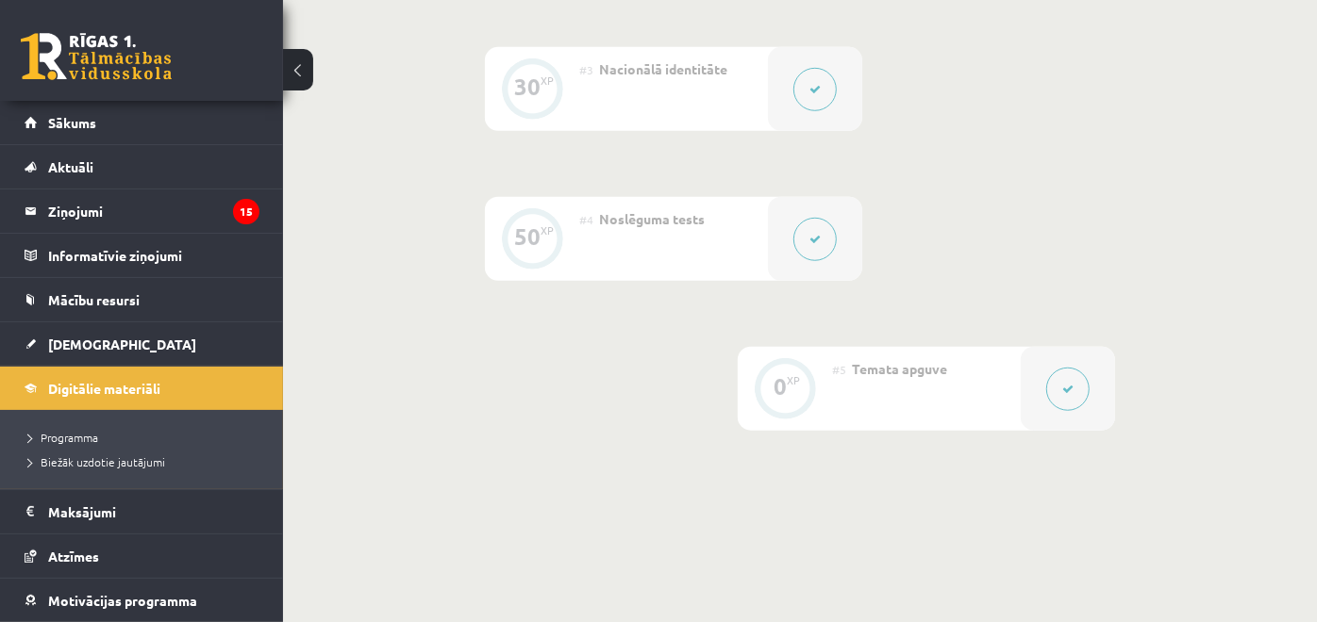
scroll to position [837, 0]
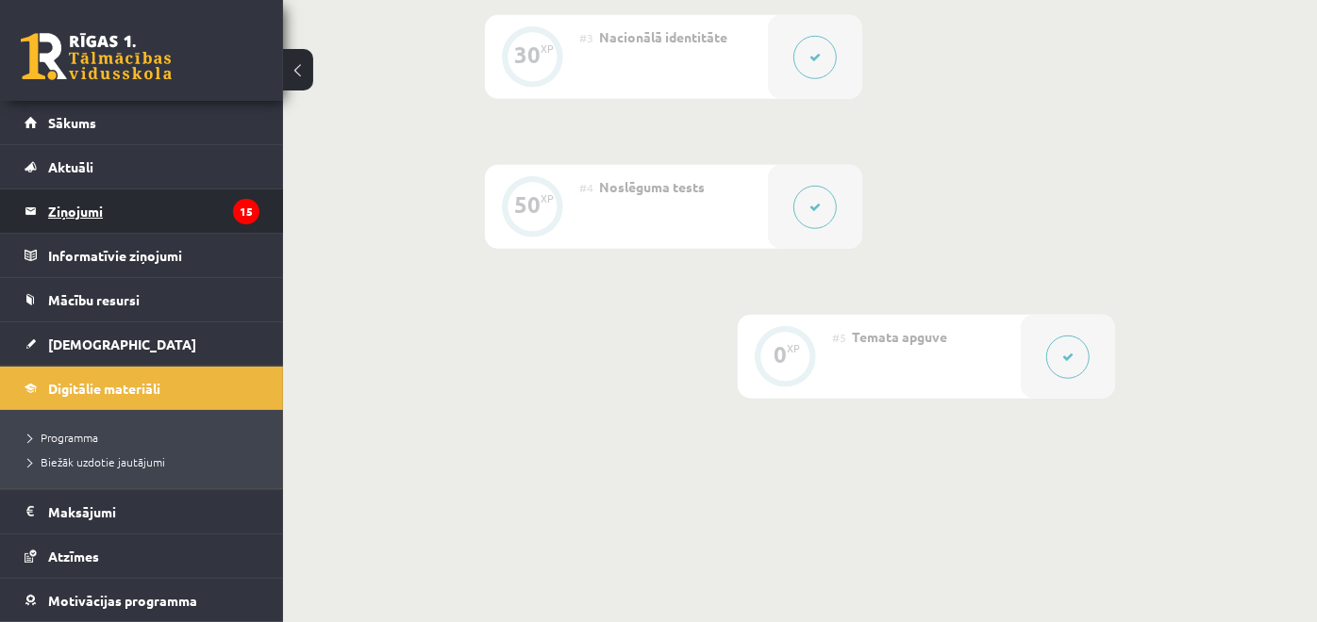
click at [233, 207] on icon "15" at bounding box center [246, 211] width 26 height 25
